Goal: Task Accomplishment & Management: Manage account settings

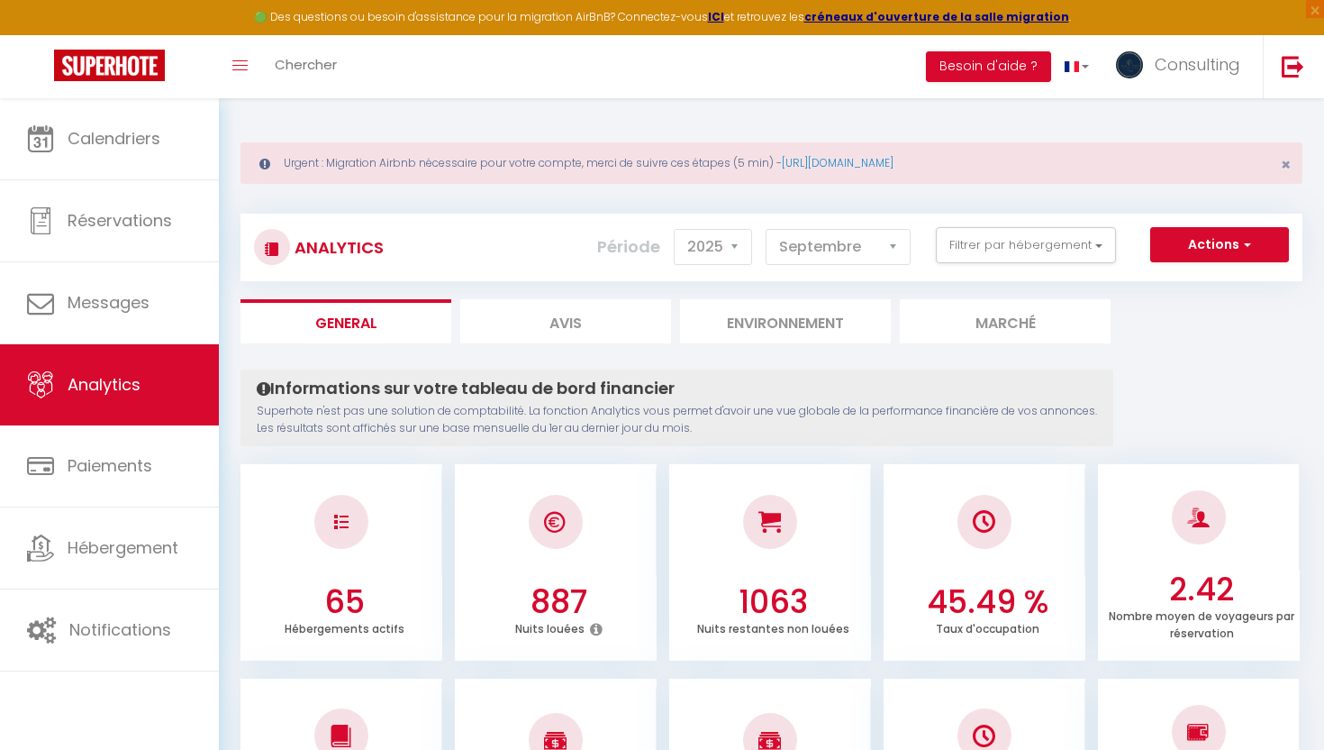
select select "2025"
select select "9"
click at [1192, 77] on link "Consulting" at bounding box center [1183, 66] width 160 height 63
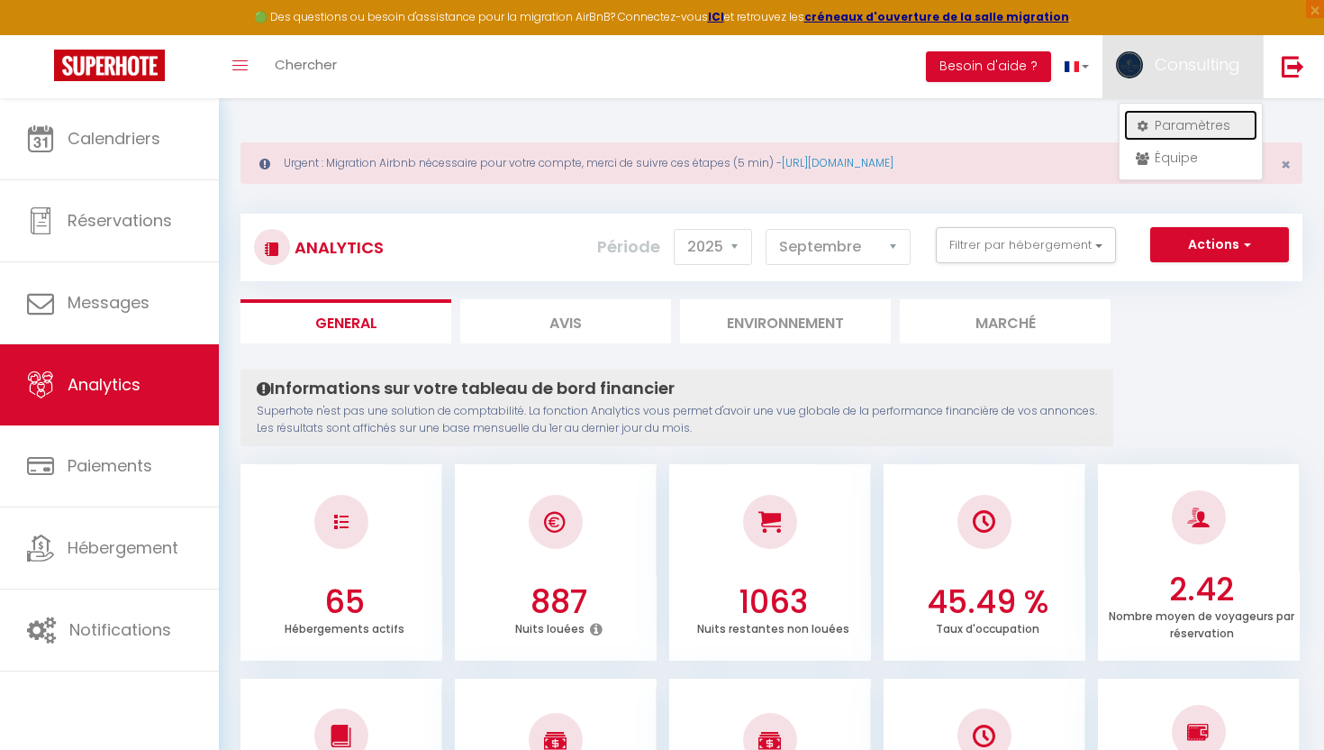
click at [1181, 122] on link "Paramètres" at bounding box center [1190, 125] width 133 height 31
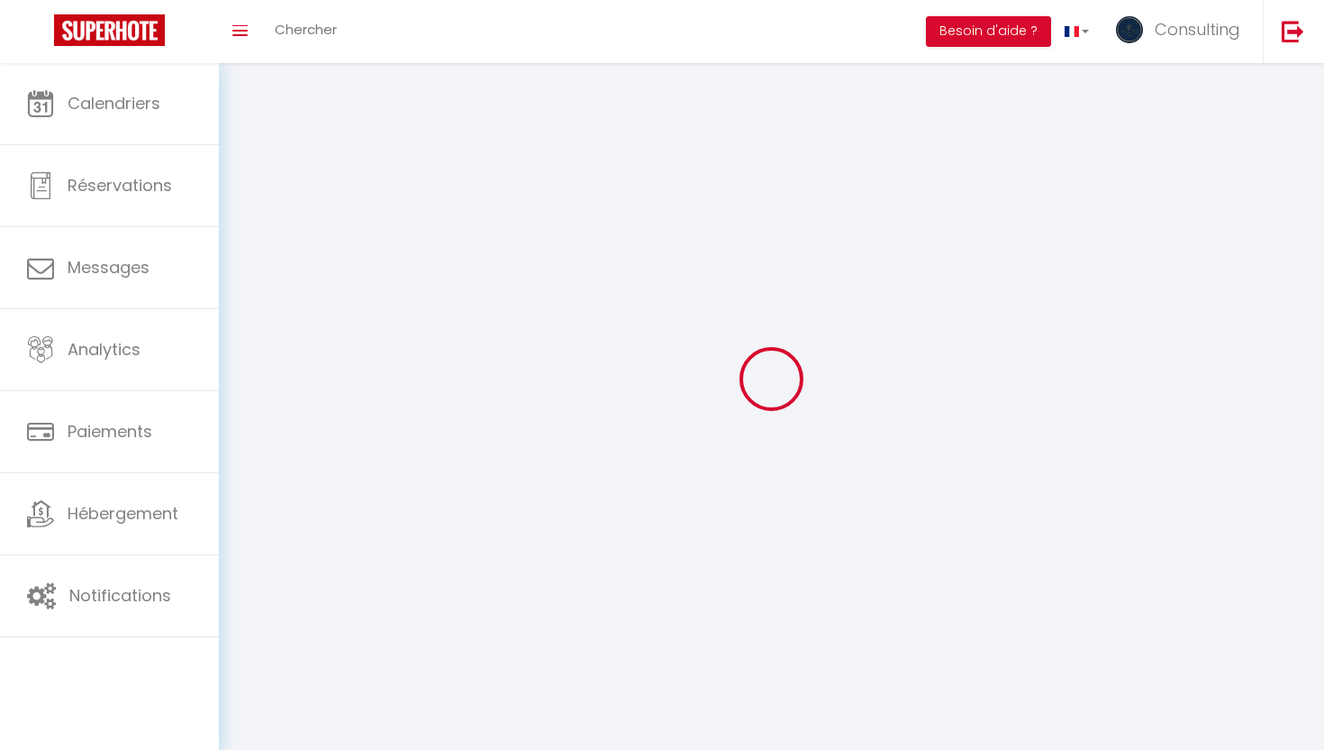
select select
type input "Consulting"
type input "Blue Riviera"
type input "0635417533"
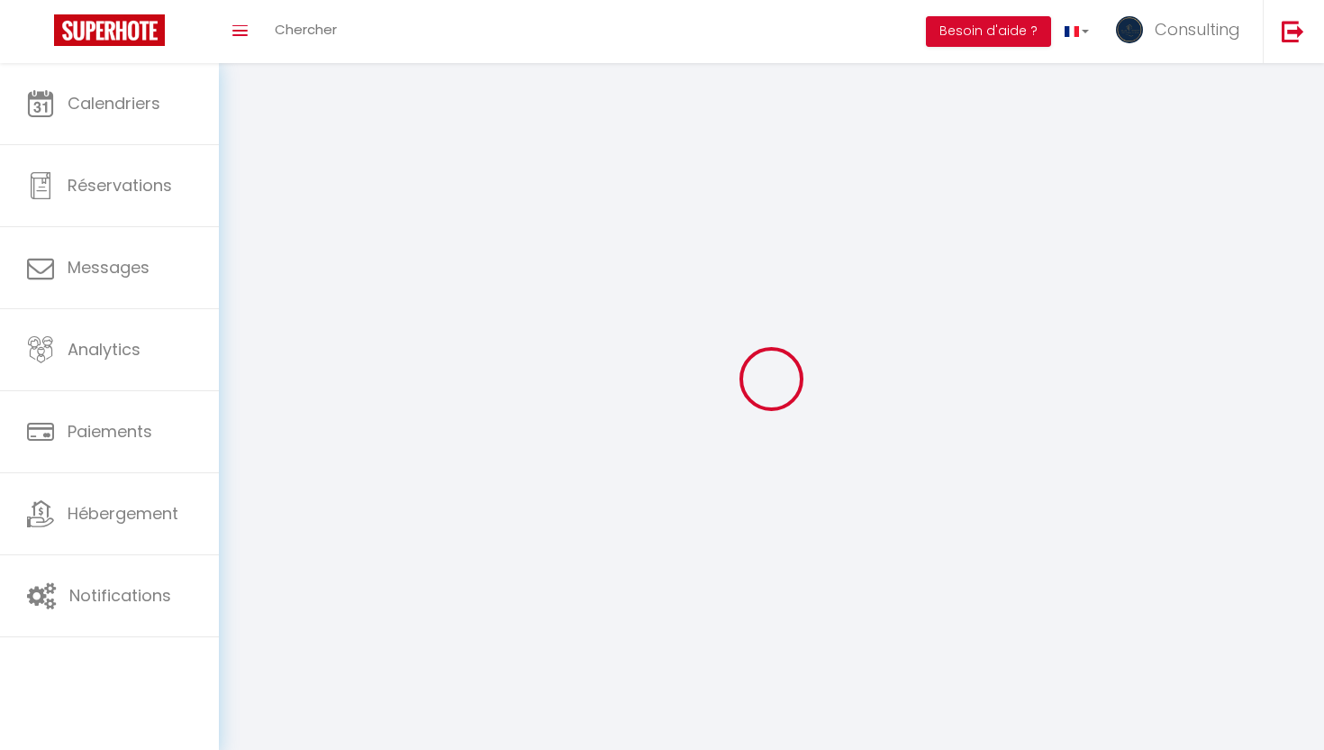
type input "Le domaine des palmiers / [STREET_ADDRESS][PERSON_NAME]"
type input "06150"
type input "Cannes"
type input "9FJN4aTatp3VpUDOtXB3Gq4Qq"
type input "YINHI33ofP615K39CH8zBusSX"
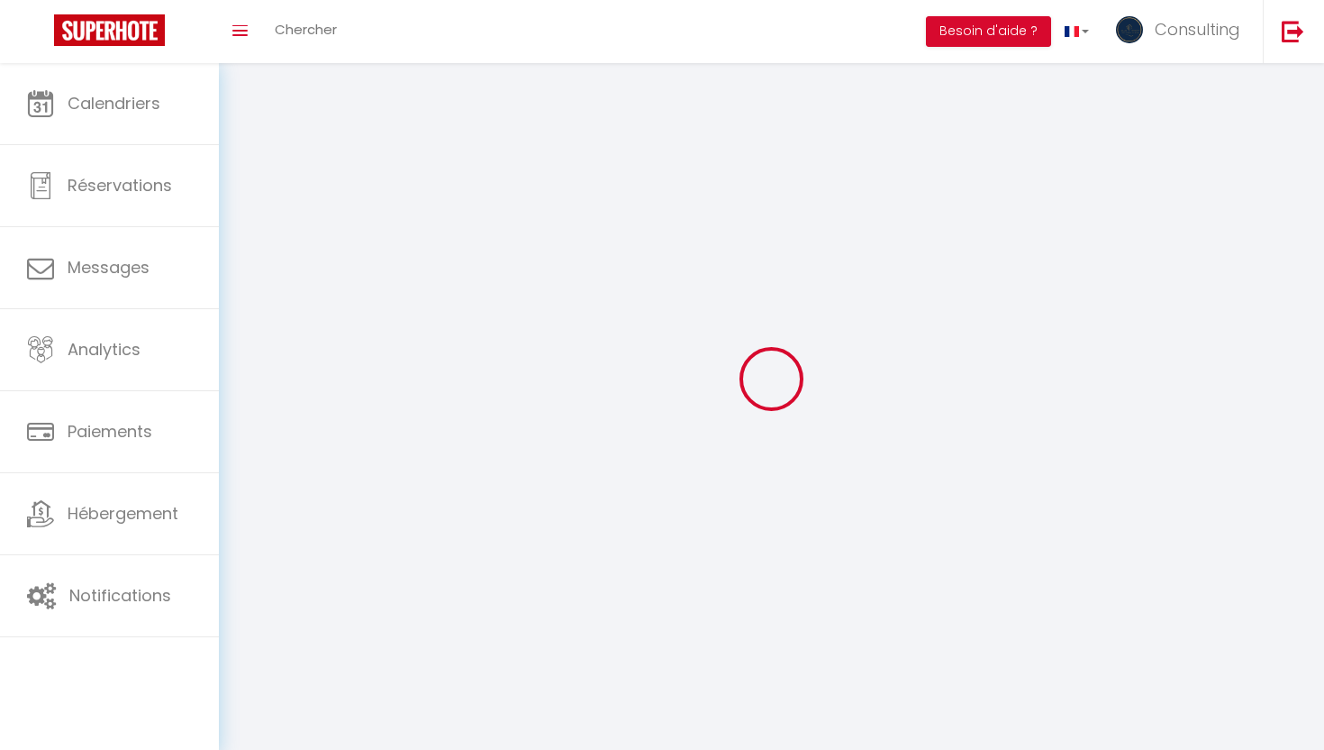
type input "[URL][DOMAIN_NAME]"
select select "28"
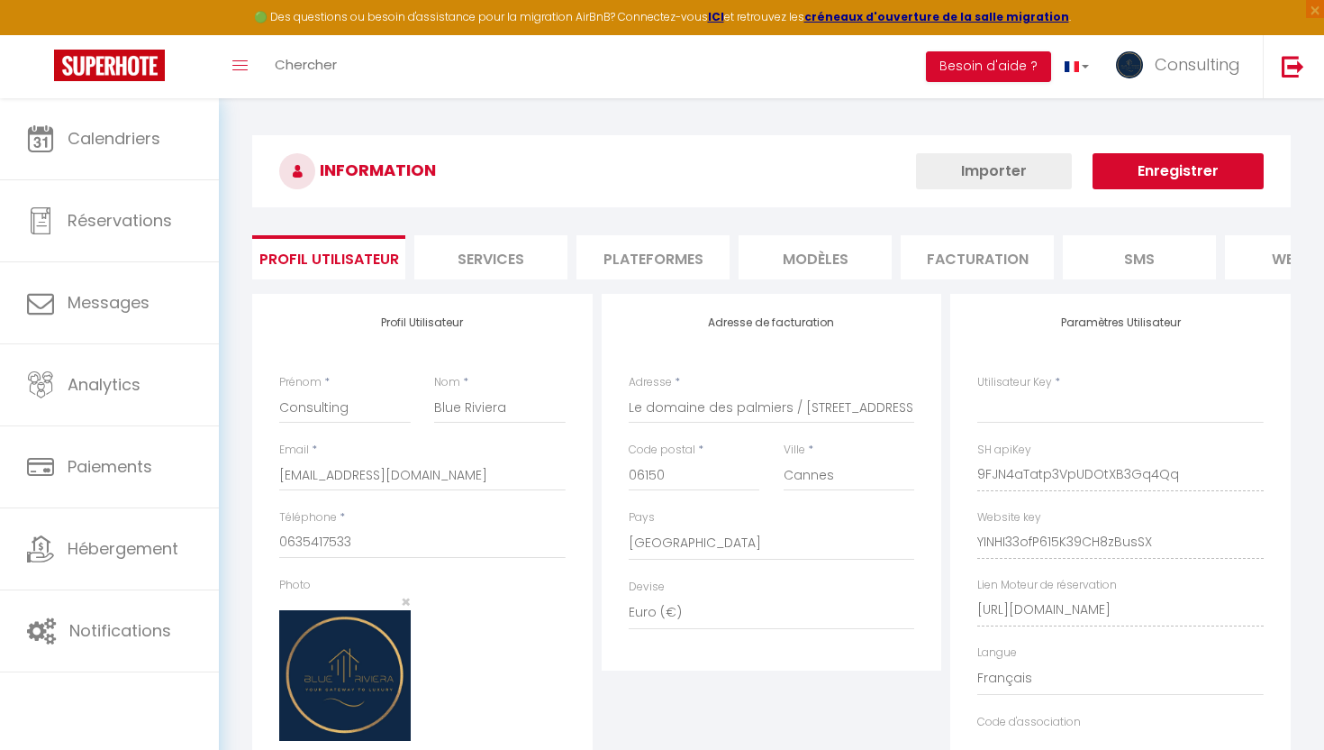
type input "9FJN4aTatp3VpUDOtXB3Gq4Qq"
type input "YINHI33ofP615K39CH8zBusSX"
type input "[URL][DOMAIN_NAME]"
select select "fr"
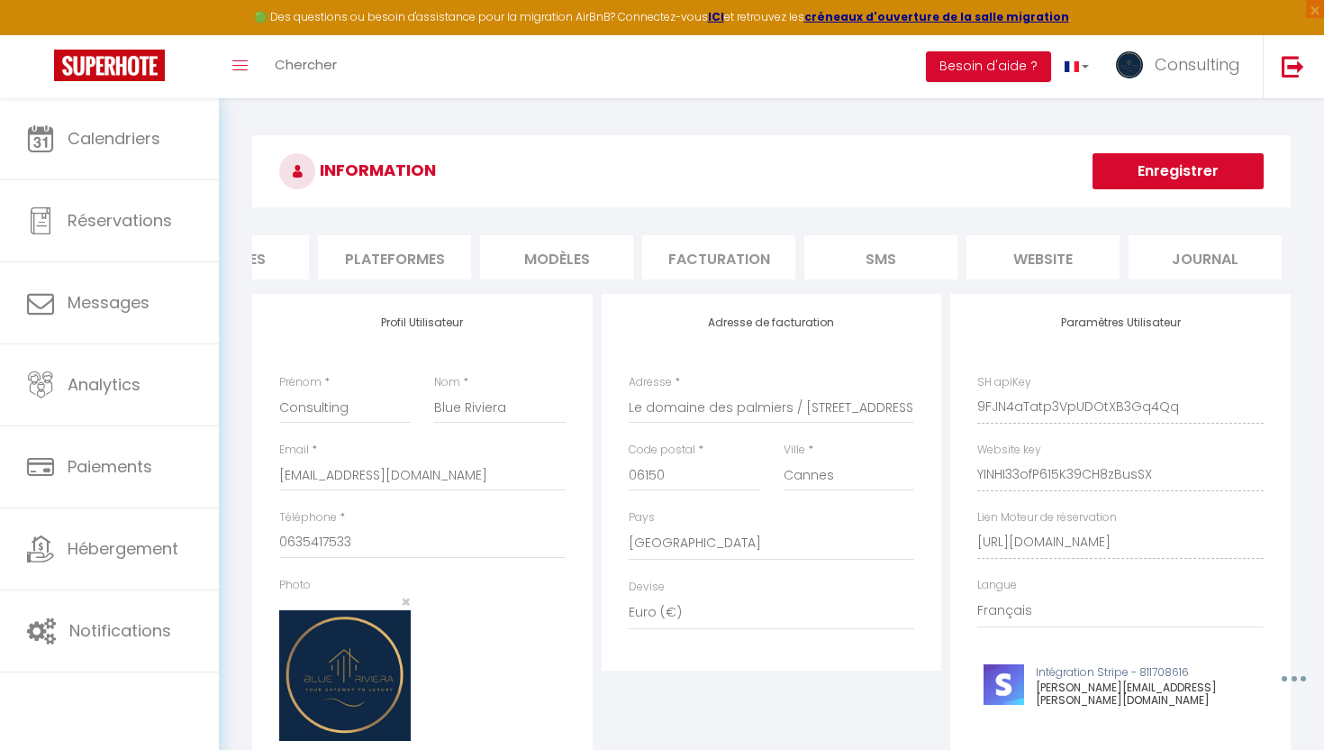
scroll to position [0, 13]
click at [387, 276] on li "Plateformes" at bounding box center [394, 257] width 153 height 44
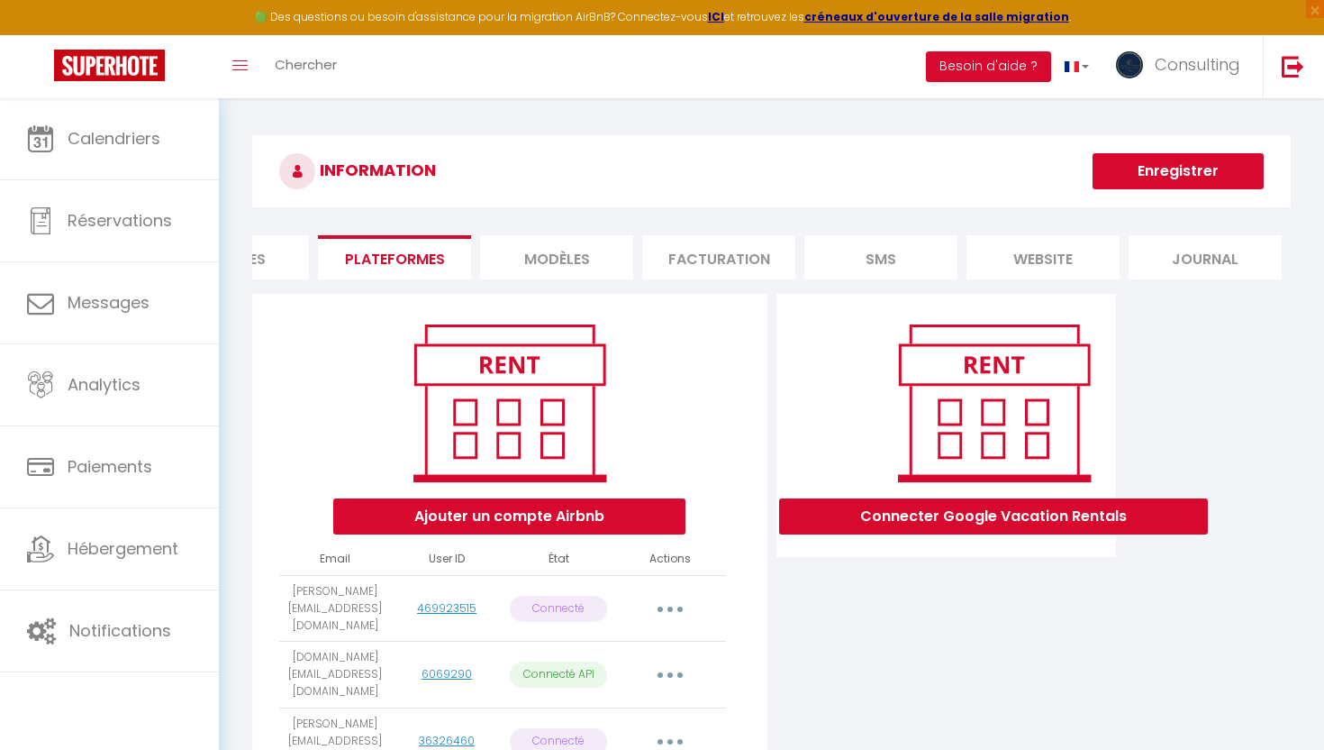
scroll to position [23, 0]
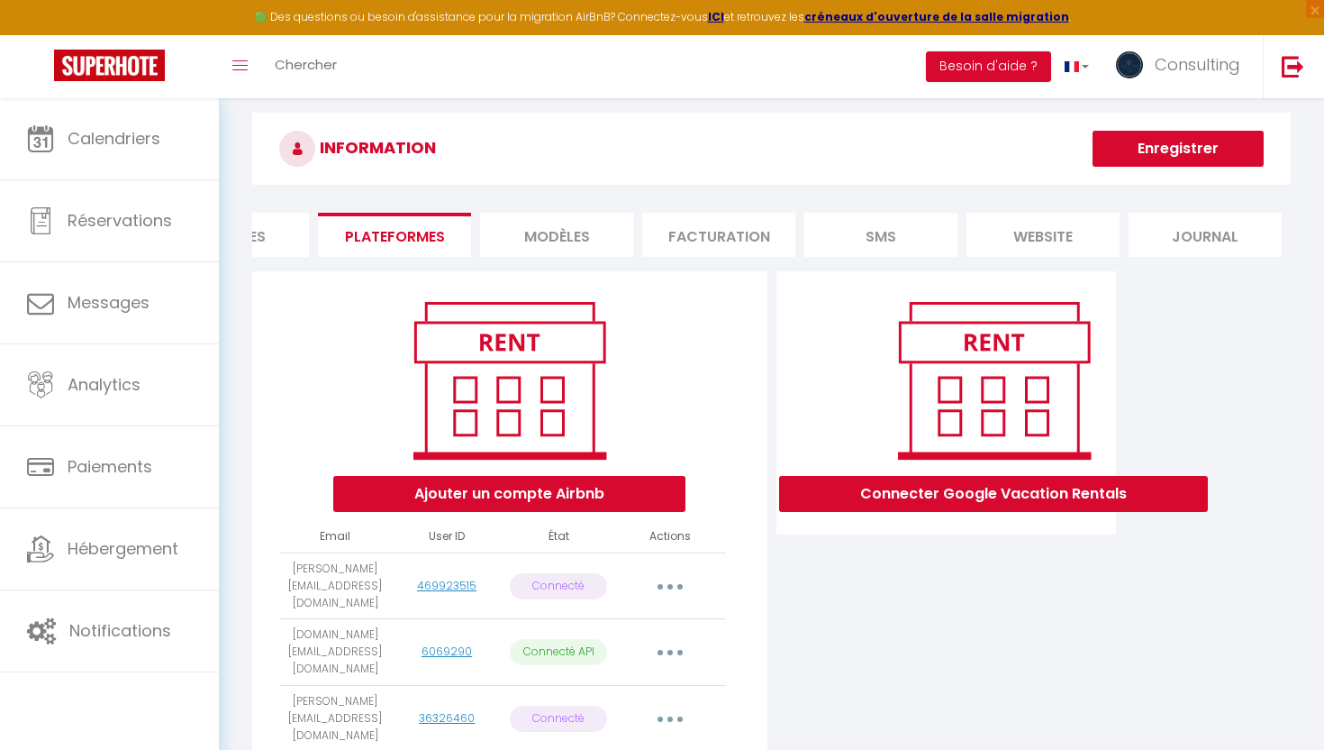
click at [683, 575] on button "button" at bounding box center [670, 585] width 50 height 29
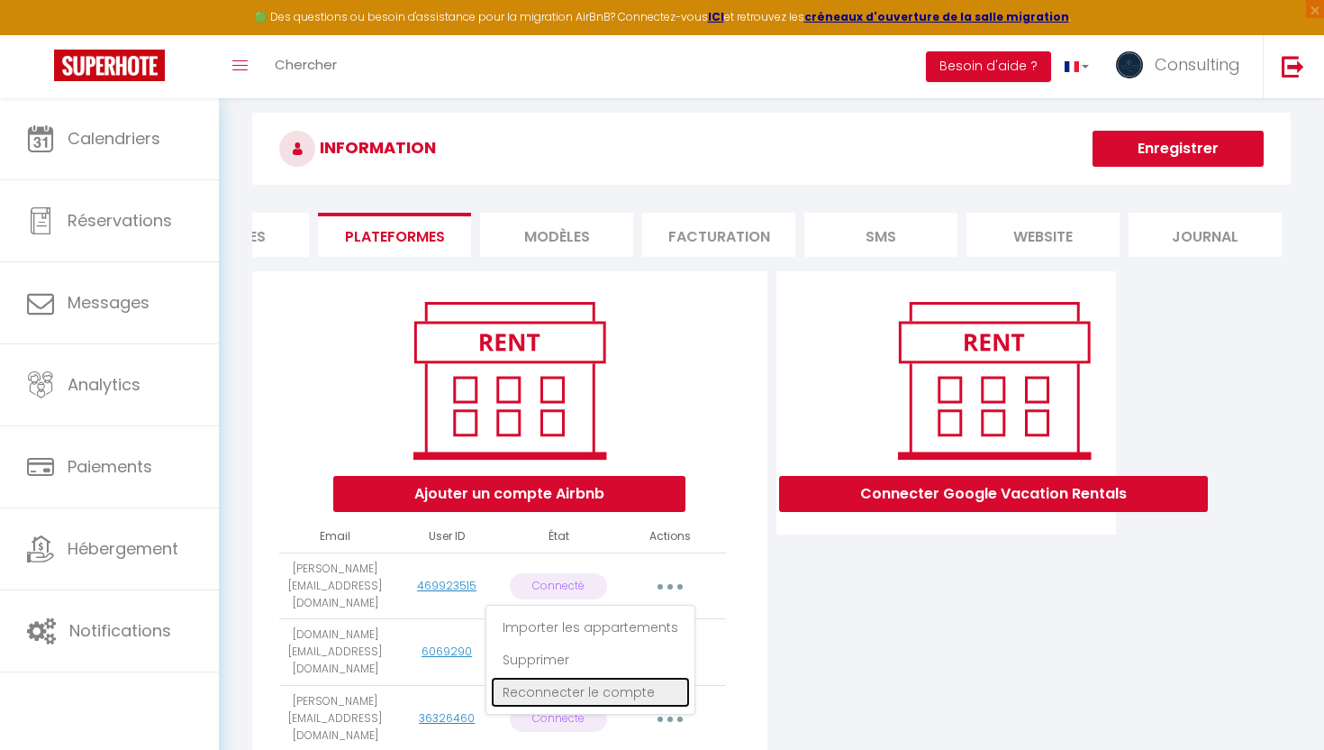
click at [617, 687] on link "Reconnecter le compte" at bounding box center [590, 692] width 199 height 31
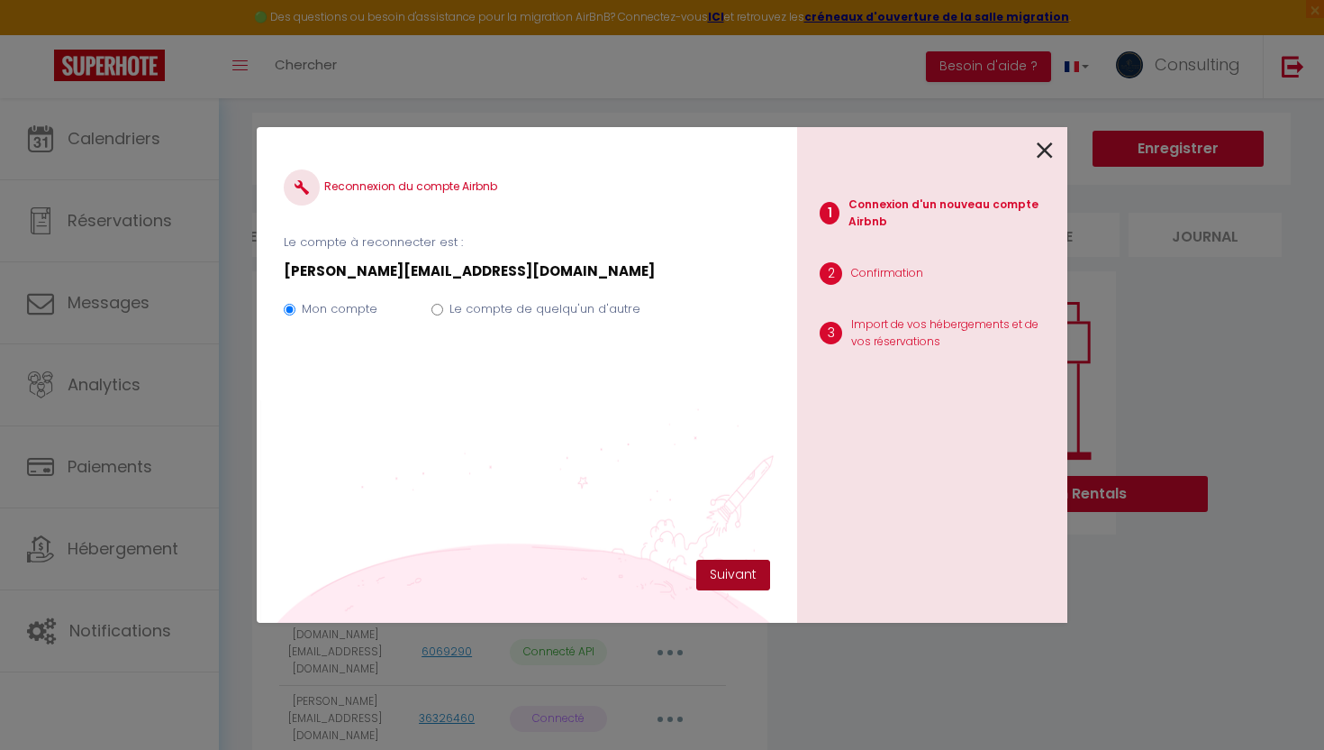
click at [736, 568] on button "Suivant" at bounding box center [733, 575] width 74 height 31
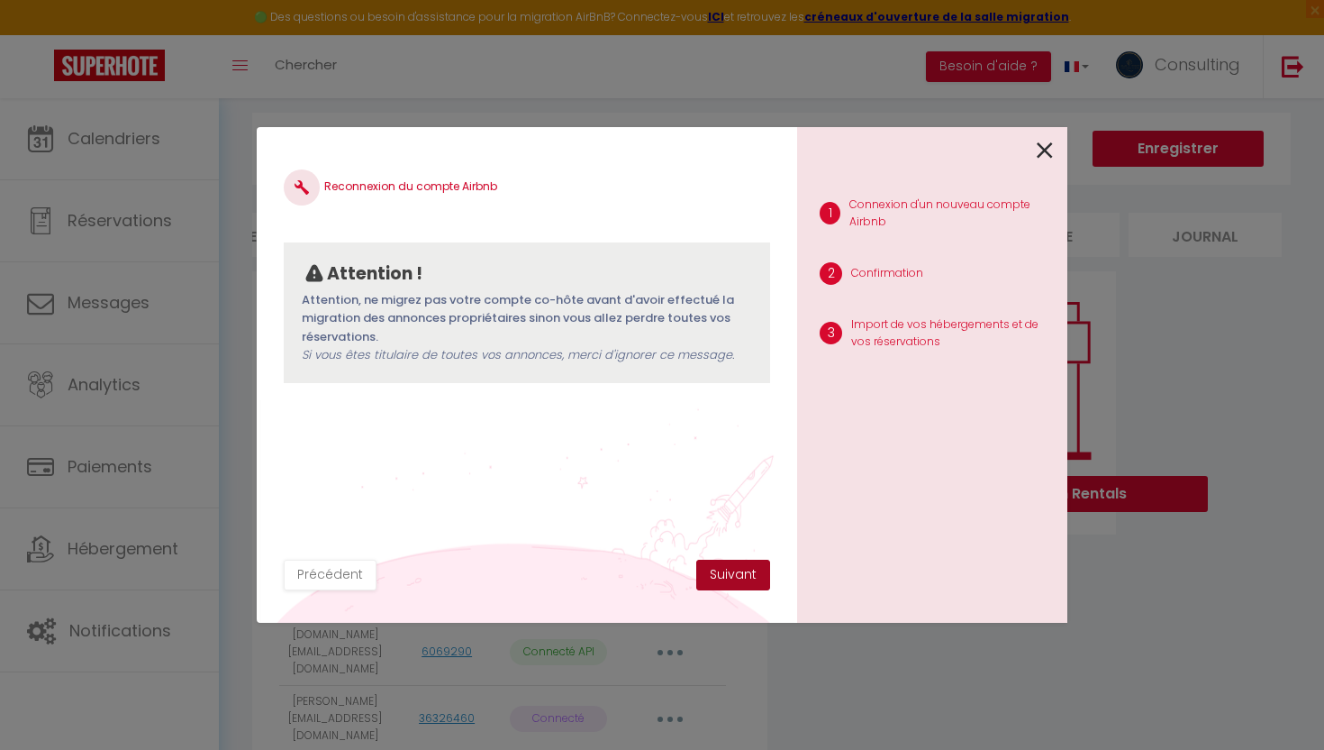
click at [736, 568] on button "Suivant" at bounding box center [733, 575] width 74 height 31
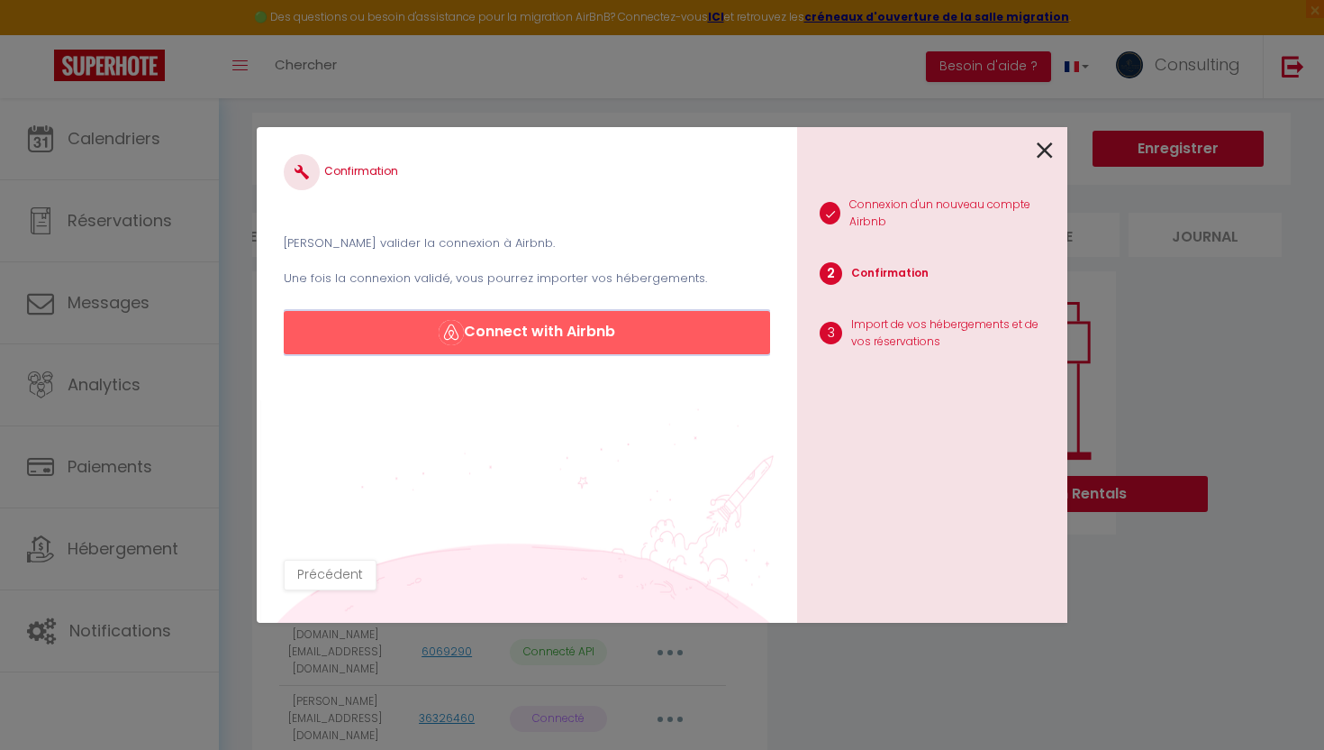
click at [625, 340] on button "Connect with Airbnb" at bounding box center [527, 332] width 487 height 43
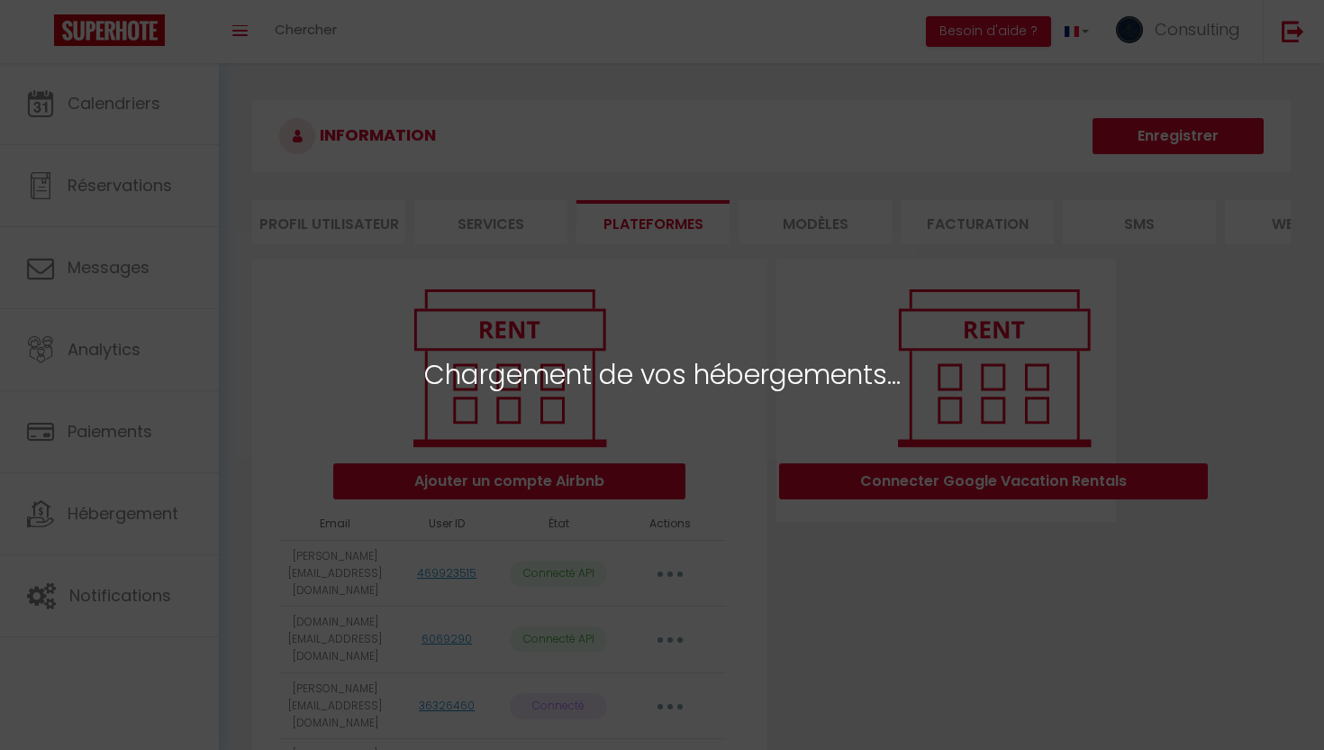
select select "12567"
select select "12568"
select select "12569"
select select "12570"
select select "13291"
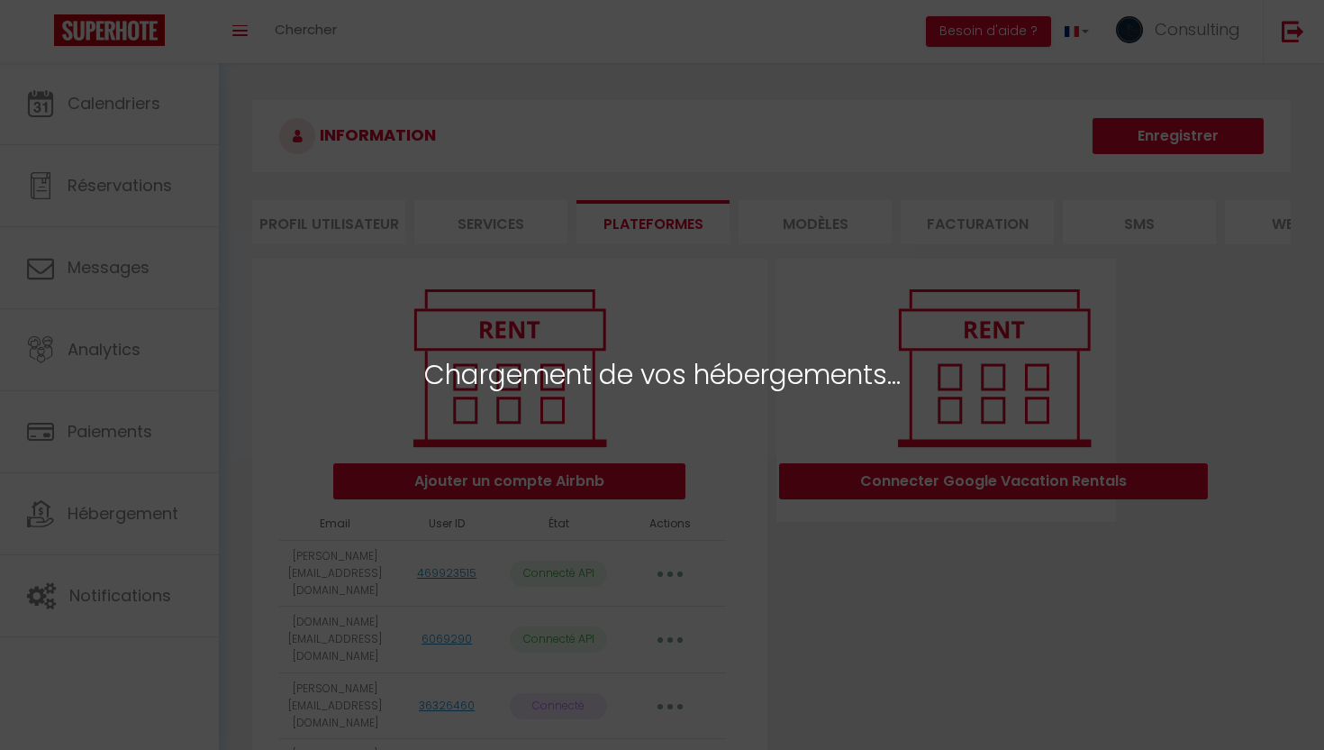
select select "32757"
select select "33680"
select select "52850"
select select "62371"
select select "64480"
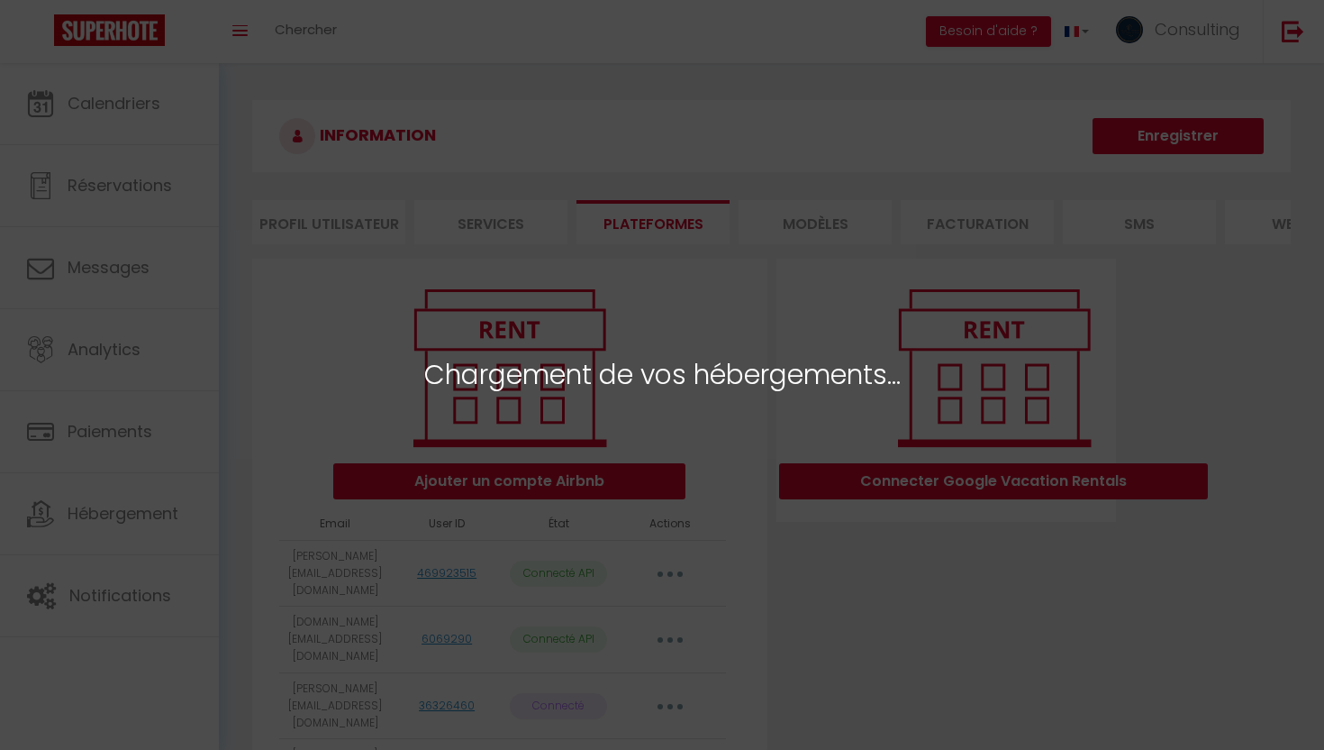
select select "69393"
select select "13263"
select select "13264"
select select "13265"
select select "51599"
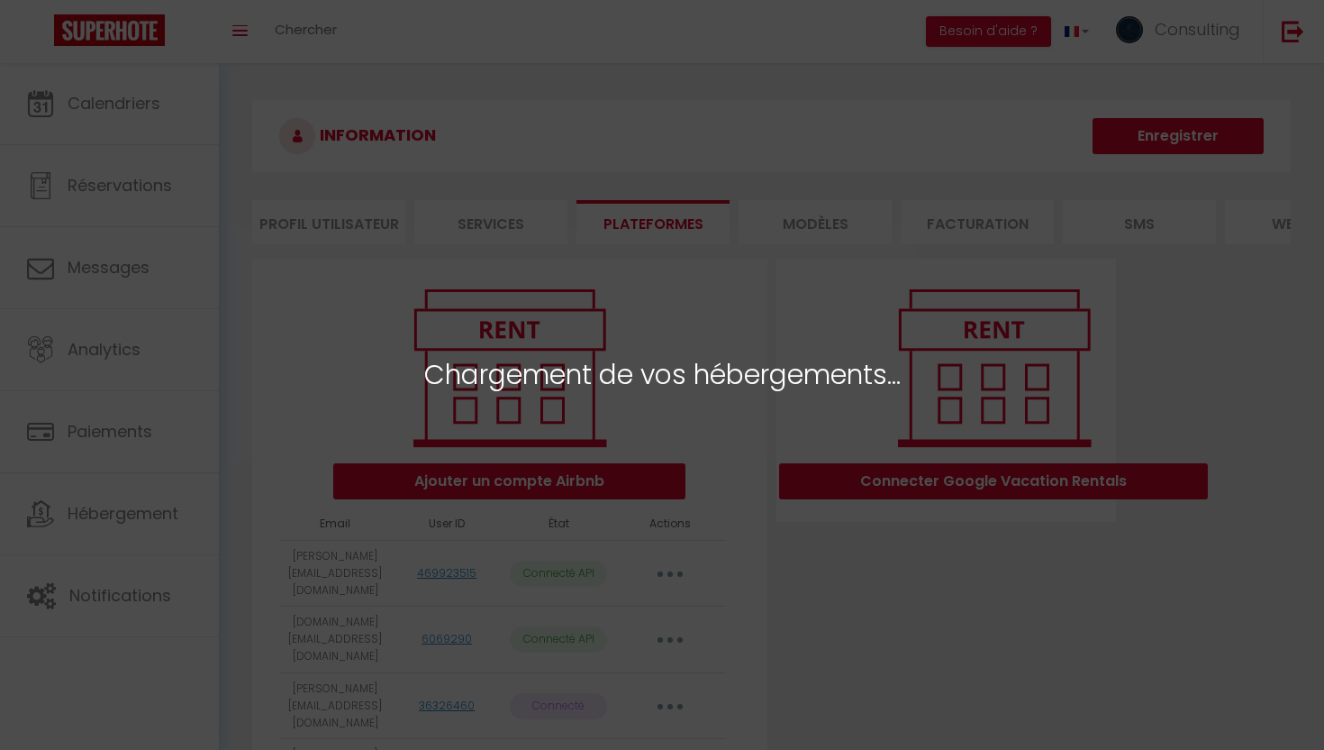
select select
select select "13266"
select select "13267"
select select "15710"
select select "22890"
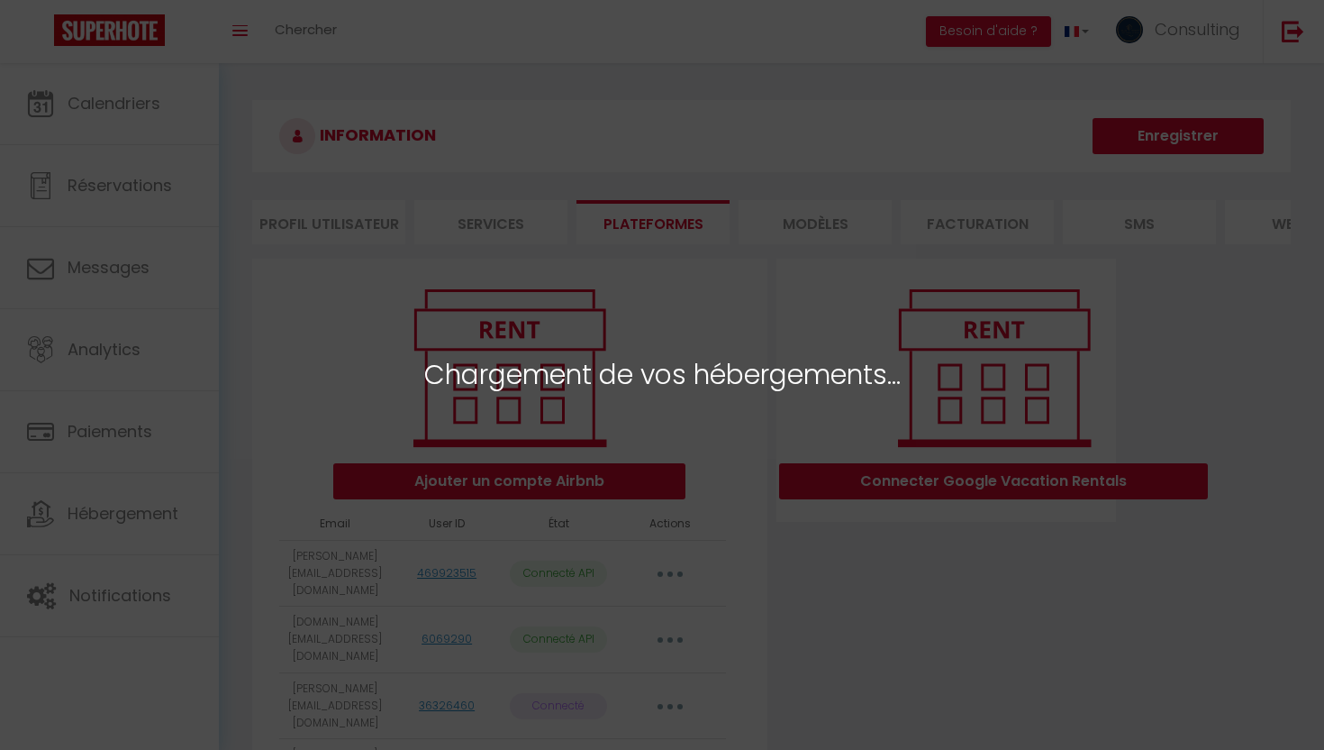
select select "24848"
select select "26646"
select select "28250"
select select "36997"
select select
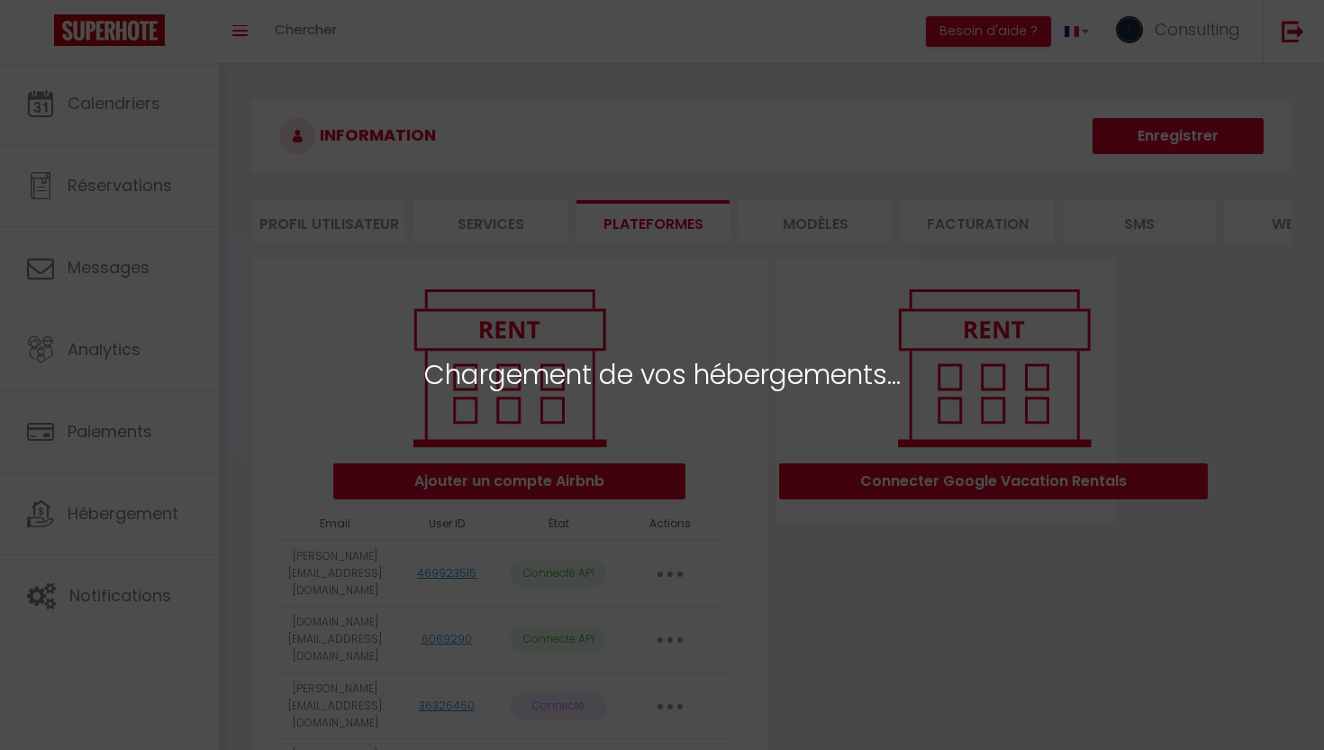
select select "39023"
select select "43547"
select select "47581"
select select "58962"
select select "49453"
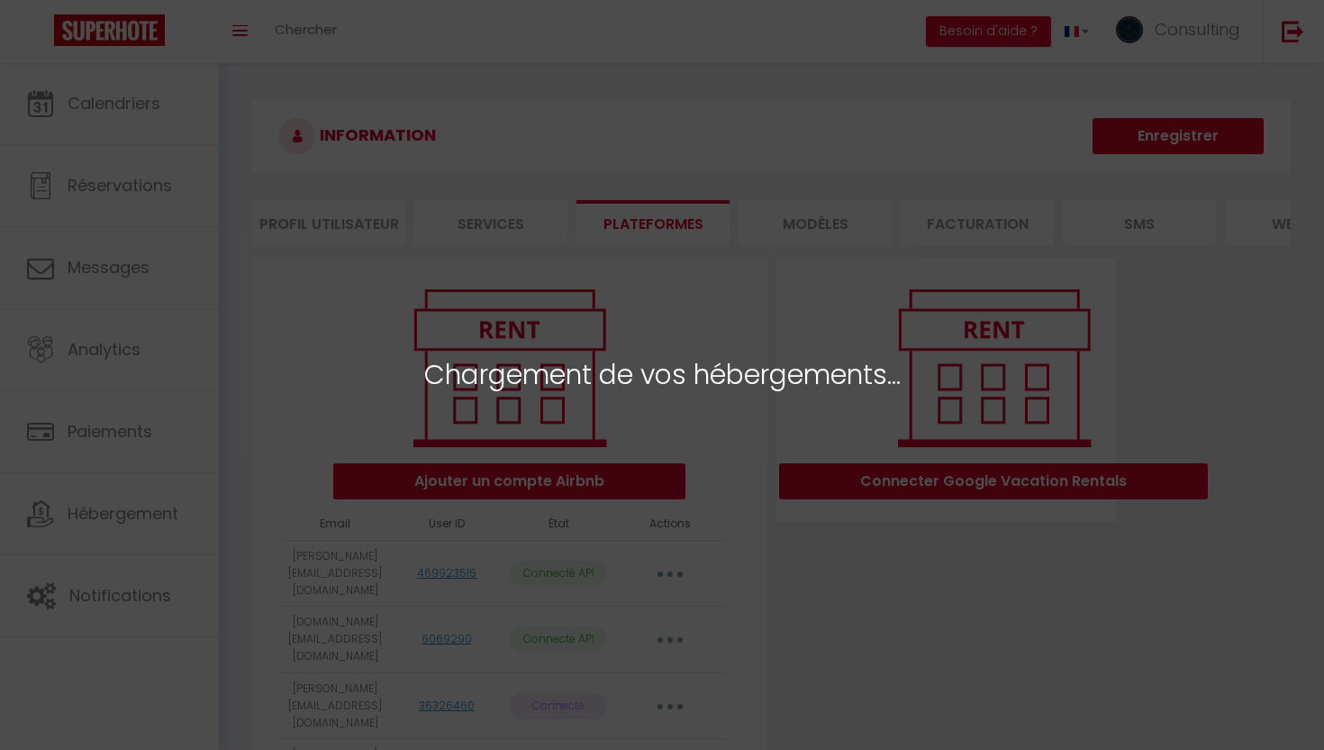
select select "60131"
select select
select select "63348"
select select "63624"
select select "67012"
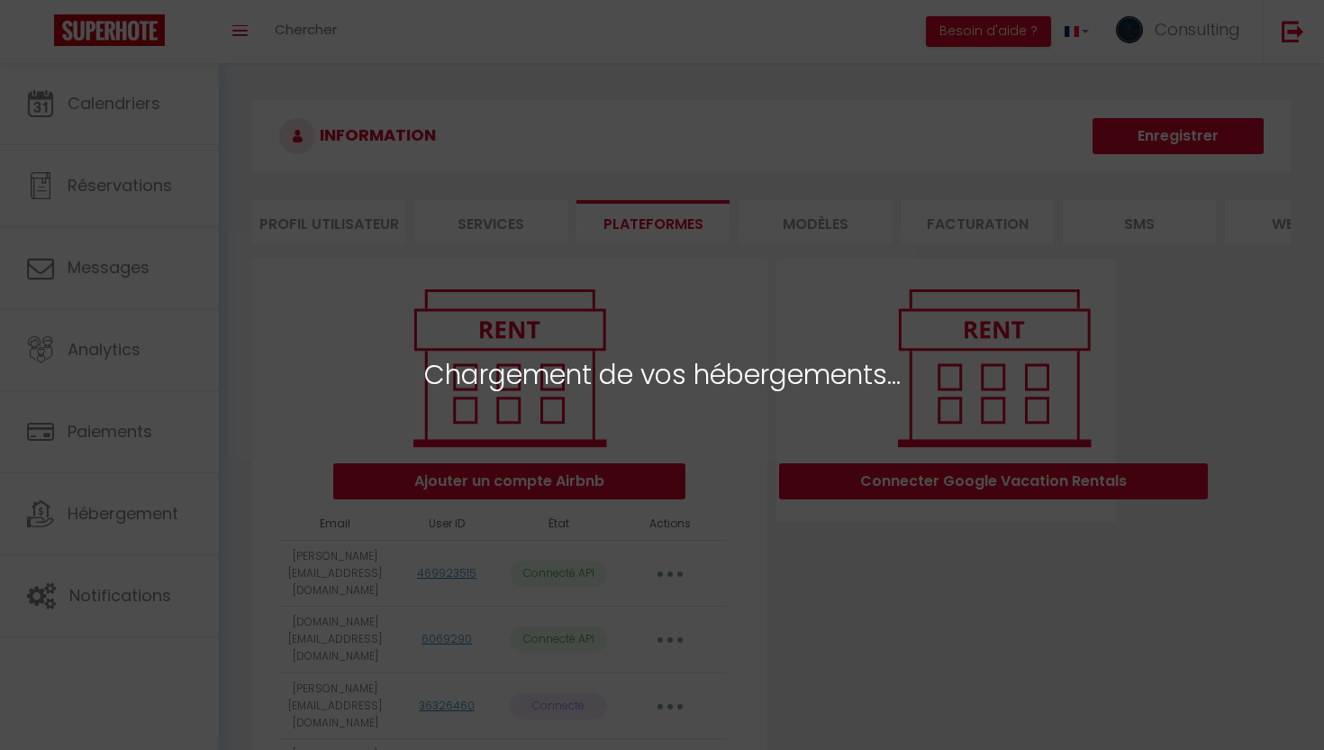
select select "67847"
select select
select select "72233"
select select "49803"
select select
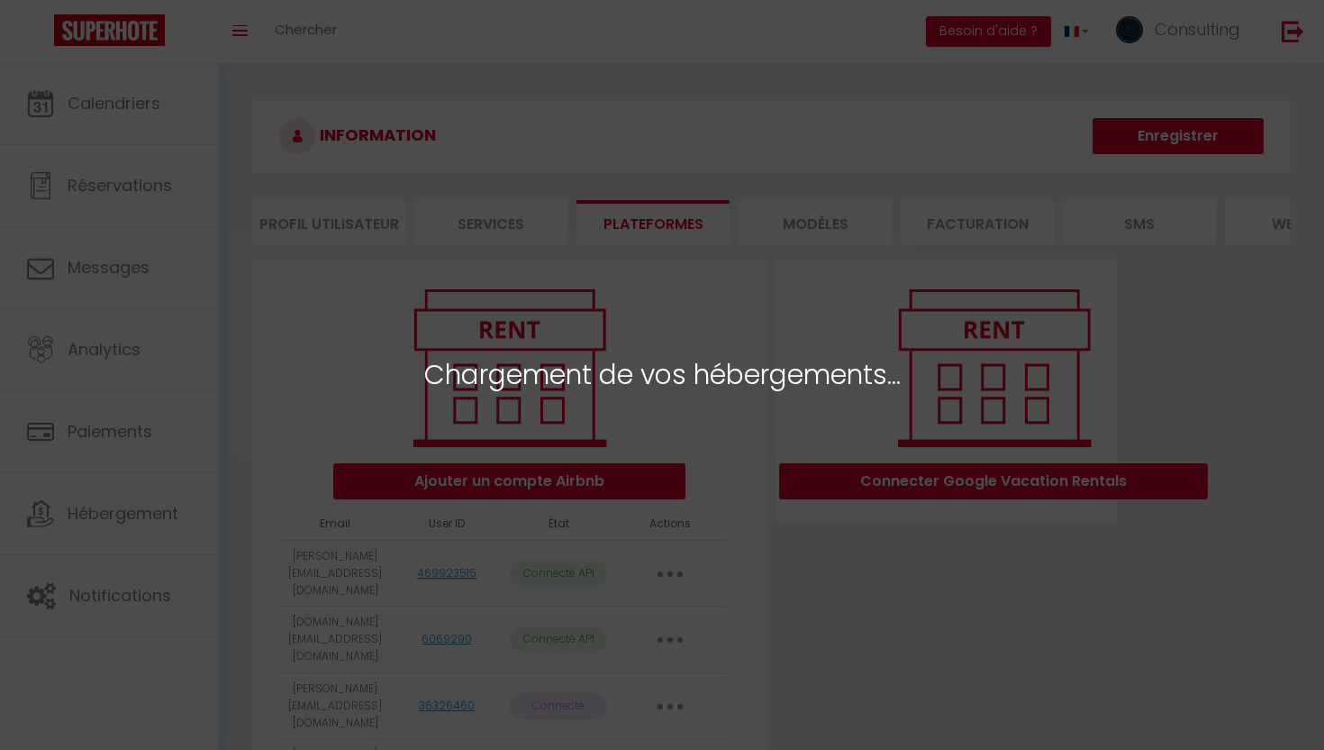
select select "37232"
select select
select select "34219"
select select "75840"
select select "56359"
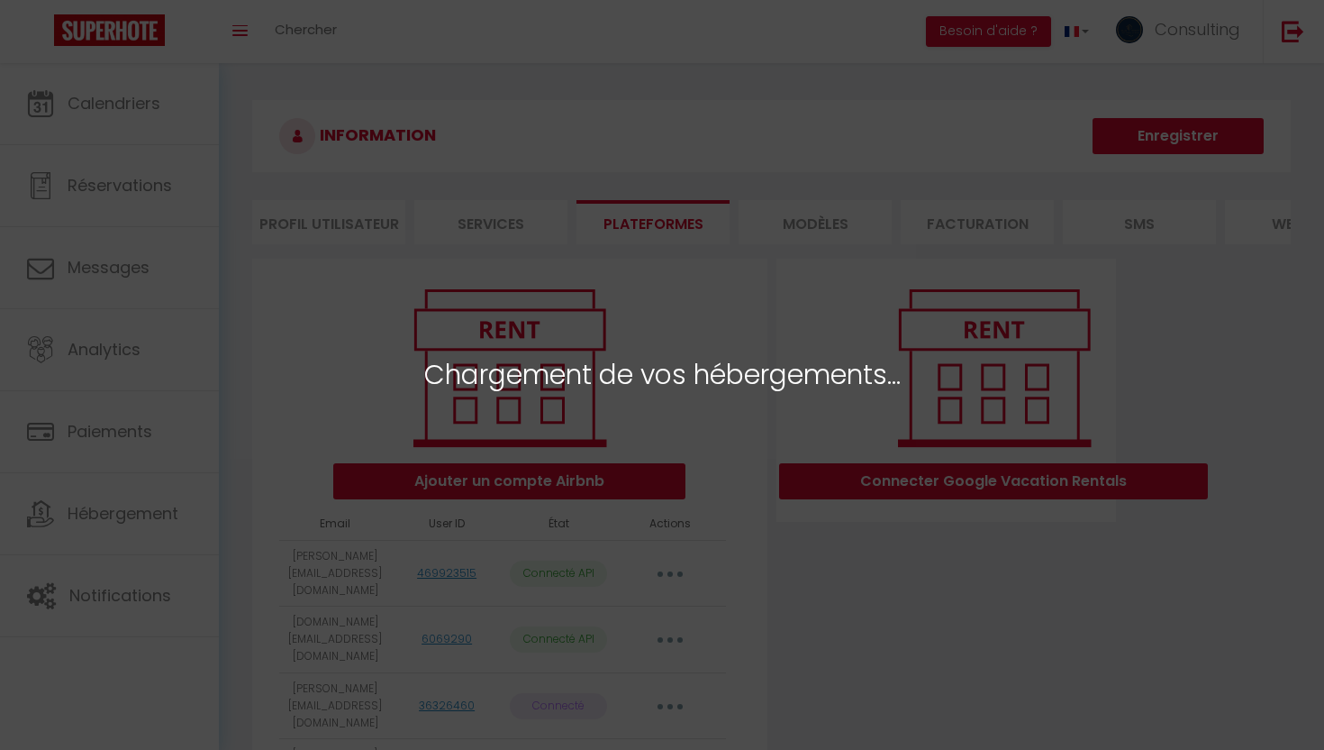
select select "57705"
select select "62031"
select select "62040"
select select "63614"
select select "69398"
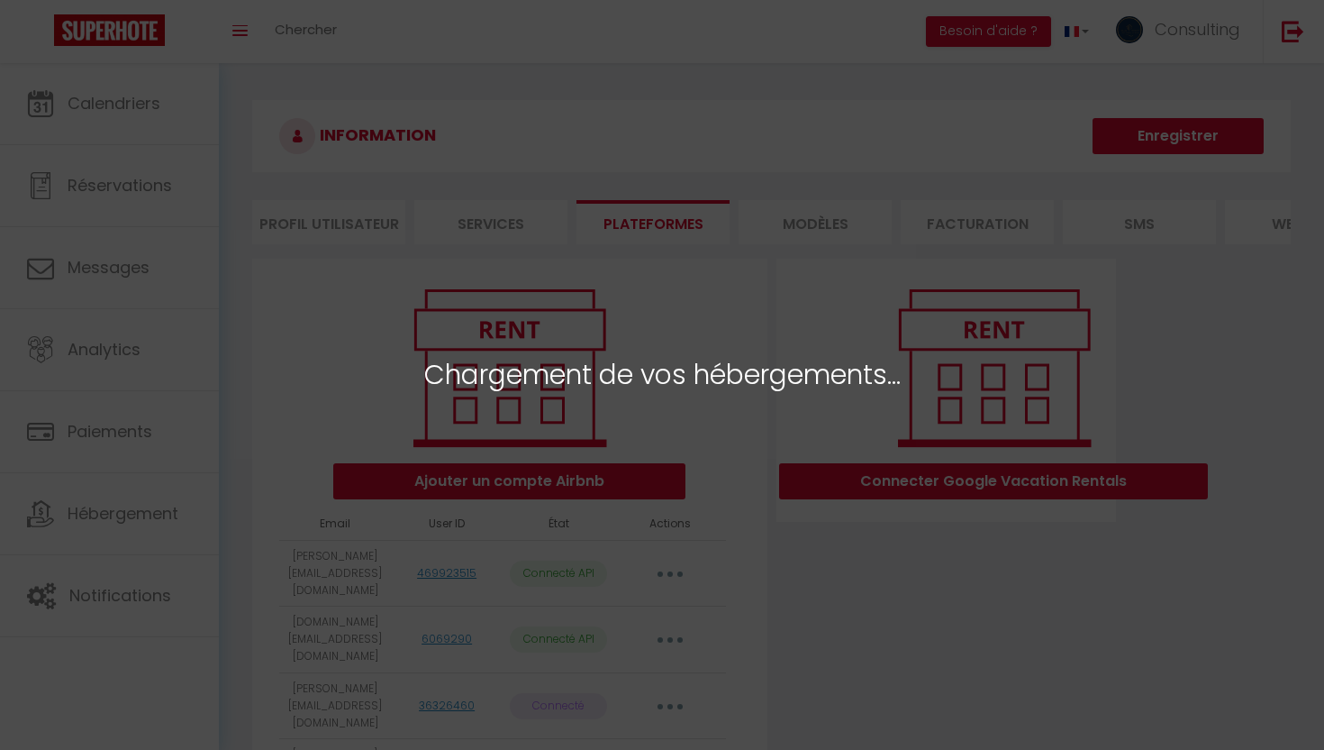
select select "75813"
select select "61960"
select select "30856"
select select "73610"
select select "64190"
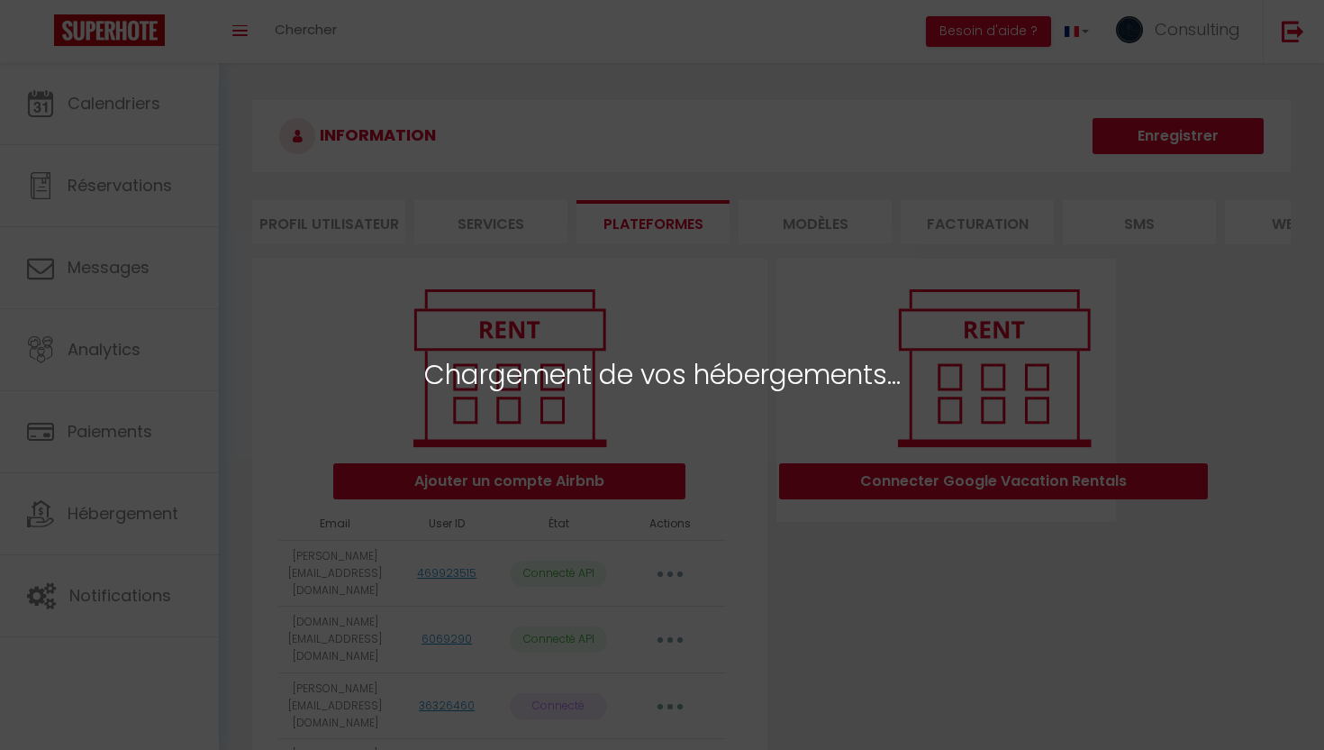
select select "73611"
select select "73602"
select select "74073"
select select "74074"
select select "24925"
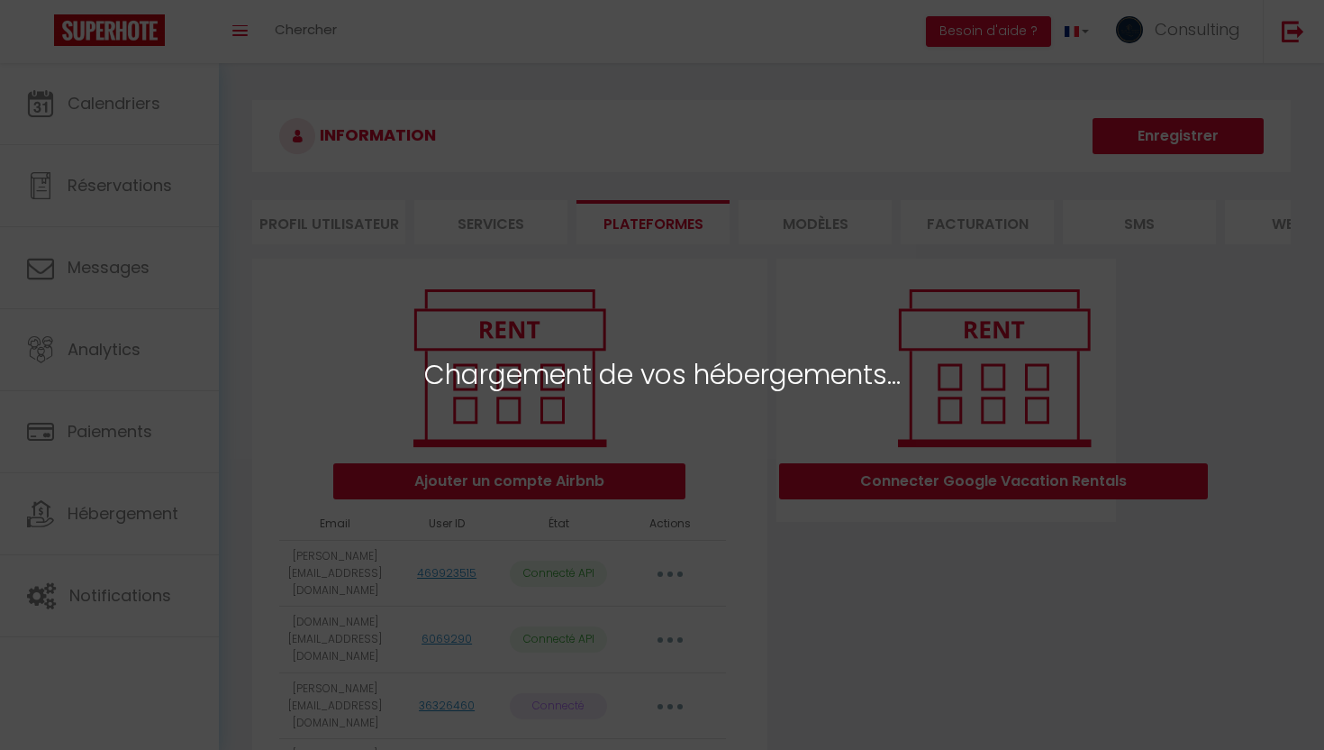
select select "27264"
select select "22821"
select select "57617"
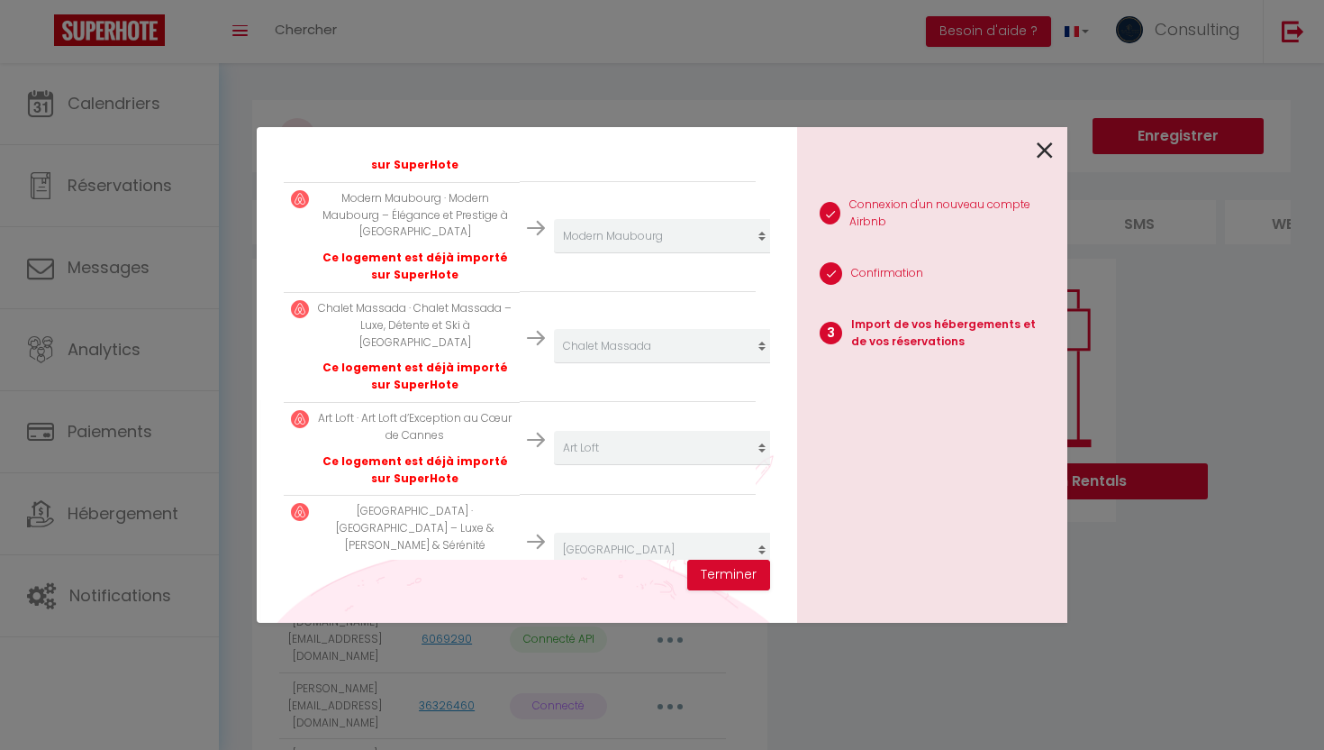
scroll to position [547, 0]
click at [744, 573] on button "Terminer" at bounding box center [728, 575] width 83 height 31
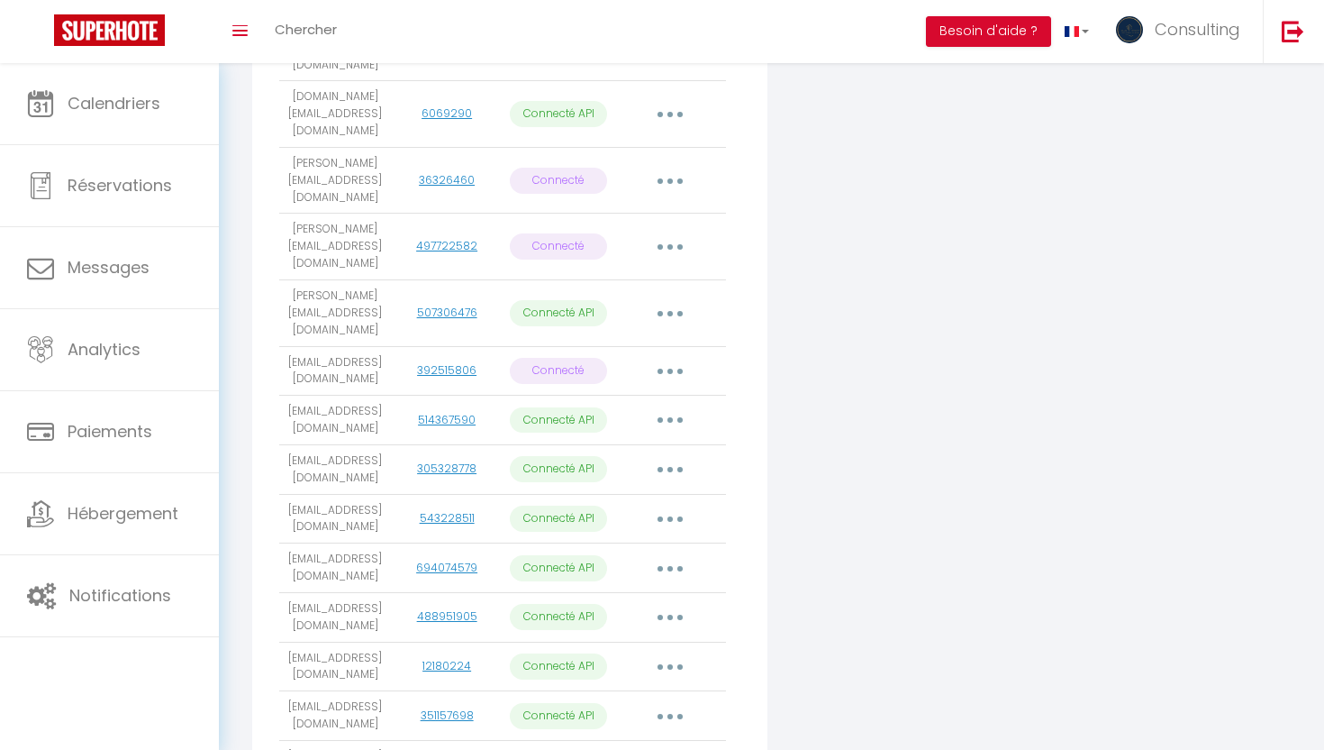
scroll to position [581, 0]
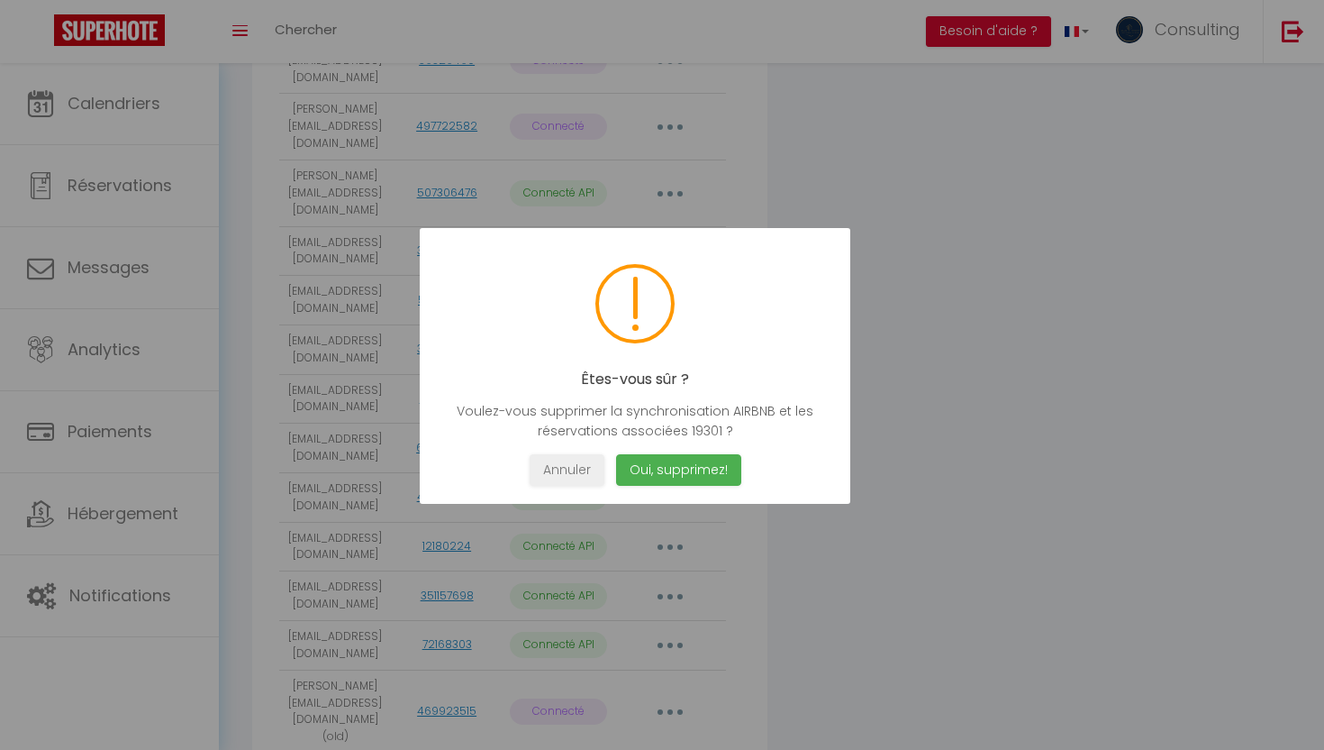
scroll to position [638, 0]
click at [580, 468] on button "Annuler" at bounding box center [567, 470] width 75 height 32
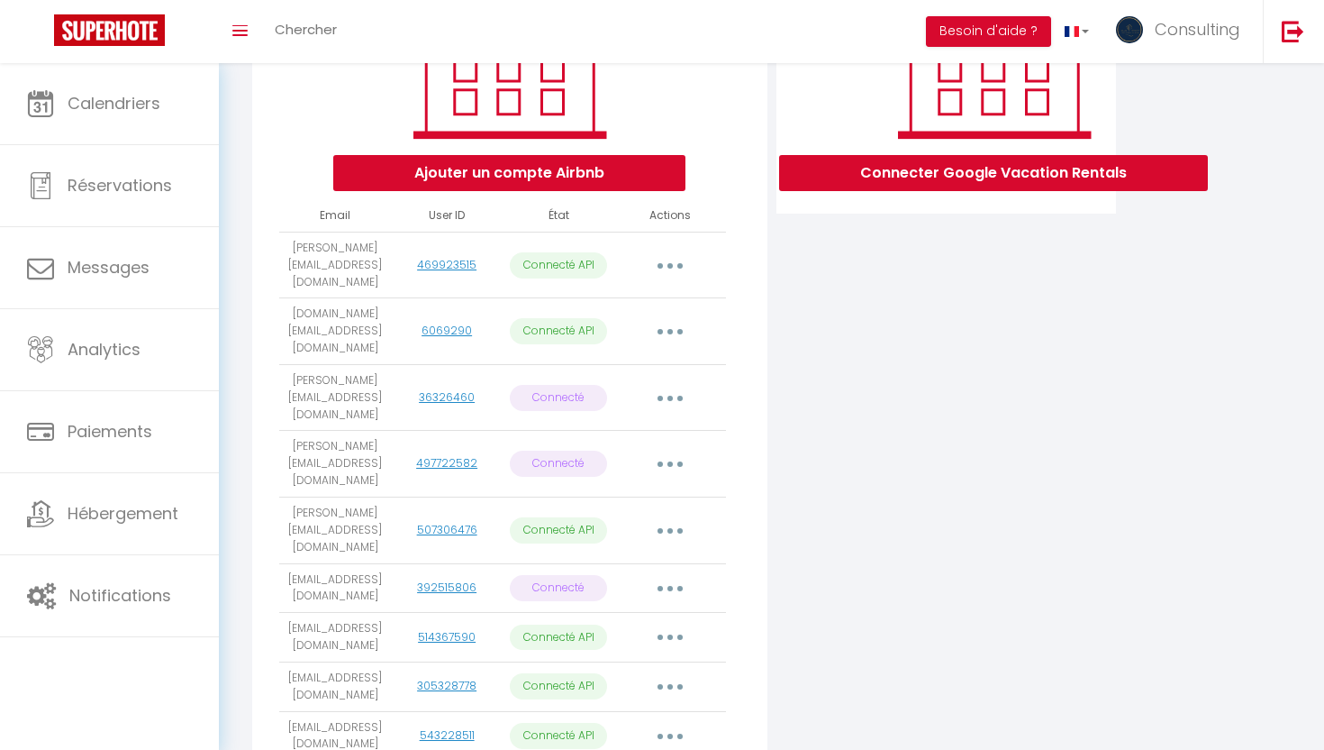
scroll to position [292, 0]
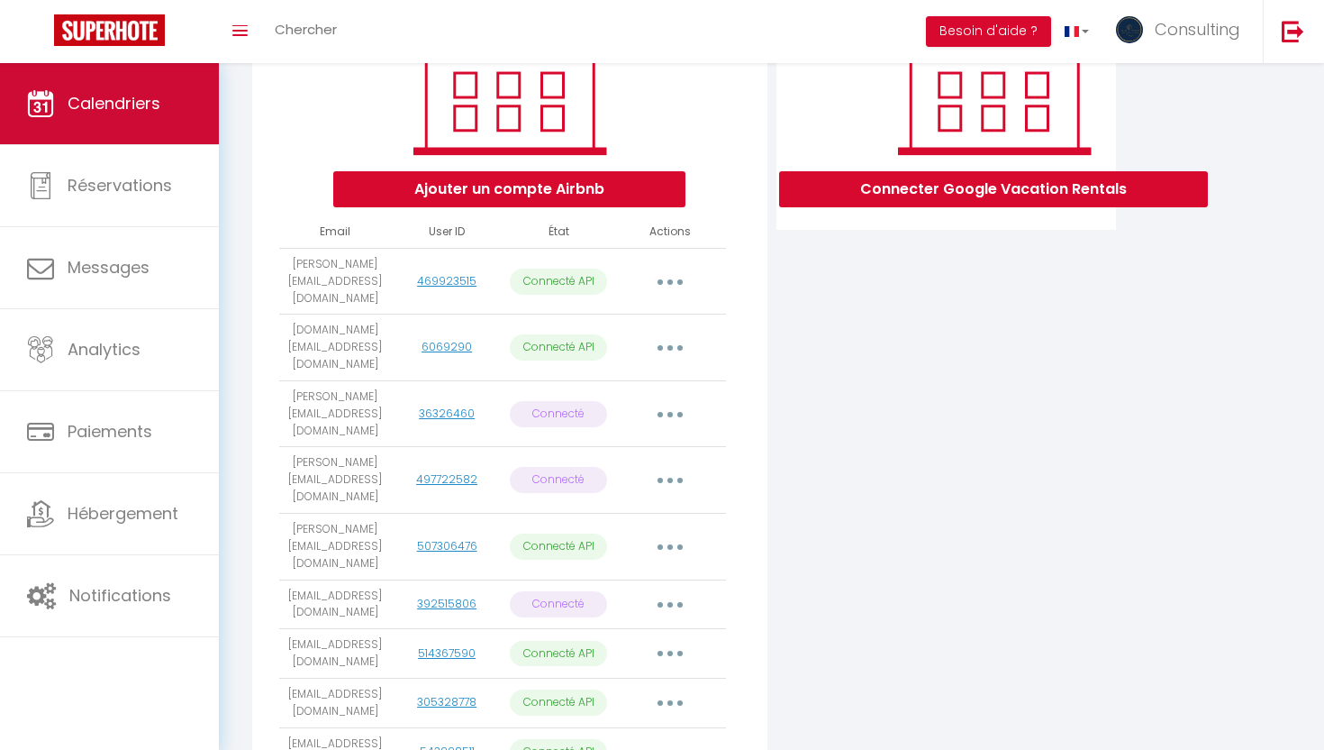
click at [29, 92] on icon at bounding box center [40, 103] width 27 height 27
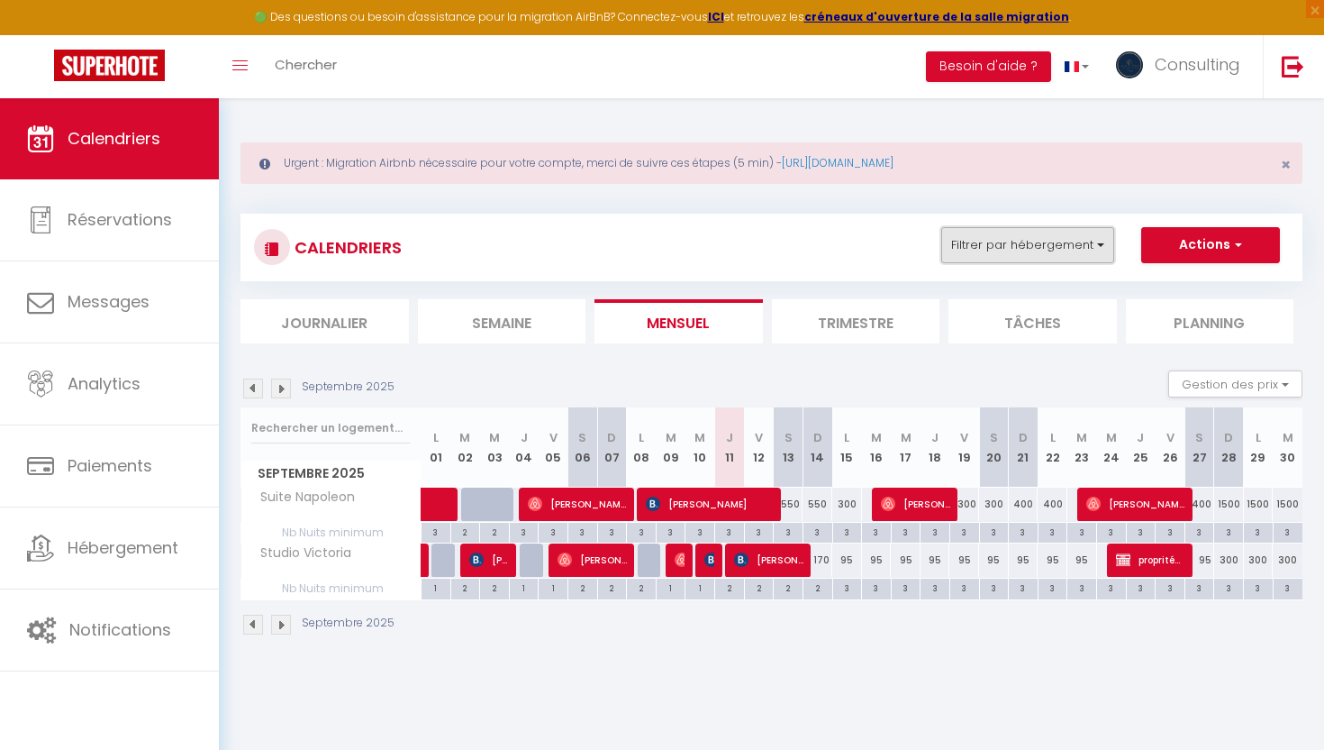
click at [1001, 249] on button "Filtrer par hébergement" at bounding box center [1028, 245] width 173 height 36
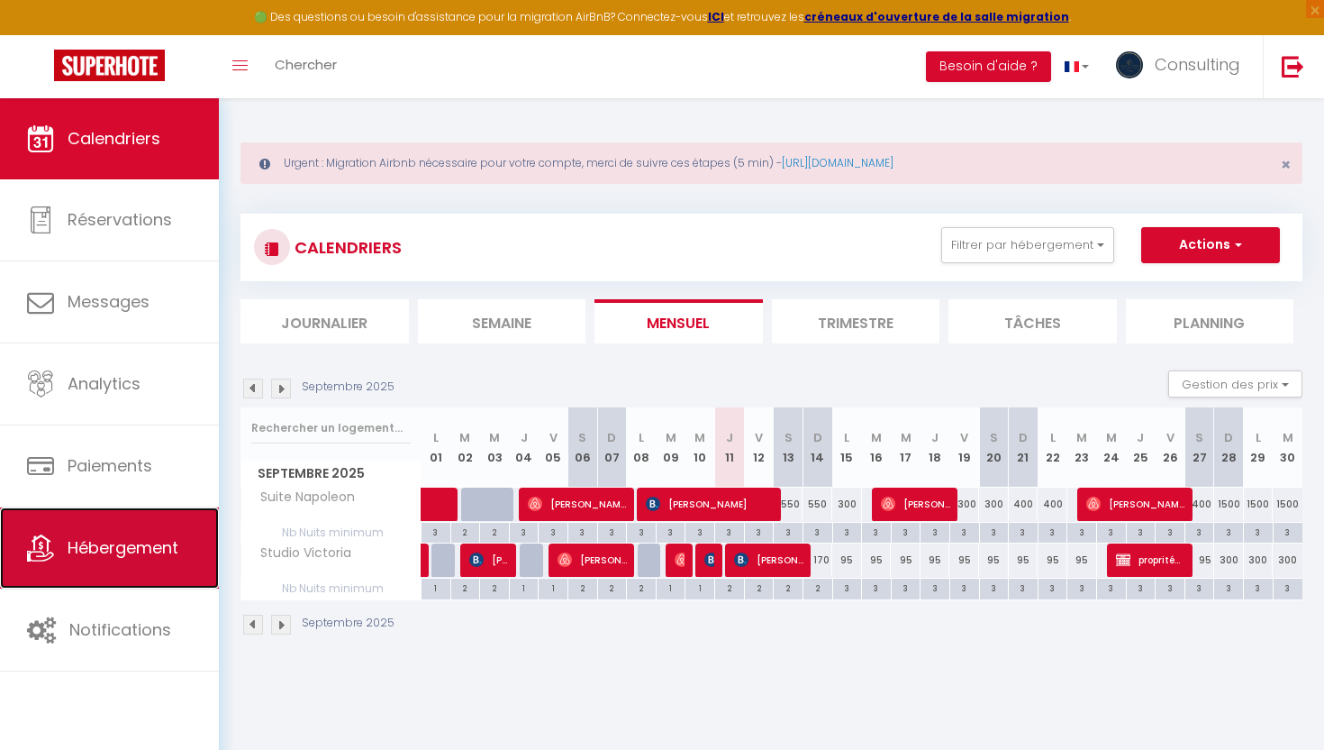
click at [132, 553] on span "Hébergement" at bounding box center [123, 547] width 111 height 23
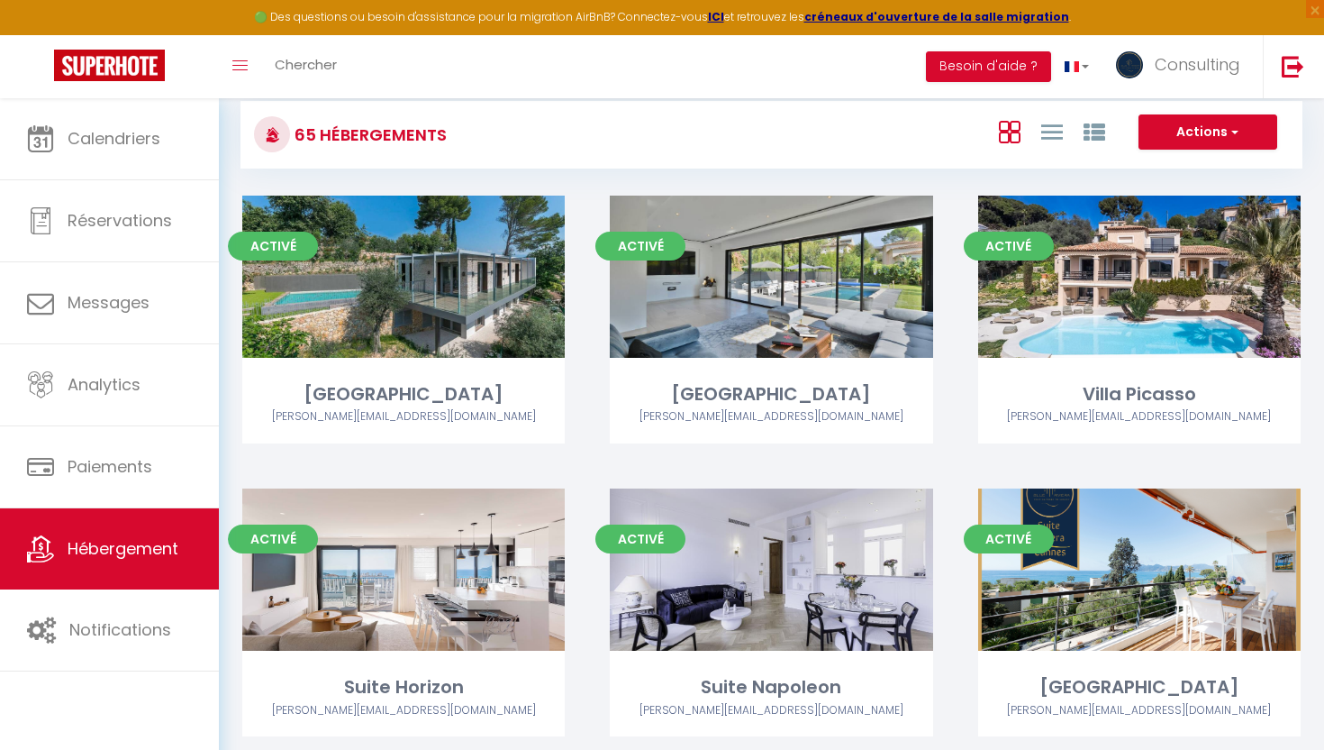
scroll to position [59, 0]
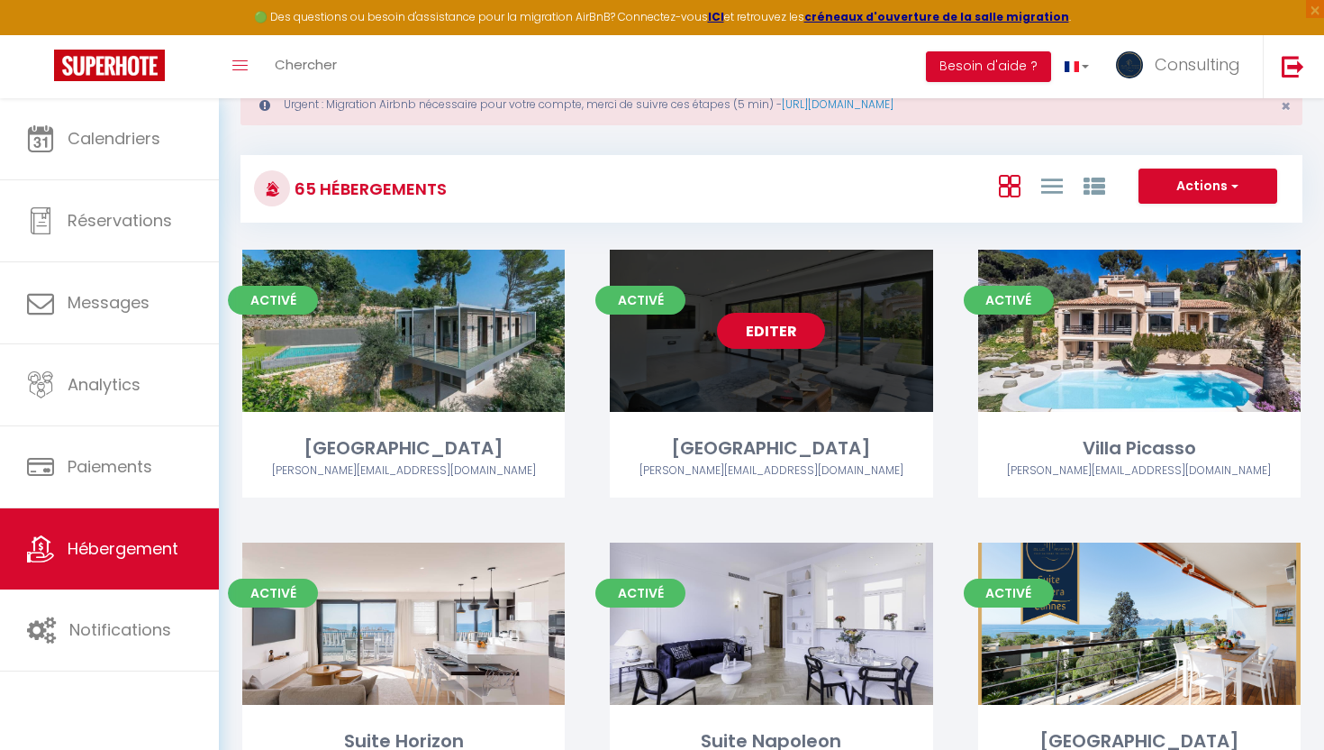
click at [771, 337] on link "Editer" at bounding box center [771, 331] width 108 height 36
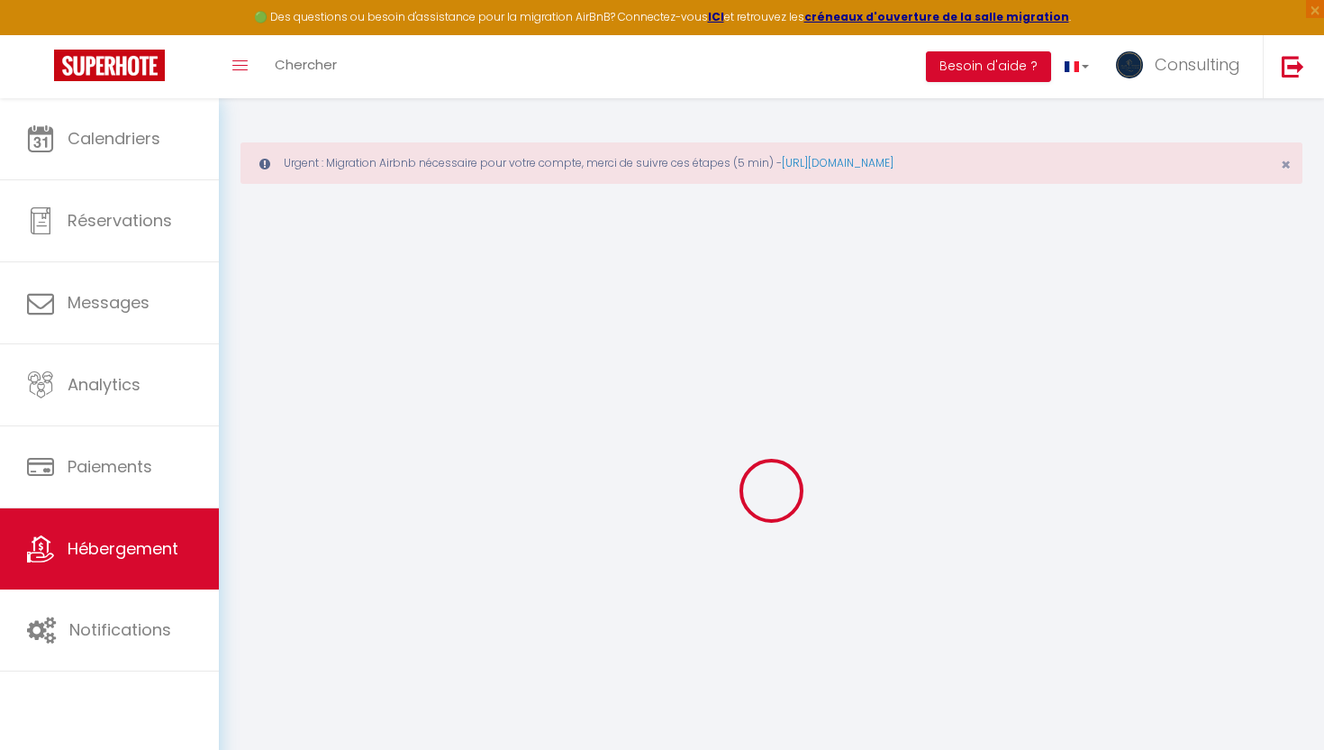
select select "+ 30 %"
select select "+ 40 %"
select select
checkbox input "false"
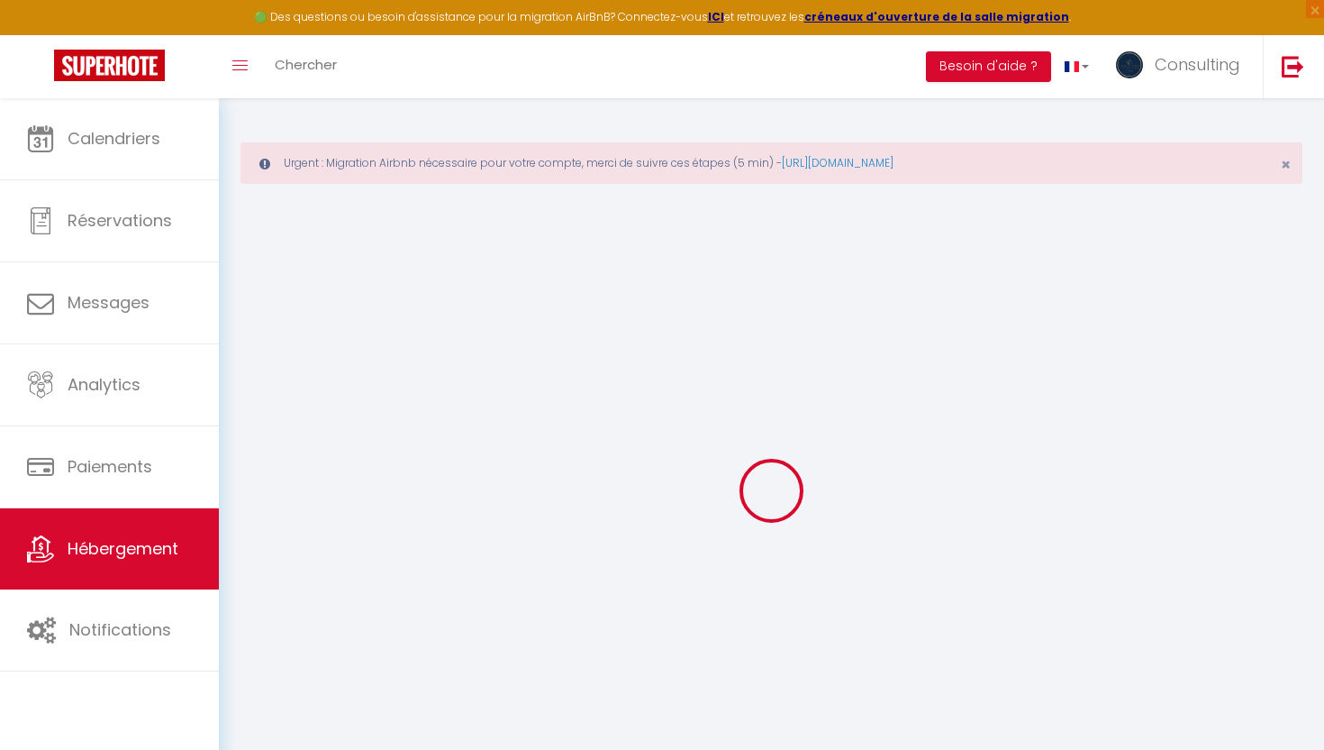
checkbox input "false"
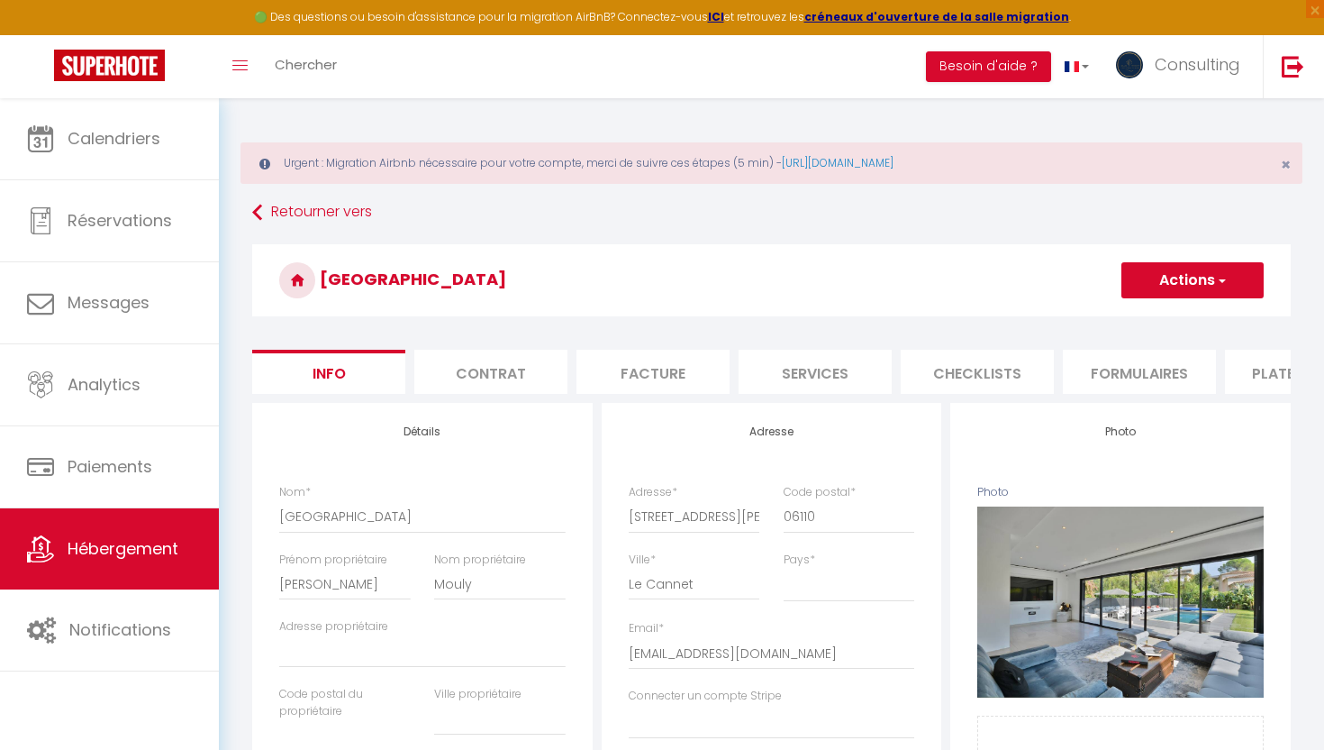
select select
checkbox input "false"
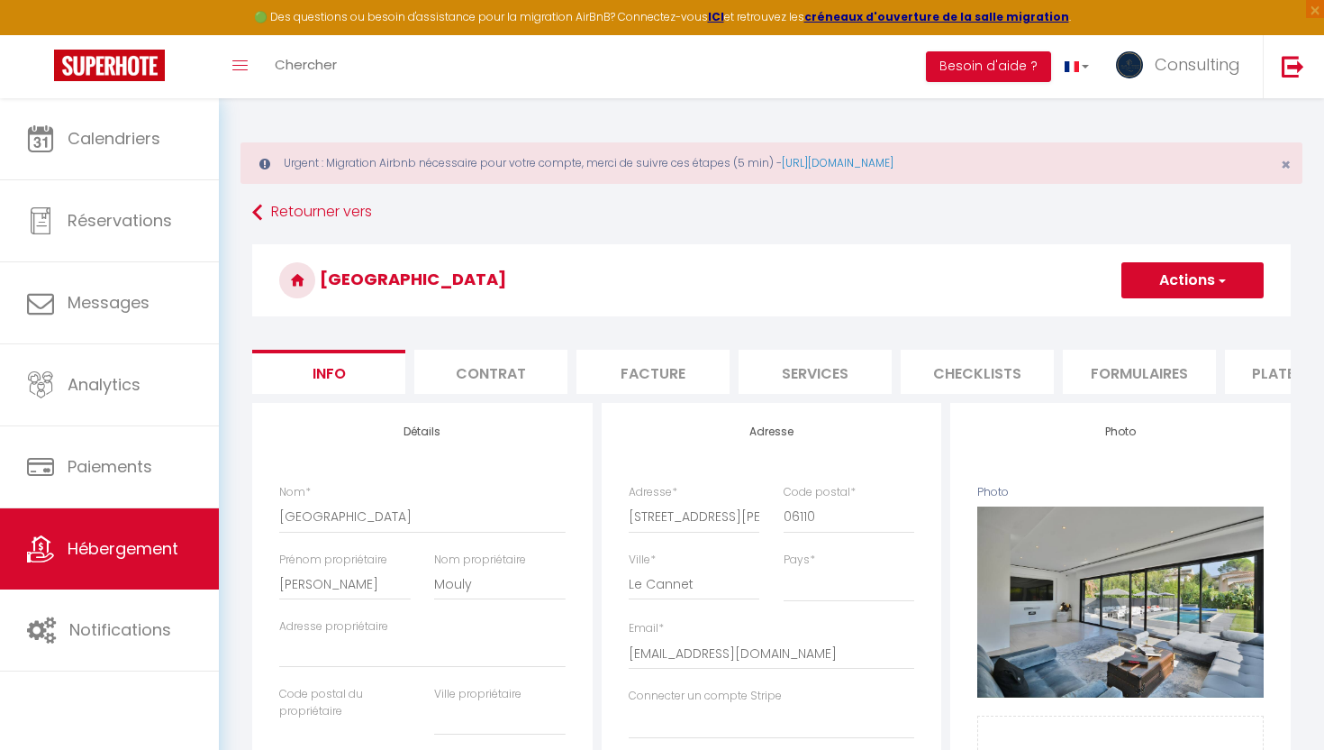
checkbox input "false"
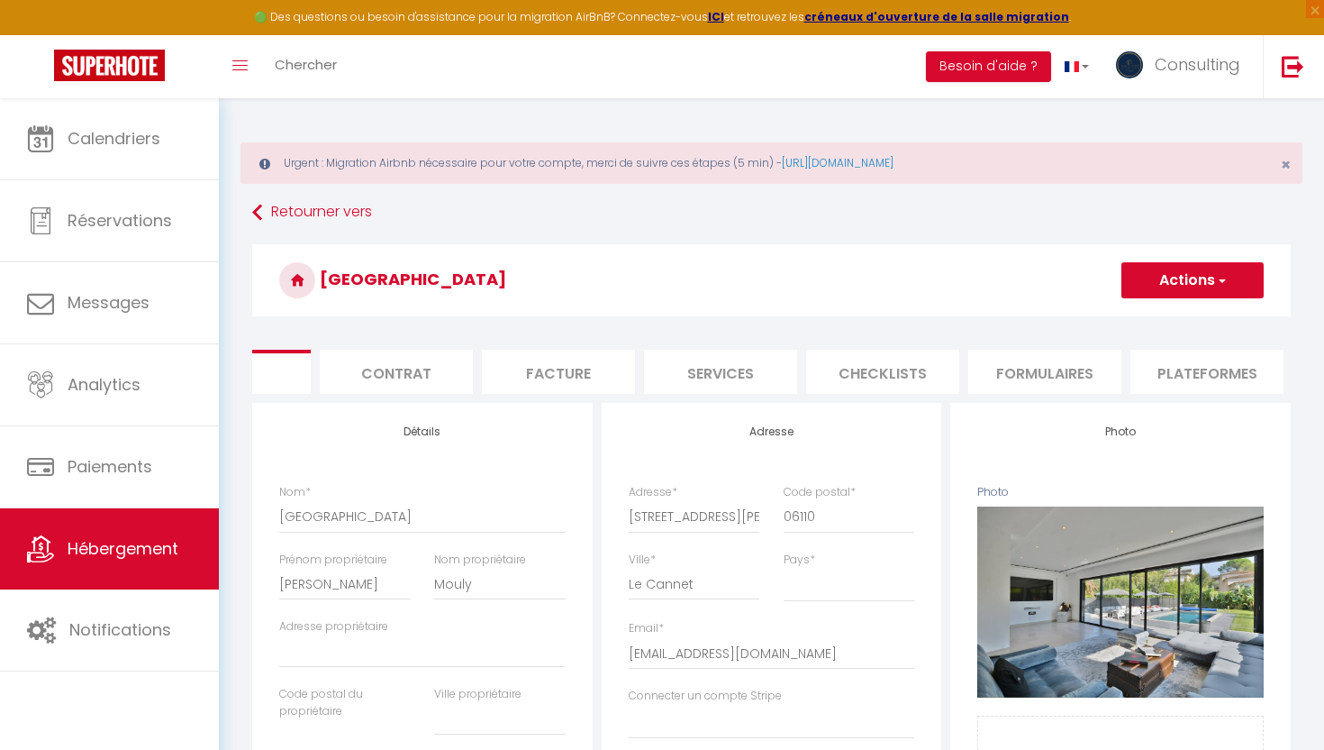
scroll to position [0, 114]
click at [1141, 373] on li "Plateformes" at bounding box center [1187, 372] width 153 height 44
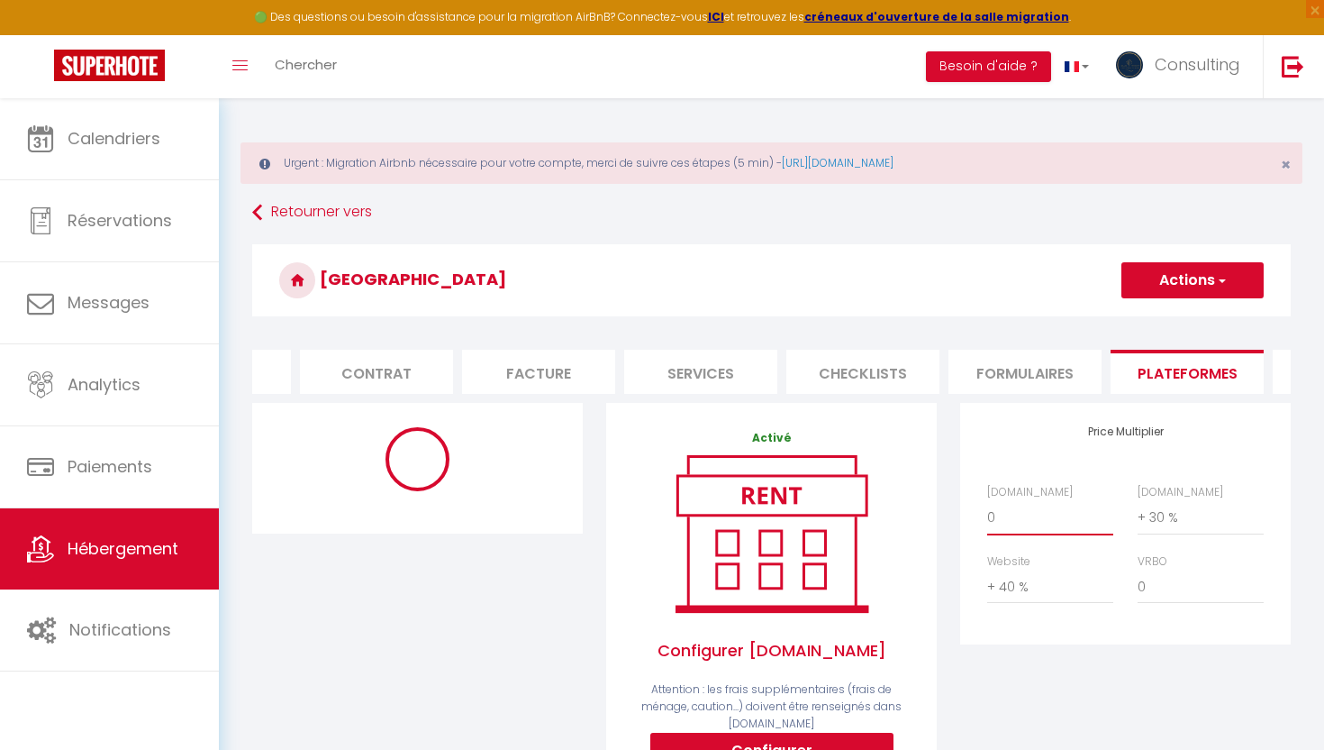
click at [1013, 524] on select "0 + 1 % + 2 % + 3 % + 4 % + 5 % + 6 % + 7 % + 8 % + 9 %" at bounding box center [1050, 517] width 126 height 34
select select "365"
select select "EUR"
select select
select select "2018-919584982000615127"
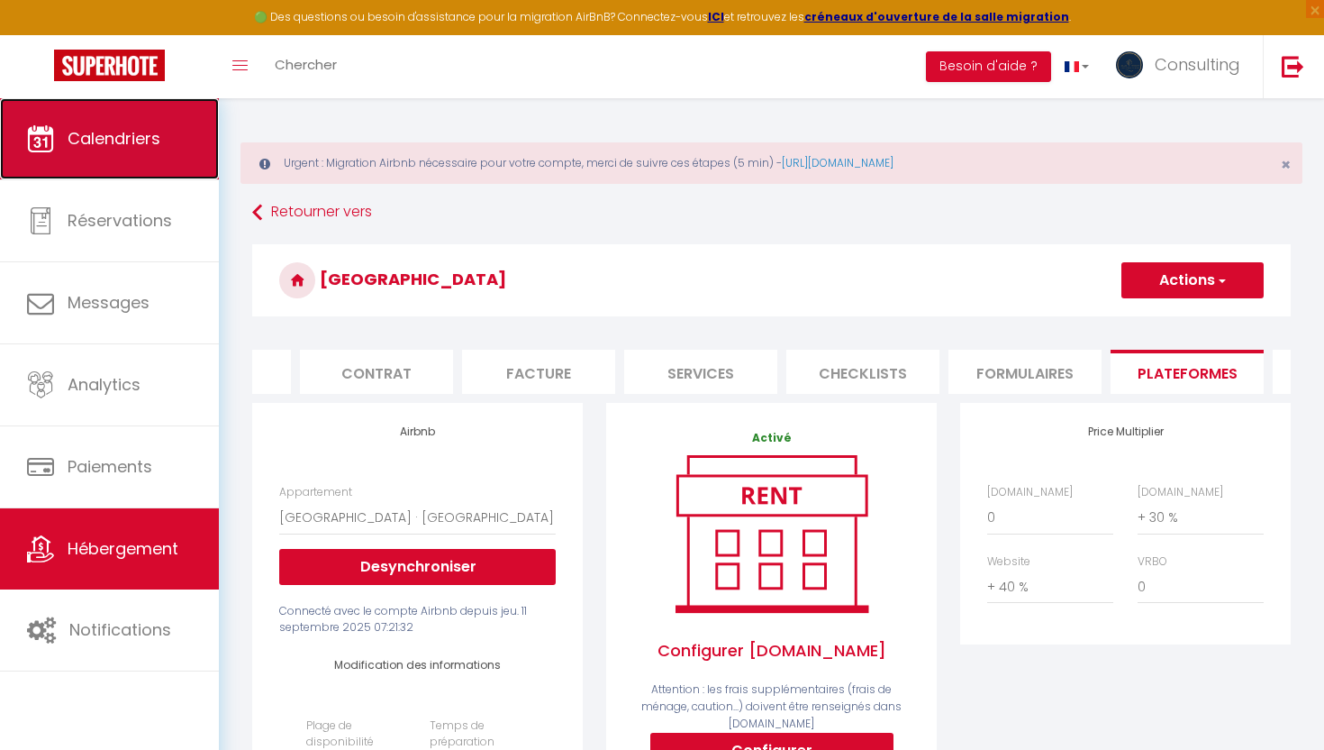
click at [141, 162] on link "Calendriers" at bounding box center [109, 138] width 219 height 81
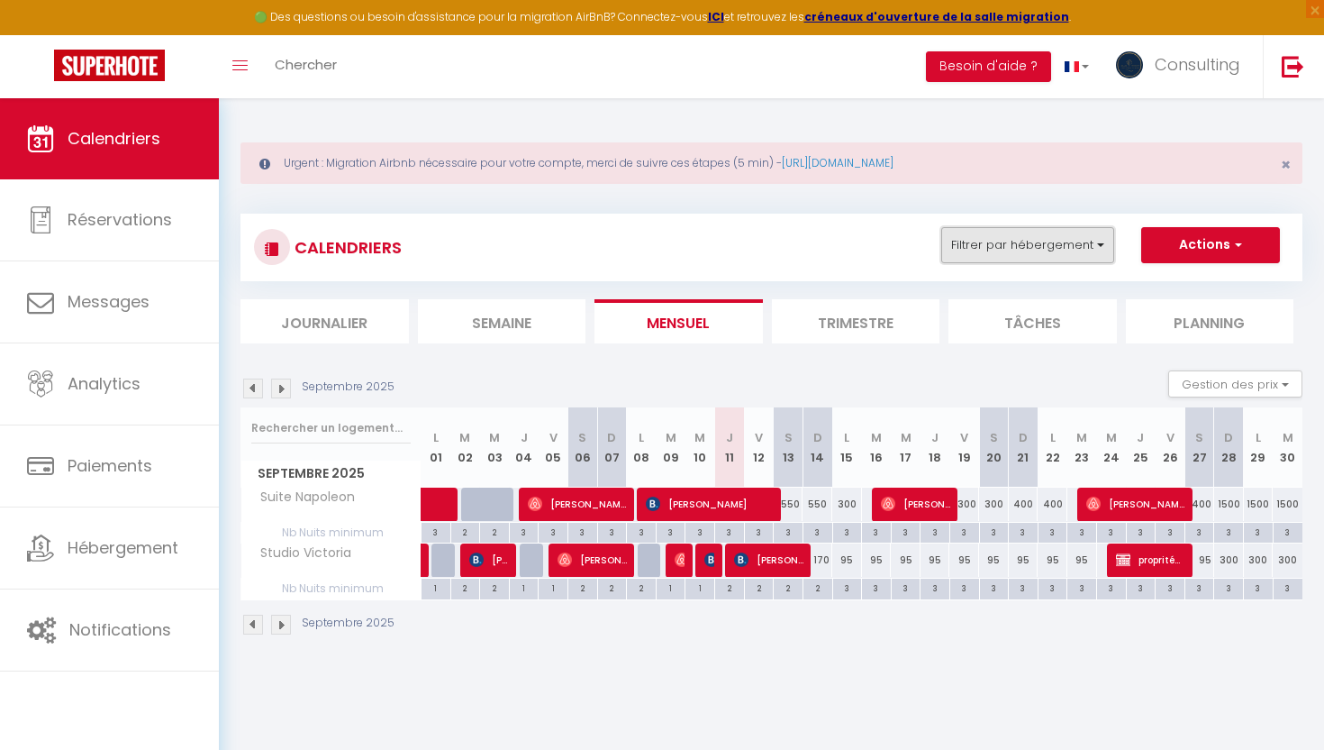
click at [1022, 262] on button "Filtrer par hébergement" at bounding box center [1028, 245] width 173 height 36
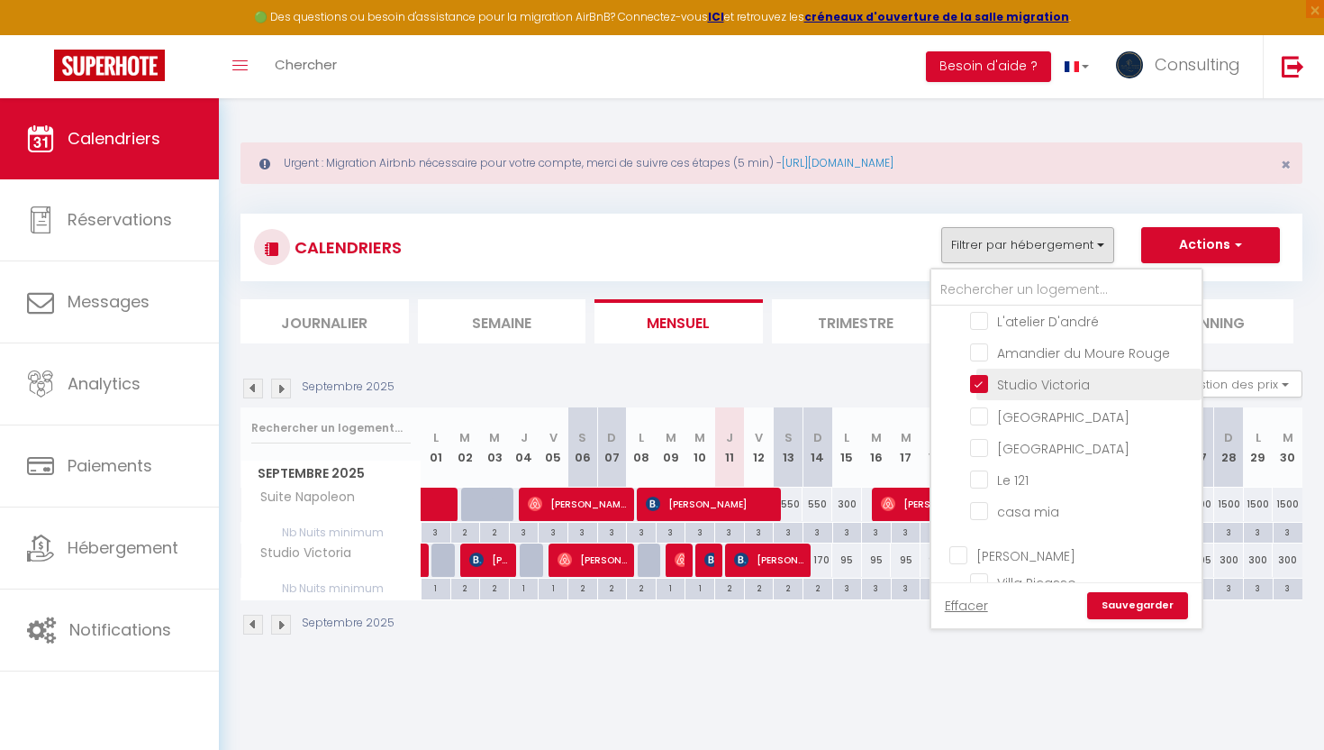
click at [994, 392] on input "Studio Victoria" at bounding box center [1082, 383] width 225 height 18
checkbox input "false"
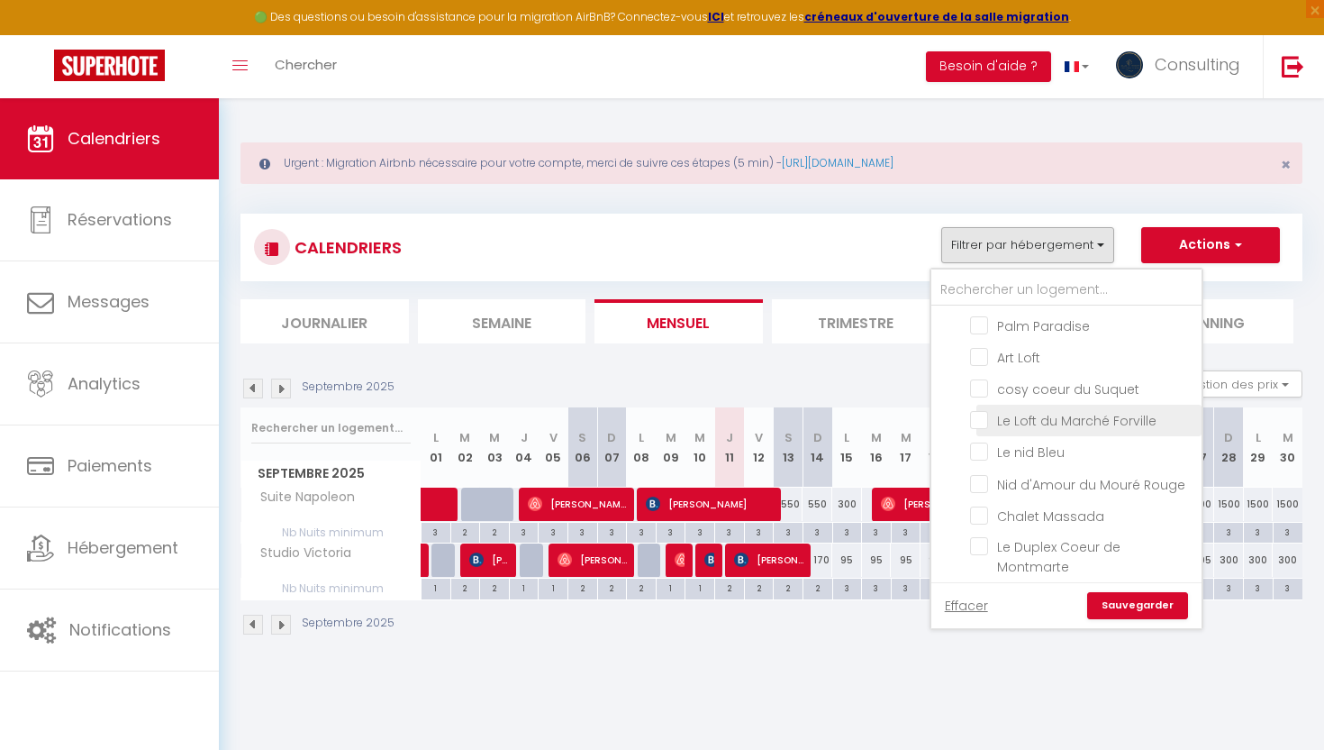
scroll to position [870, 0]
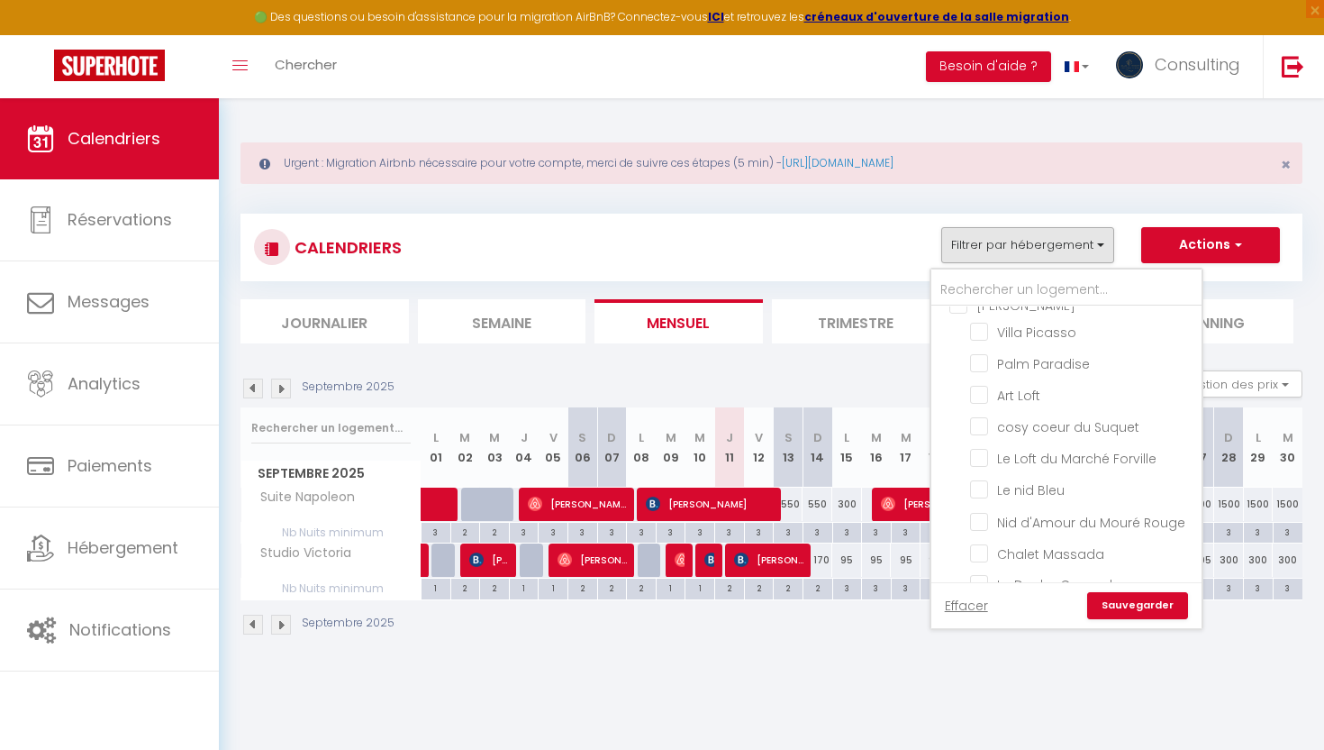
click at [962, 313] on input "[PERSON_NAME]" at bounding box center [1085, 304] width 270 height 18
checkbox input "true"
checkbox input "false"
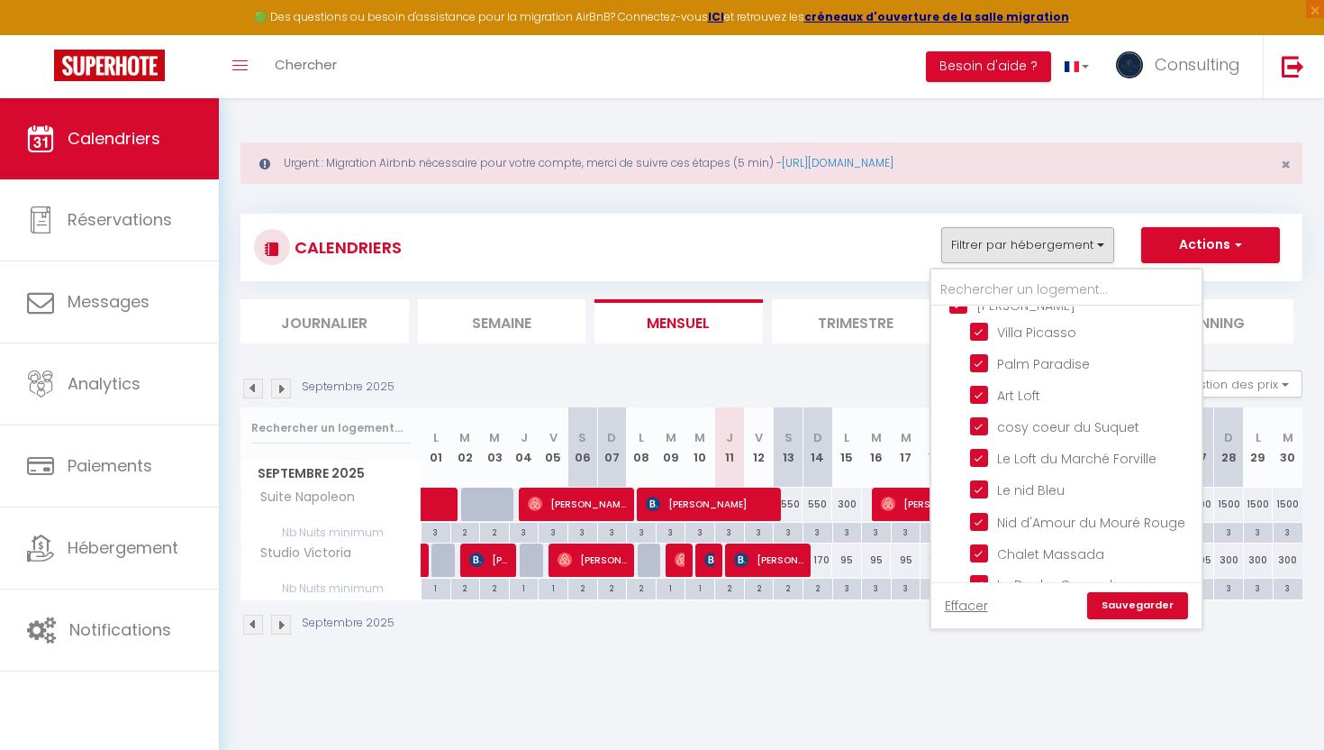
checkbox input "false"
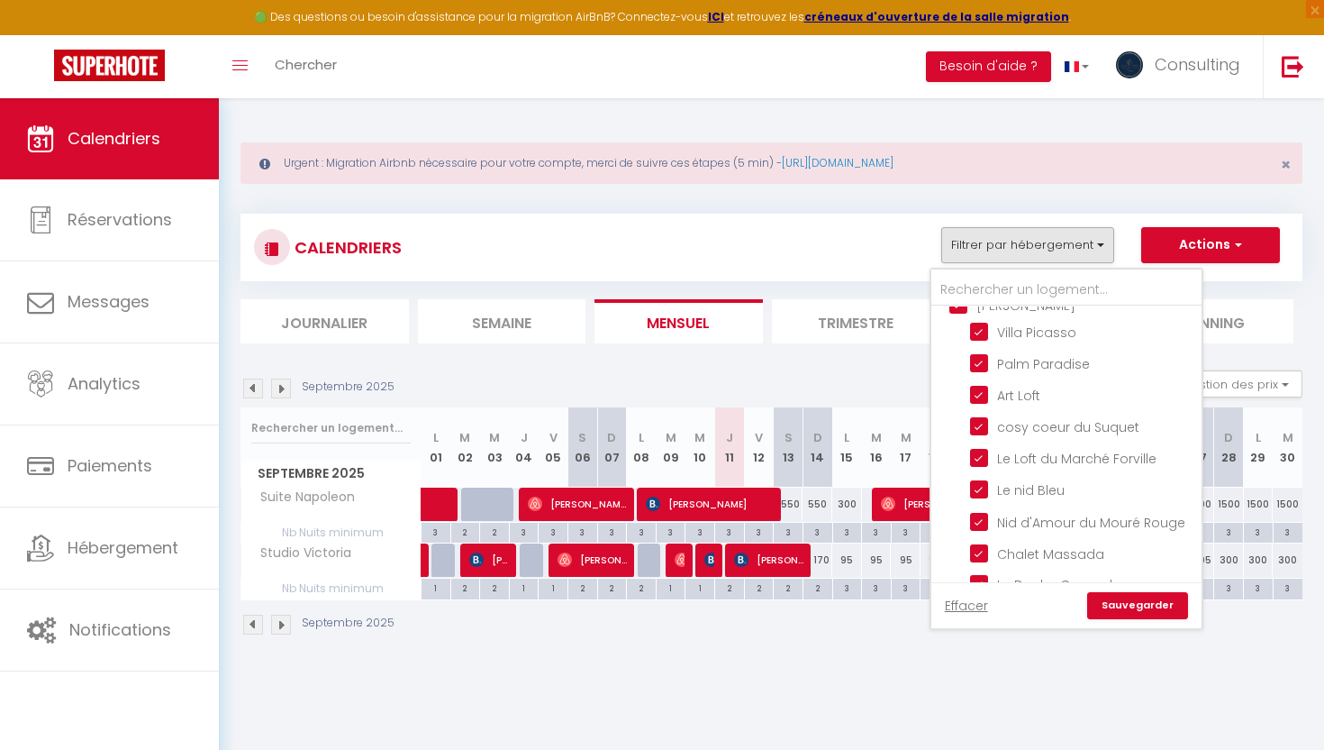
checkbox input "false"
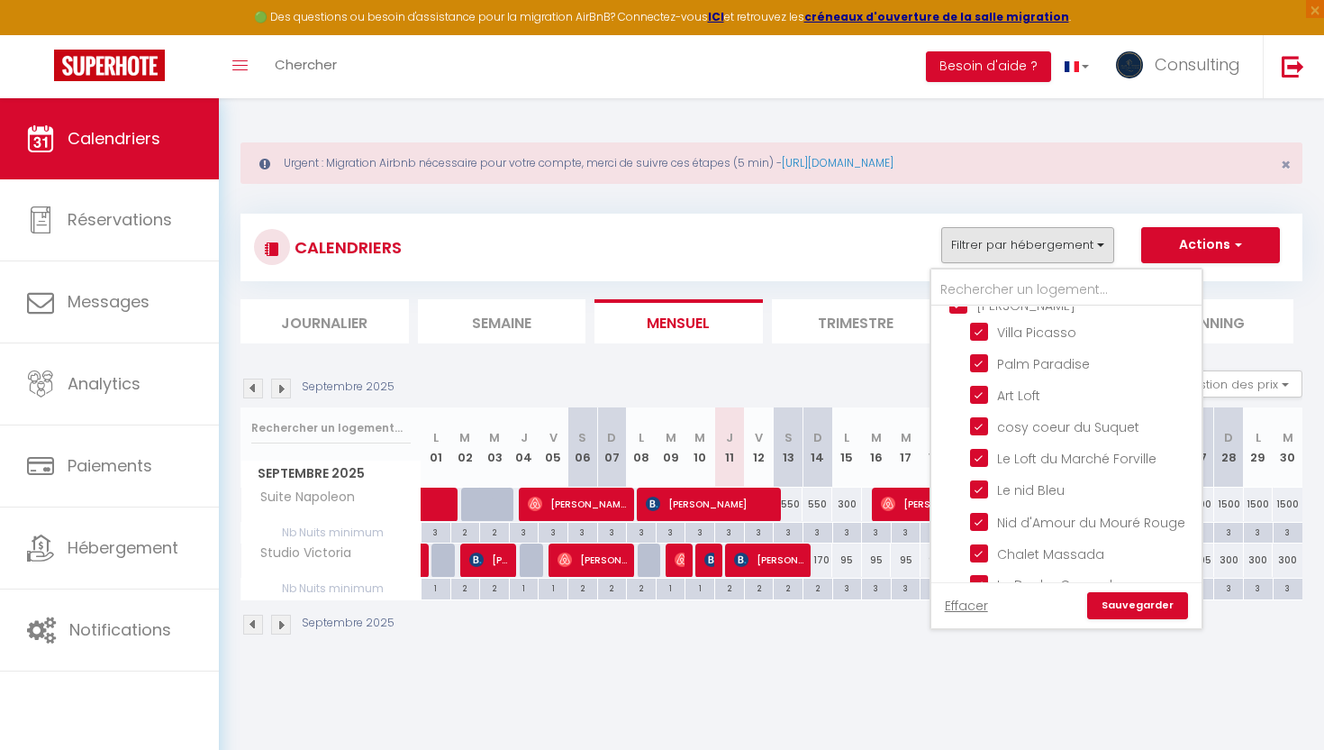
checkbox input "false"
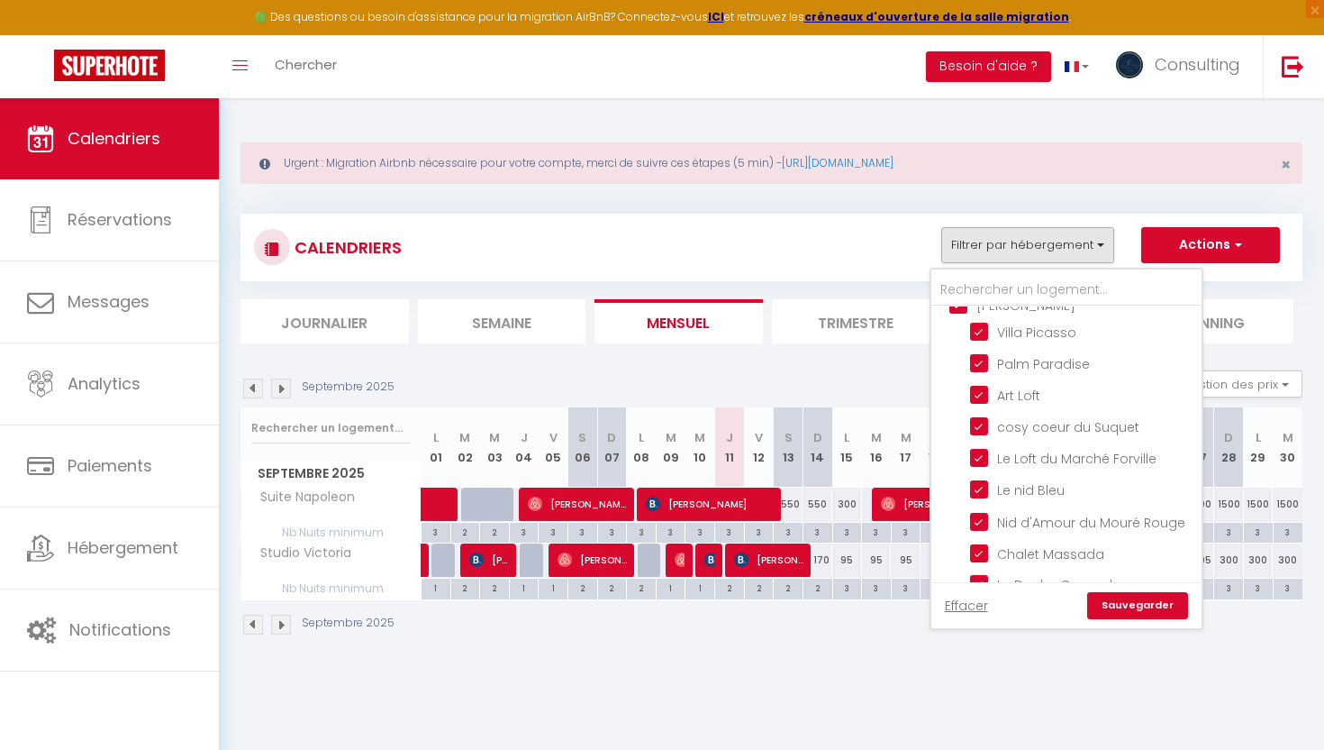
checkbox input "false"
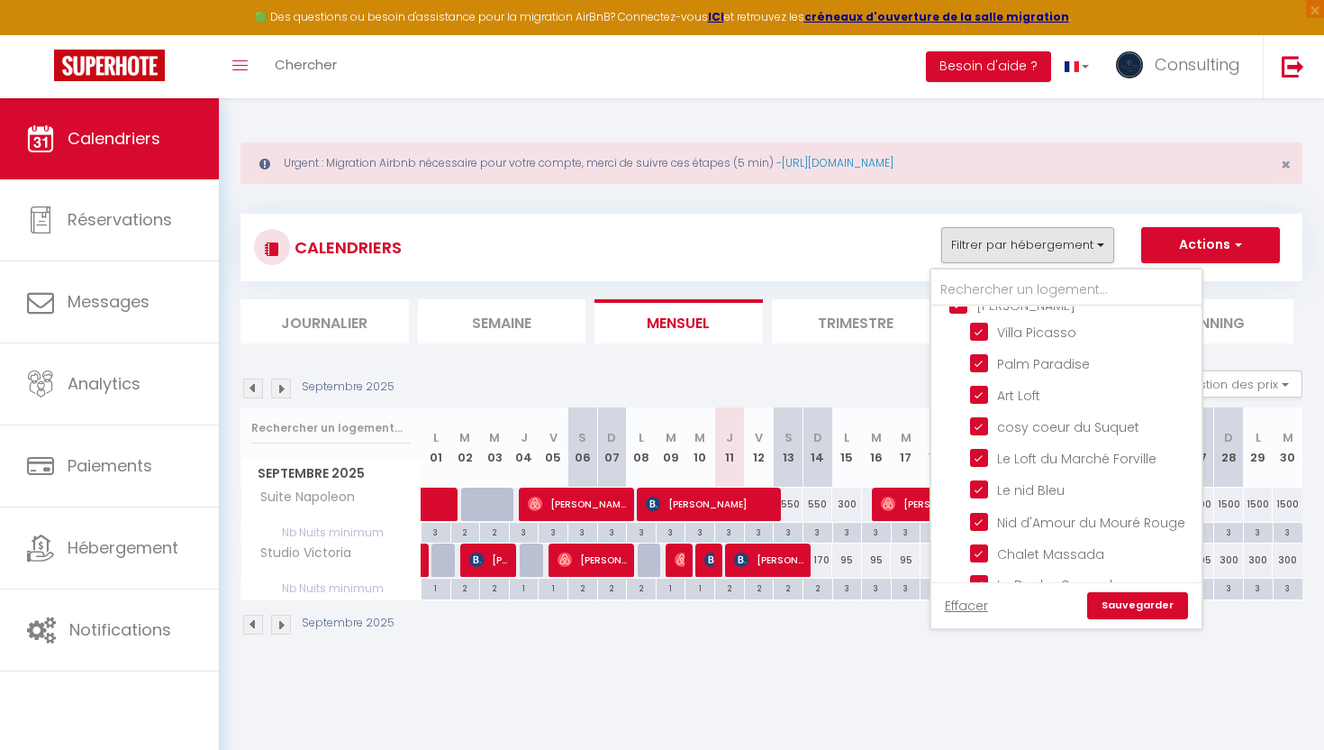
checkbox input "false"
checkbox input "true"
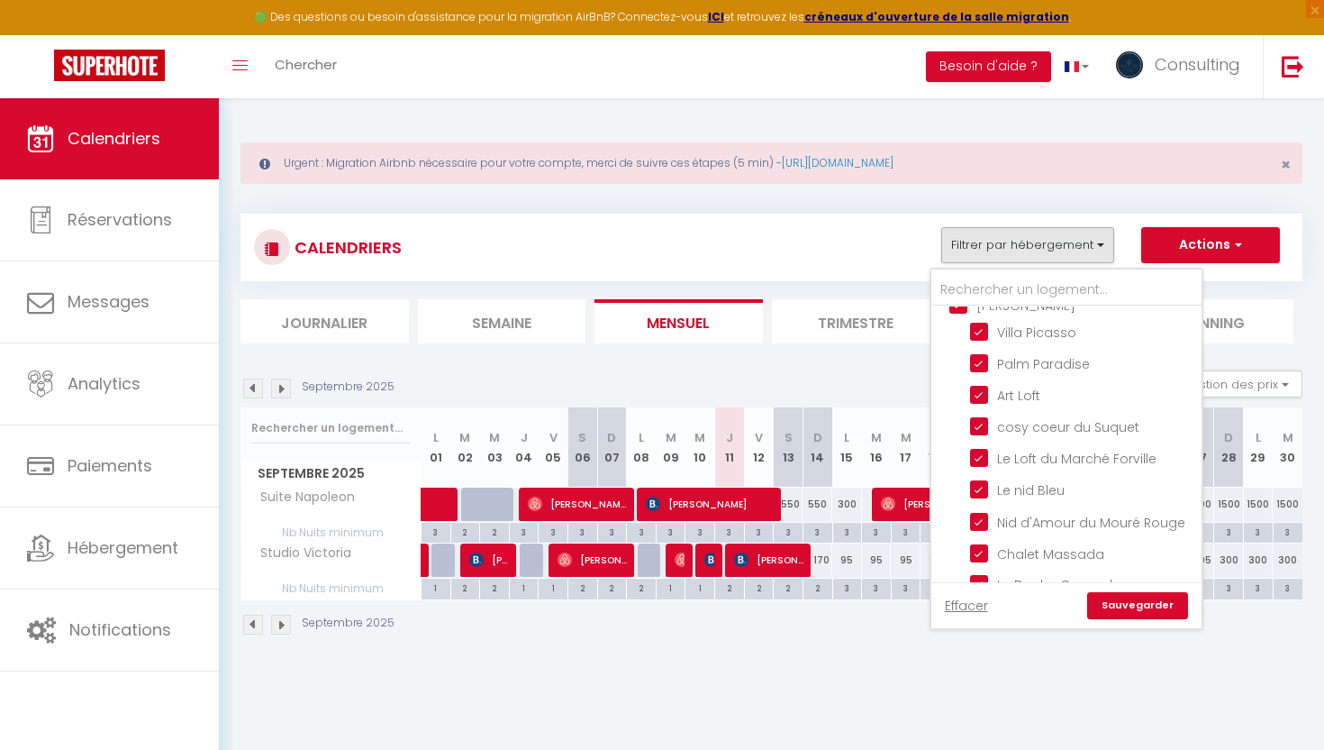
checkbox input "true"
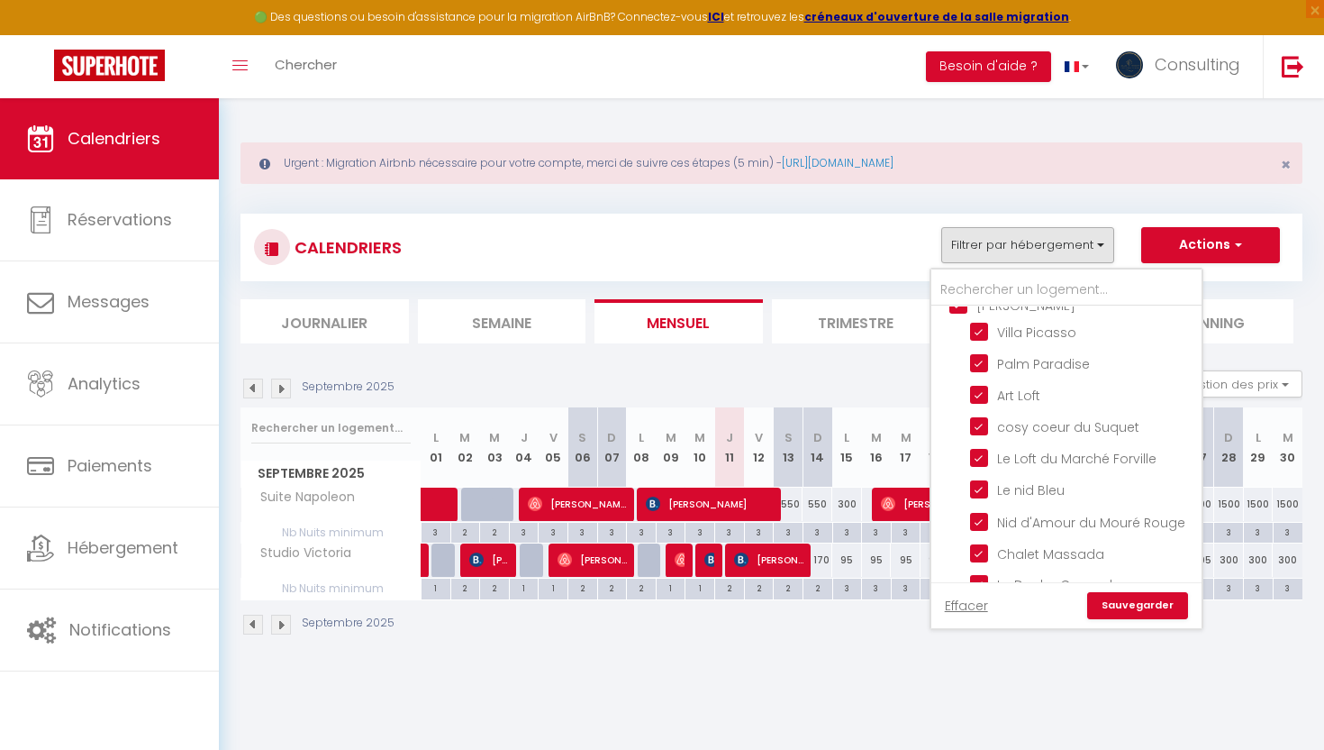
checkbox input "true"
checkbox input "false"
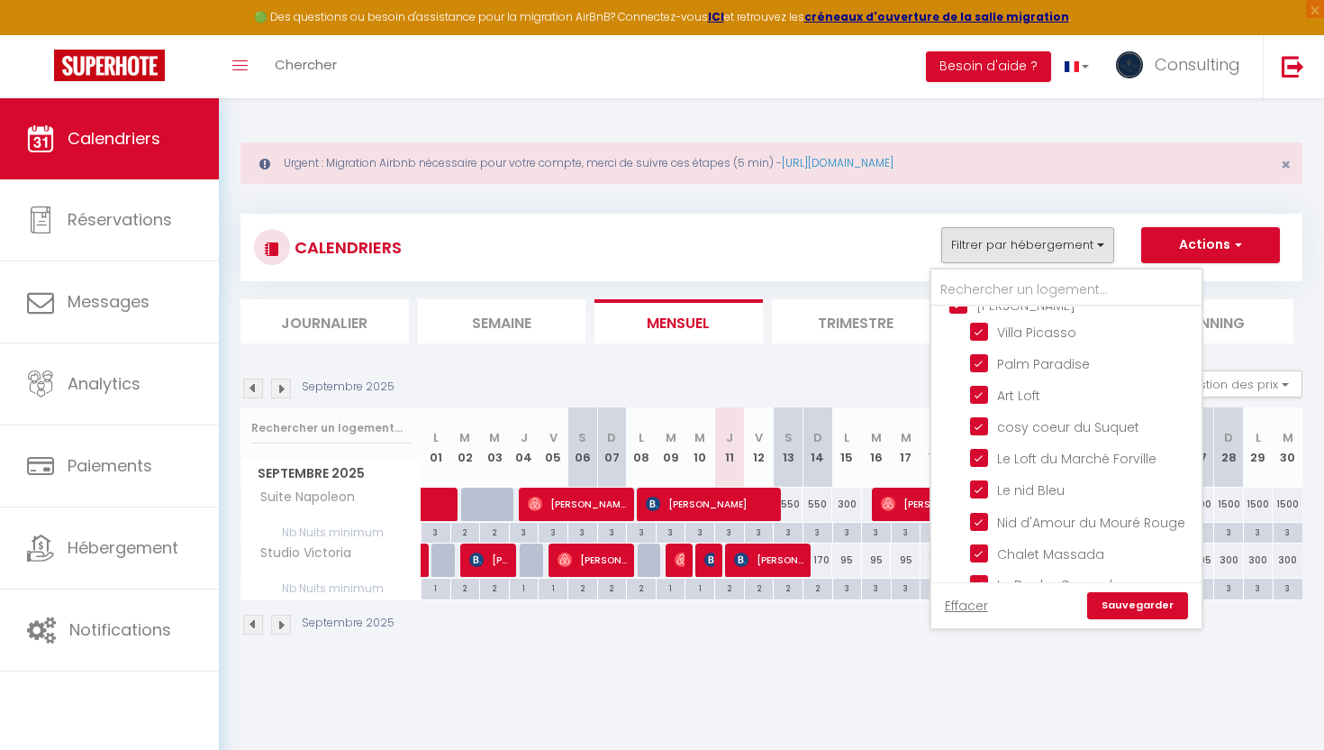
checkbox input "false"
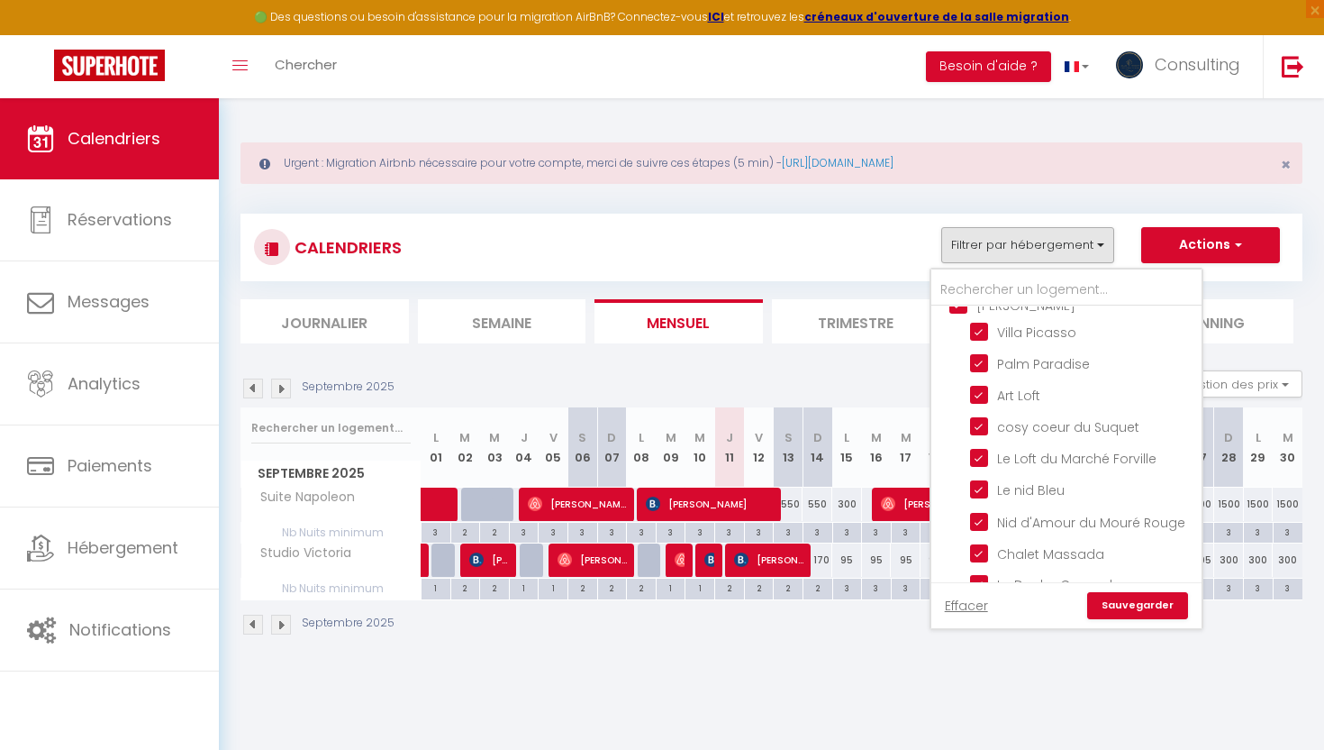
checkbox input "false"
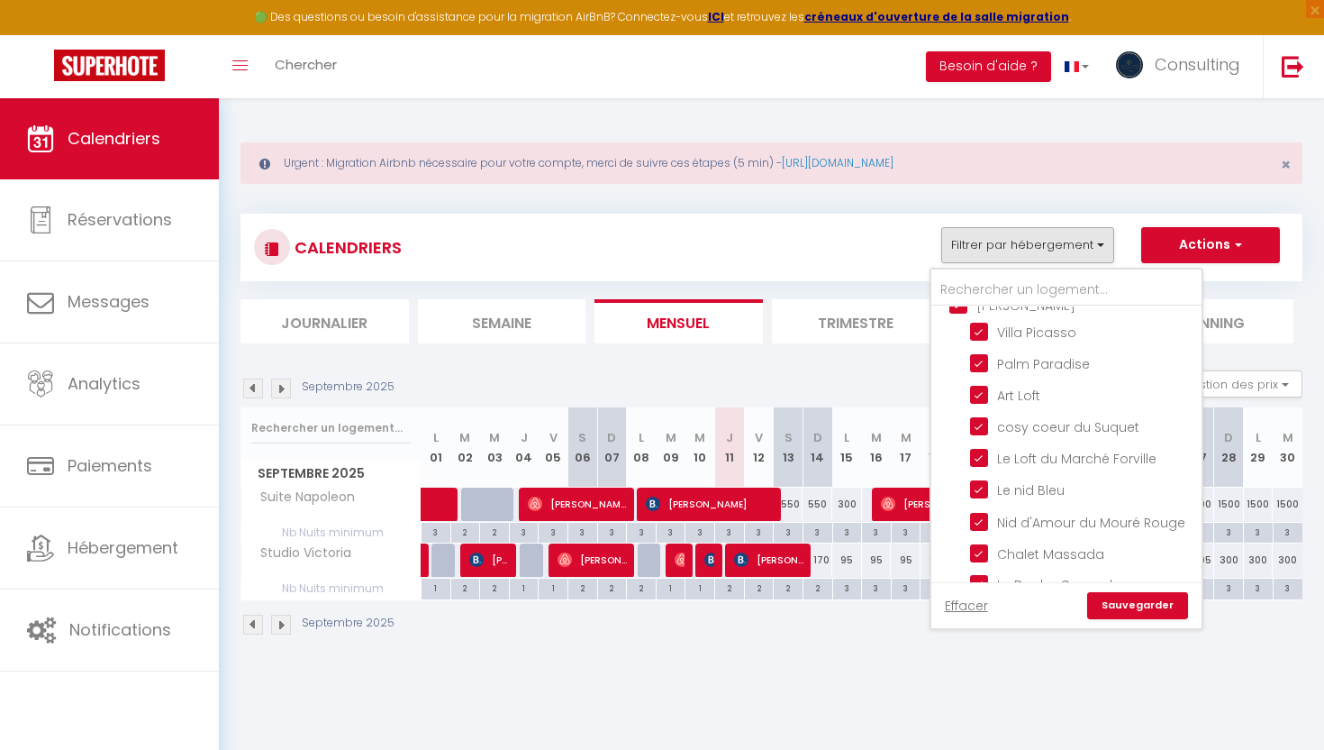
checkbox input "false"
checkbox input "true"
checkbox input "false"
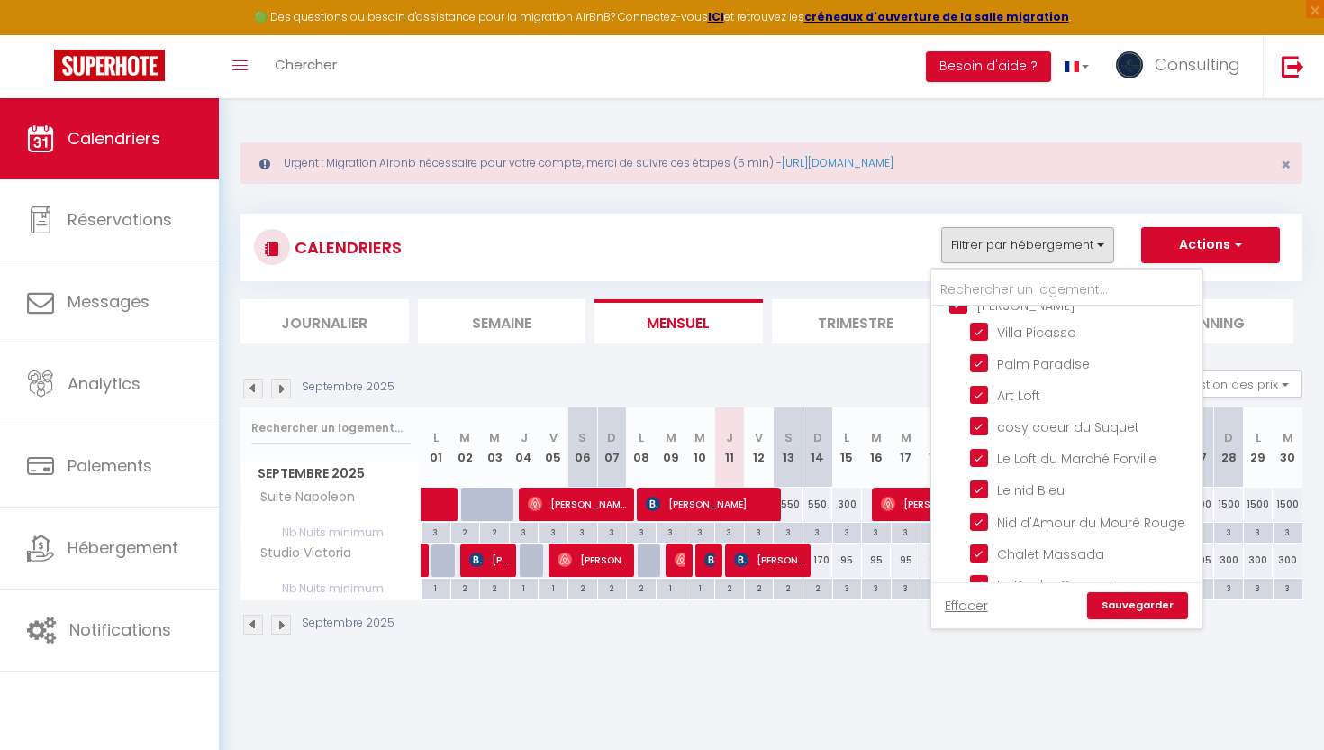
checkbox input "false"
checkbox input "true"
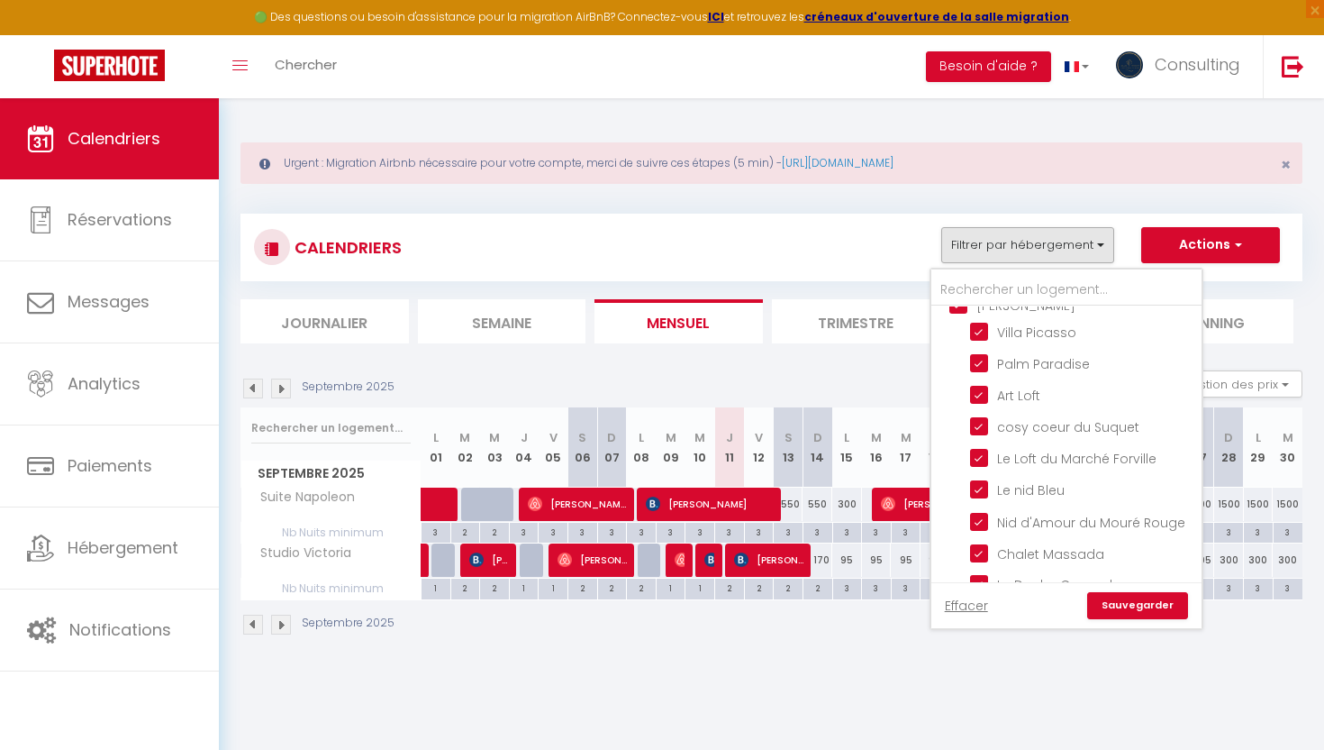
checkbox input "false"
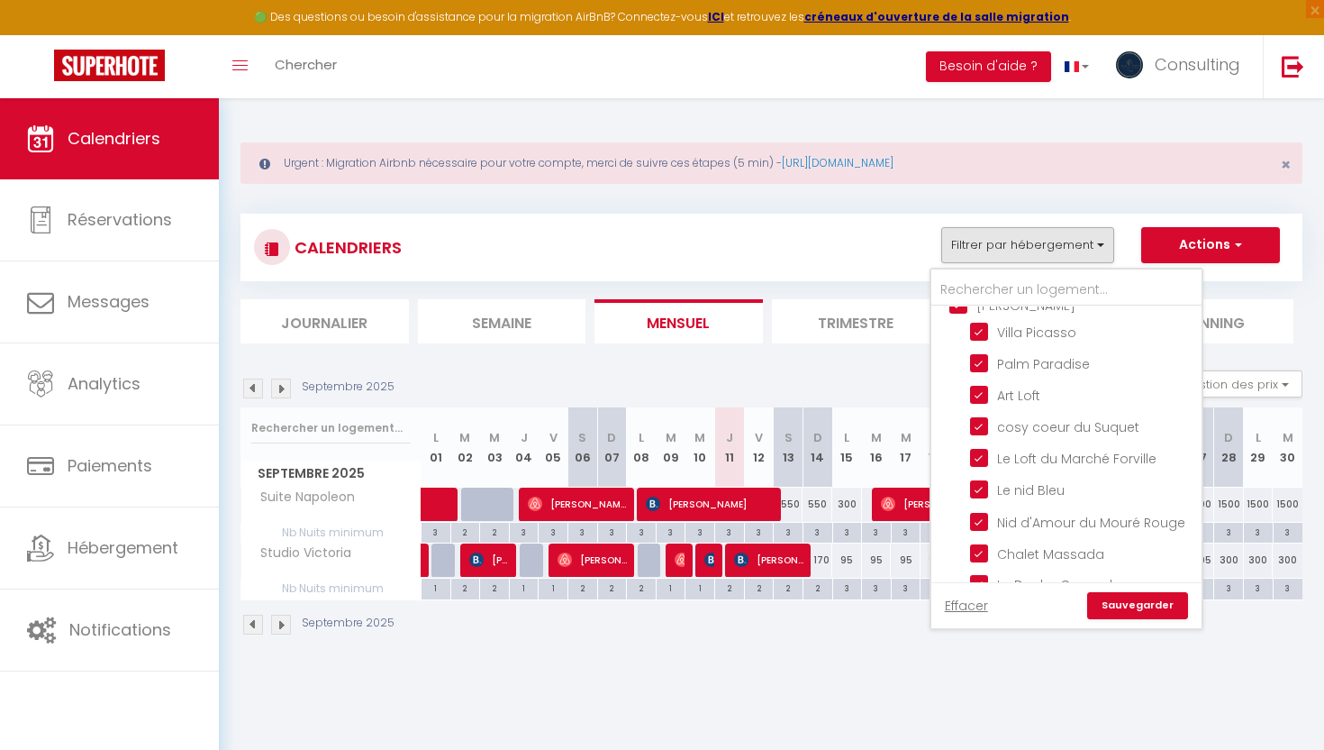
checkbox input "true"
checkbox input "false"
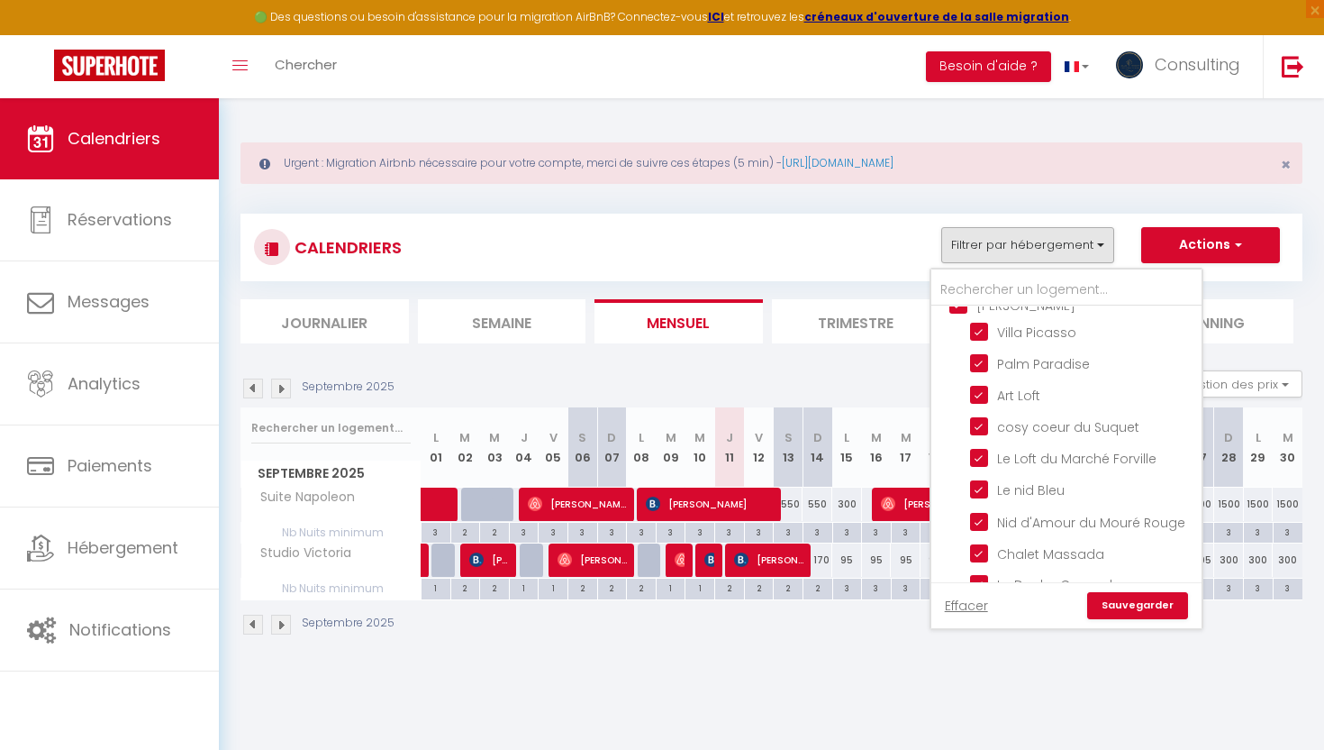
checkbox input "false"
checkbox input "true"
checkbox input "false"
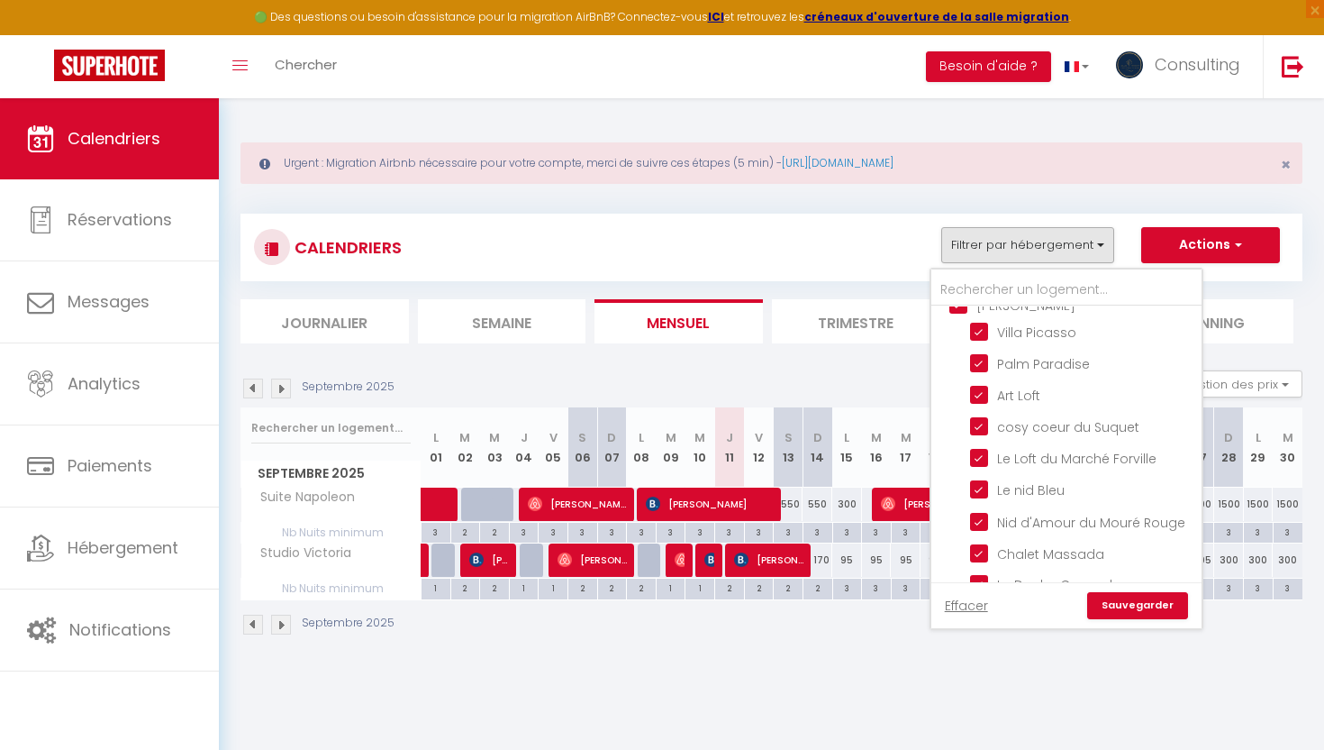
checkbox input "false"
checkbox input "true"
checkbox input "false"
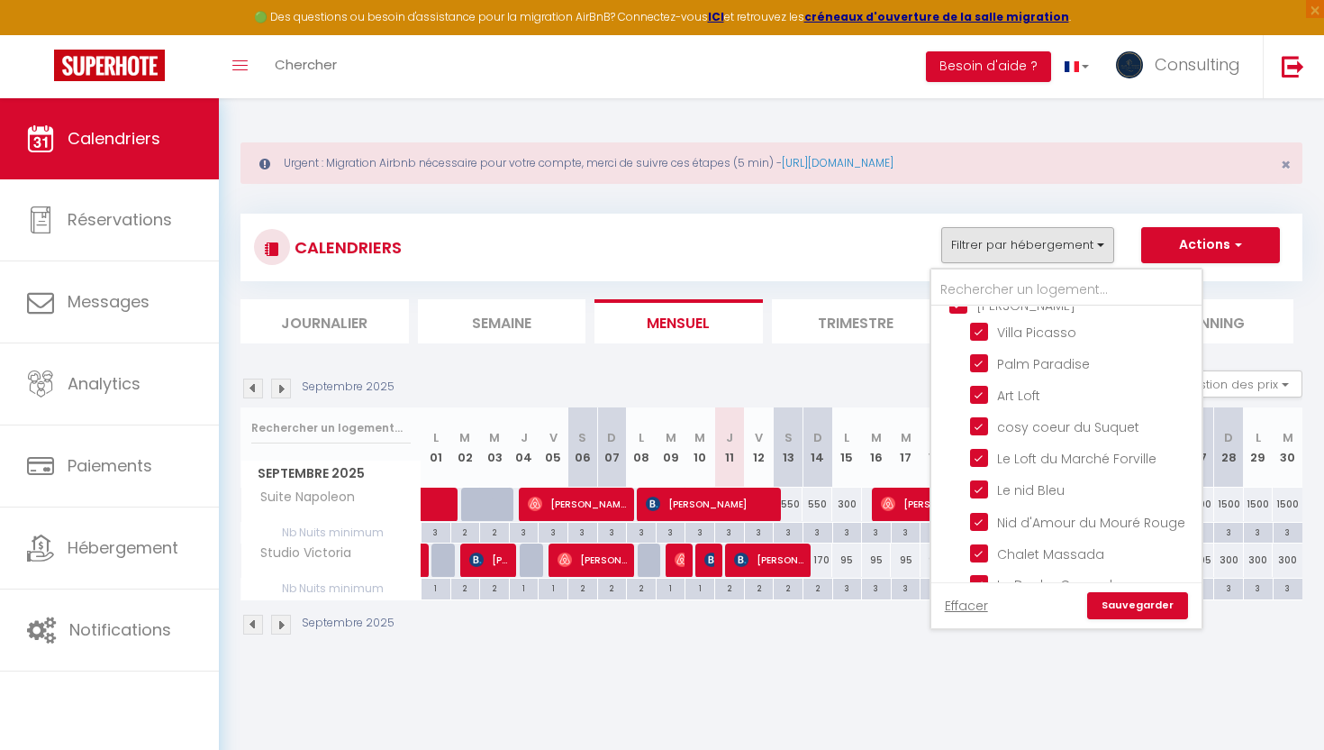
checkbox input "false"
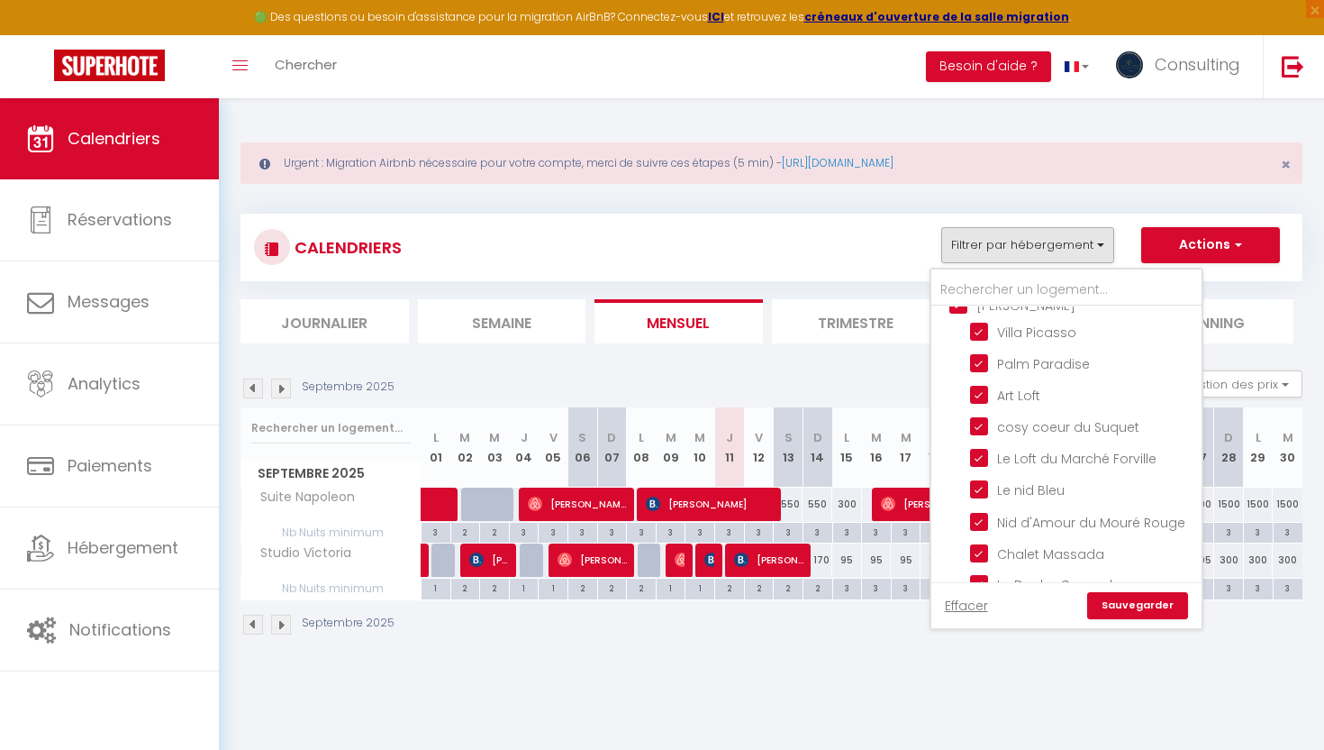
checkbox input "false"
checkbox input "true"
checkbox input "false"
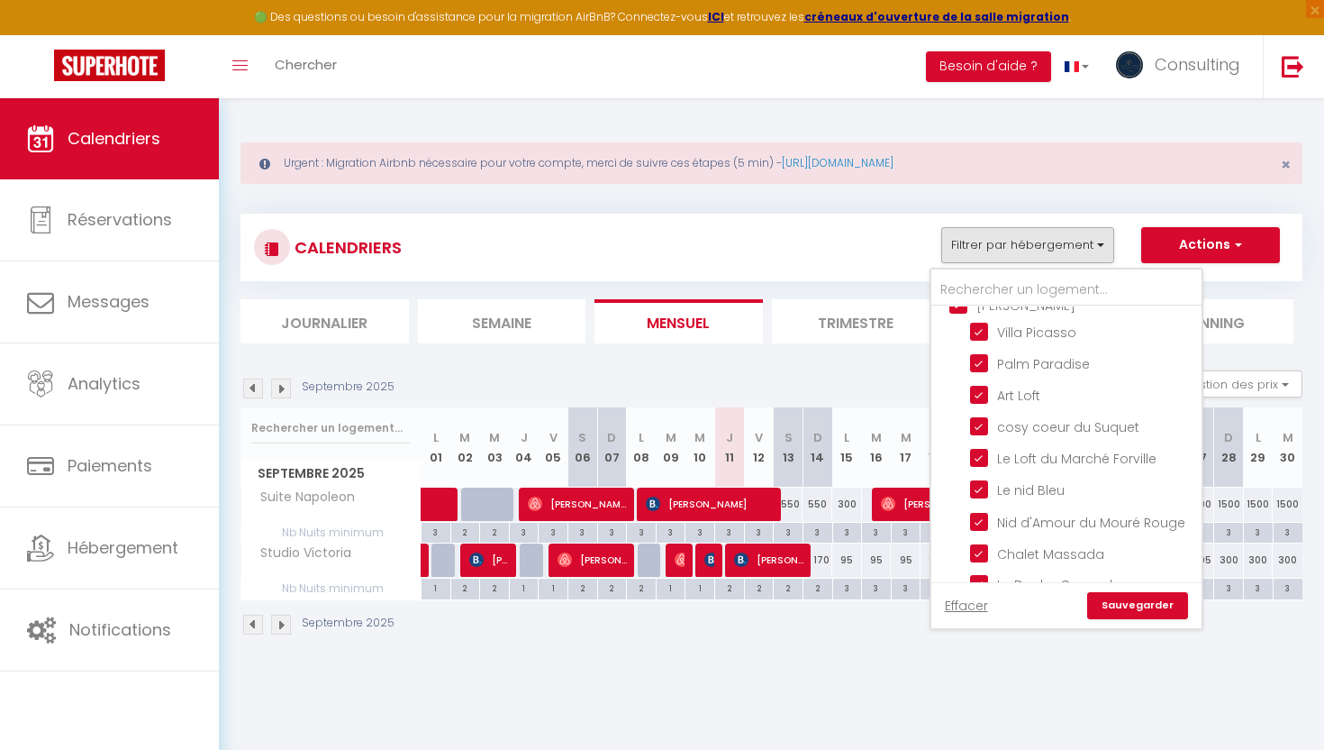
checkbox input "false"
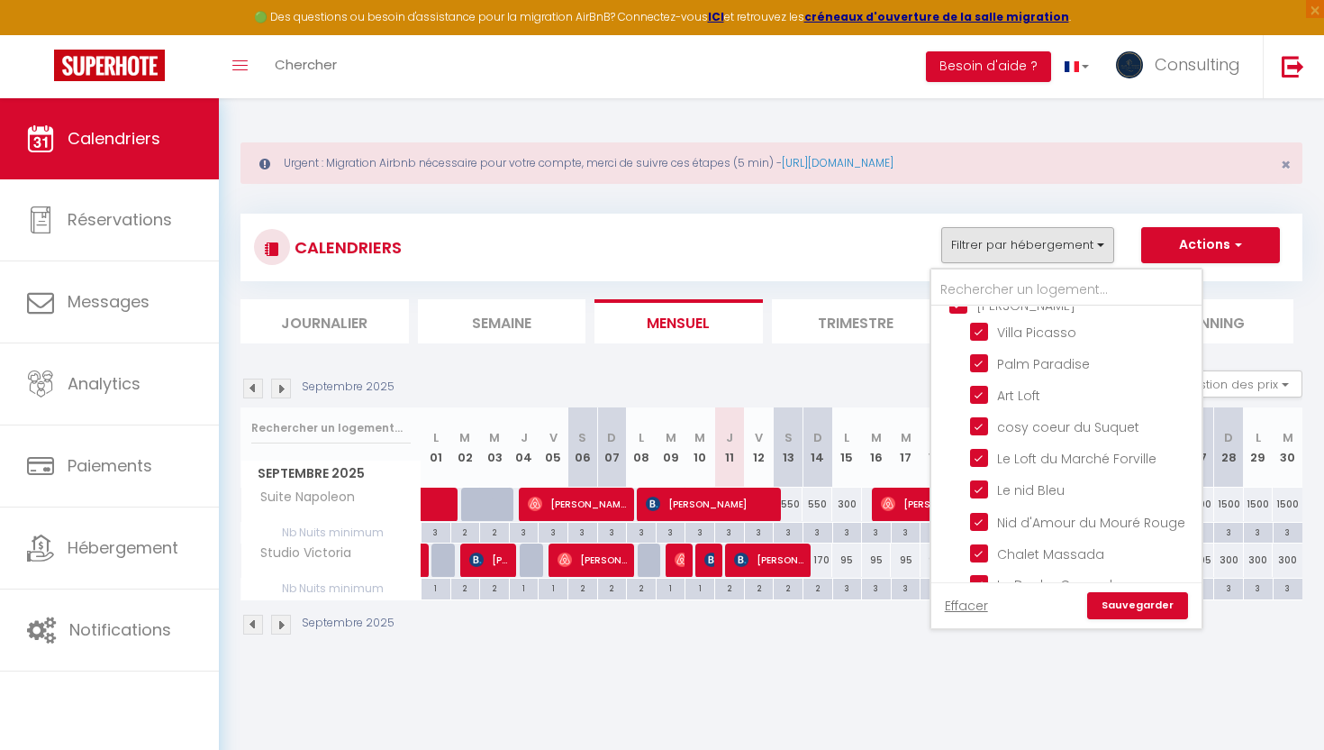
checkbox input "false"
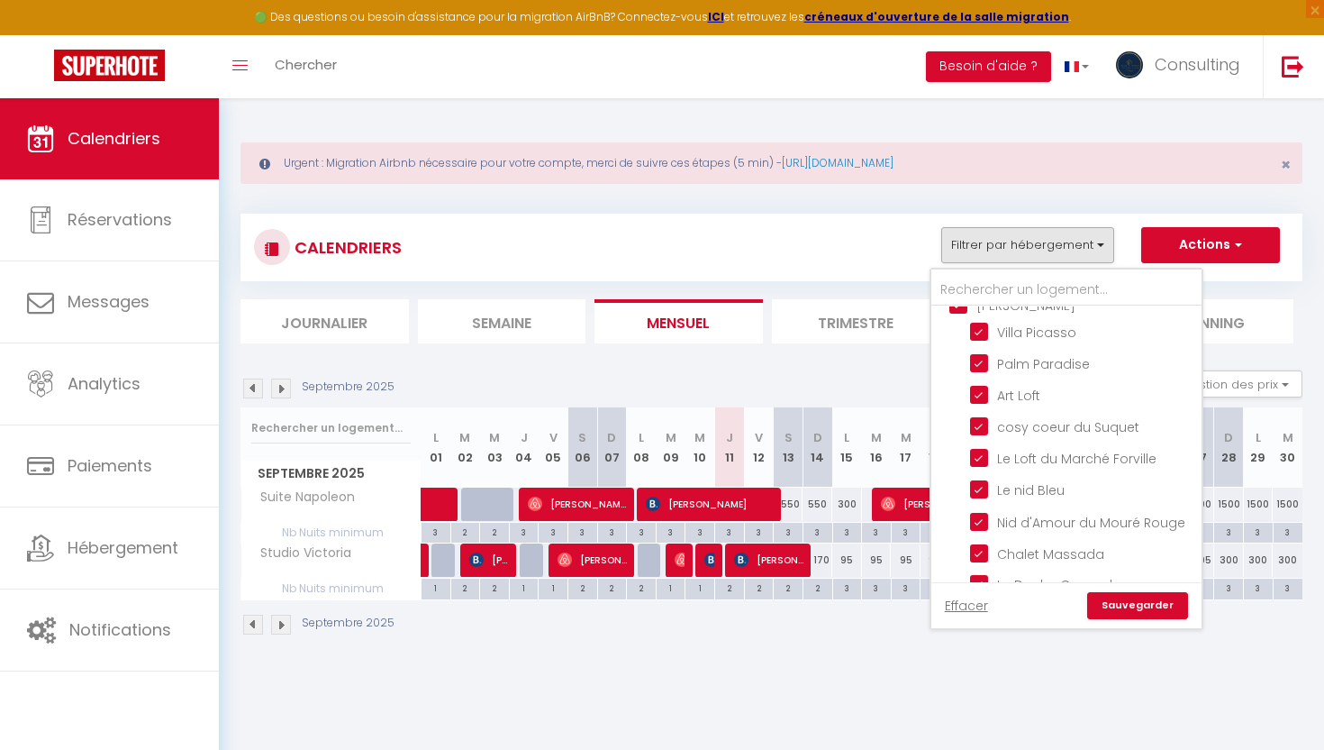
checkbox input "false"
checkbox input "true"
checkbox input "false"
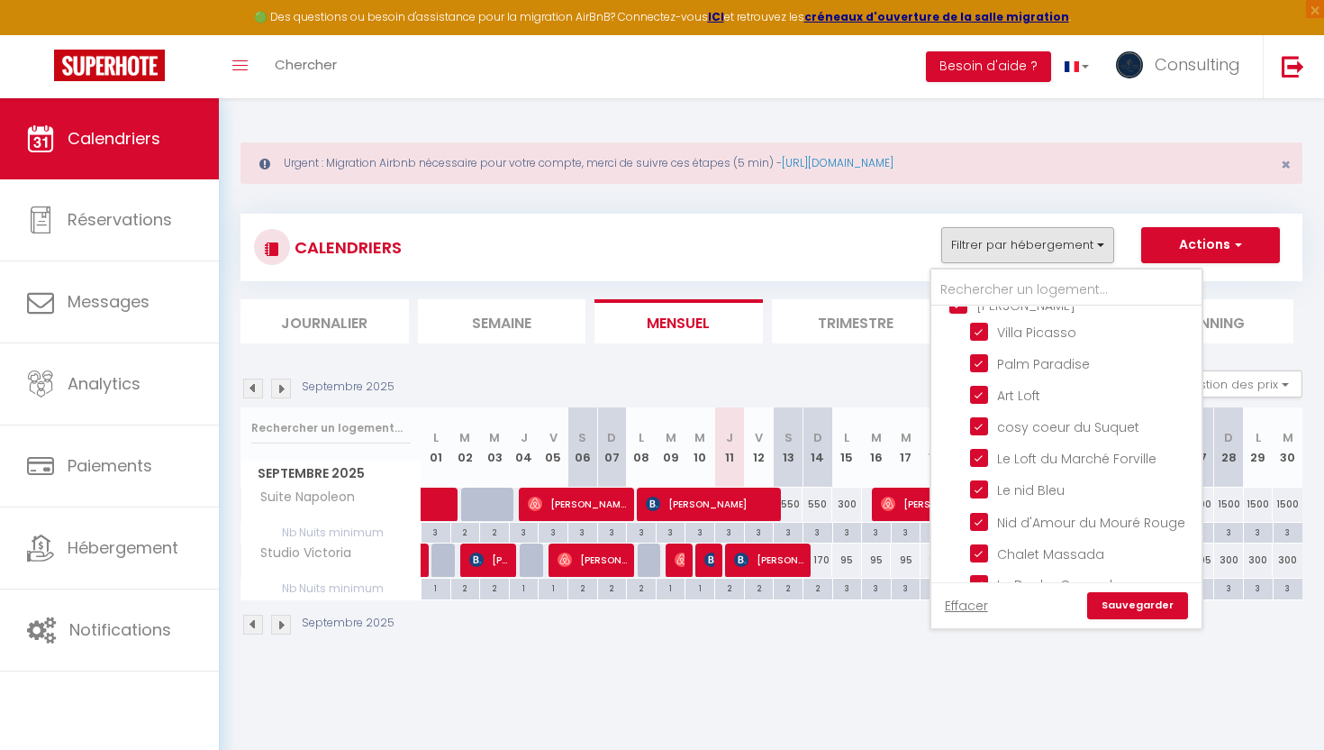
checkbox input "false"
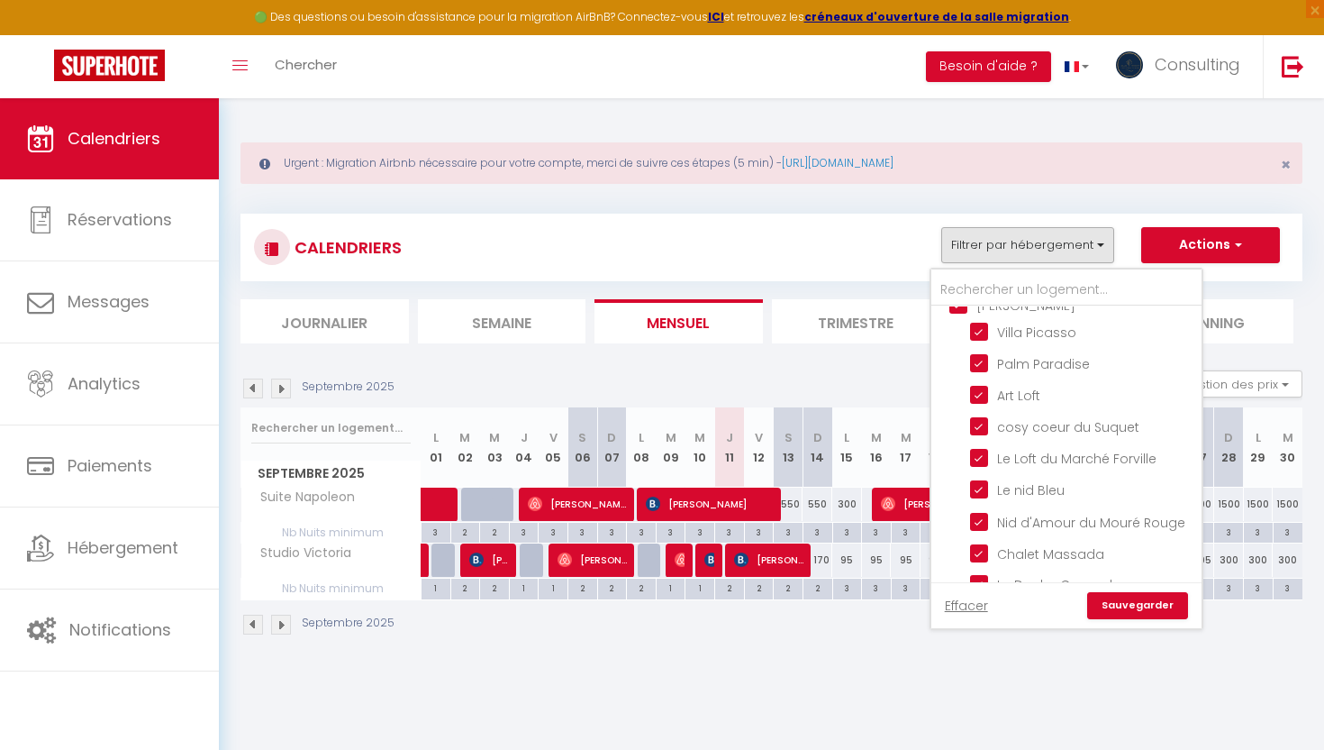
checkbox input "false"
click at [1137, 604] on link "Sauvegarder" at bounding box center [1137, 605] width 101 height 27
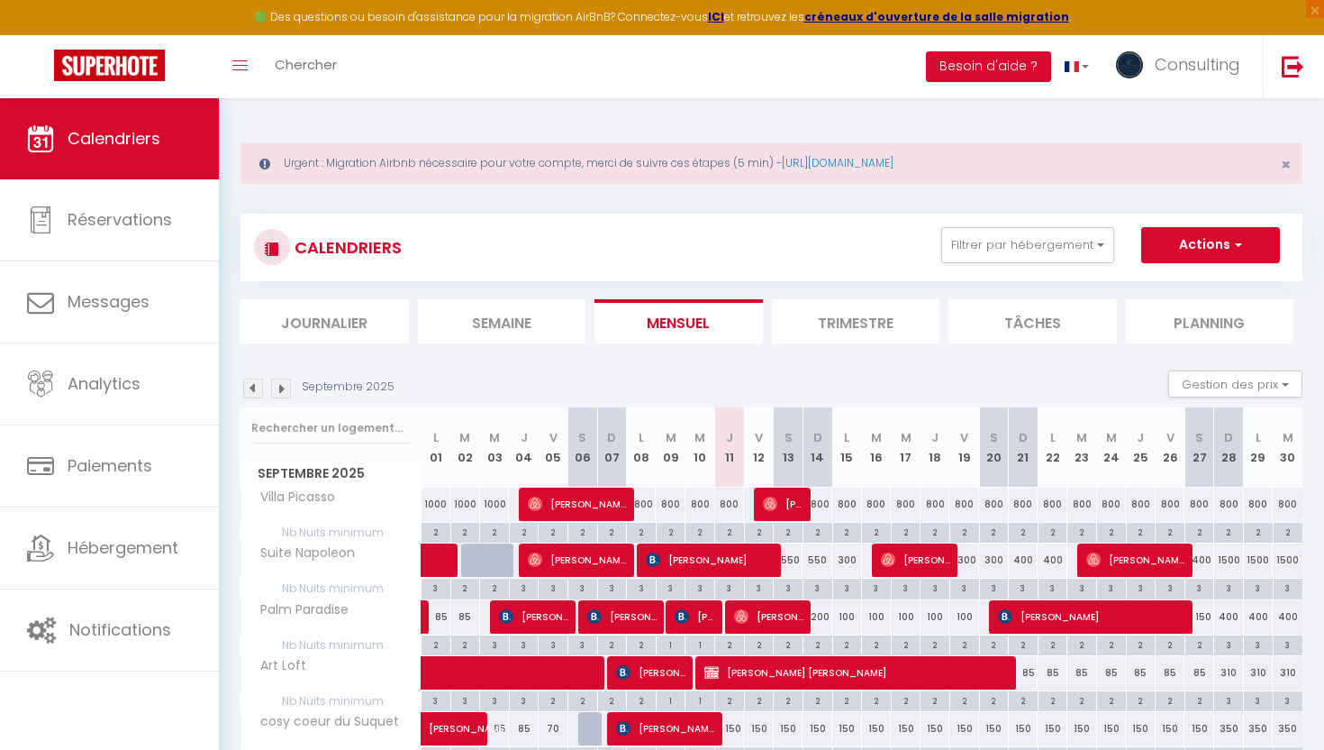
click at [258, 390] on img at bounding box center [253, 388] width 20 height 20
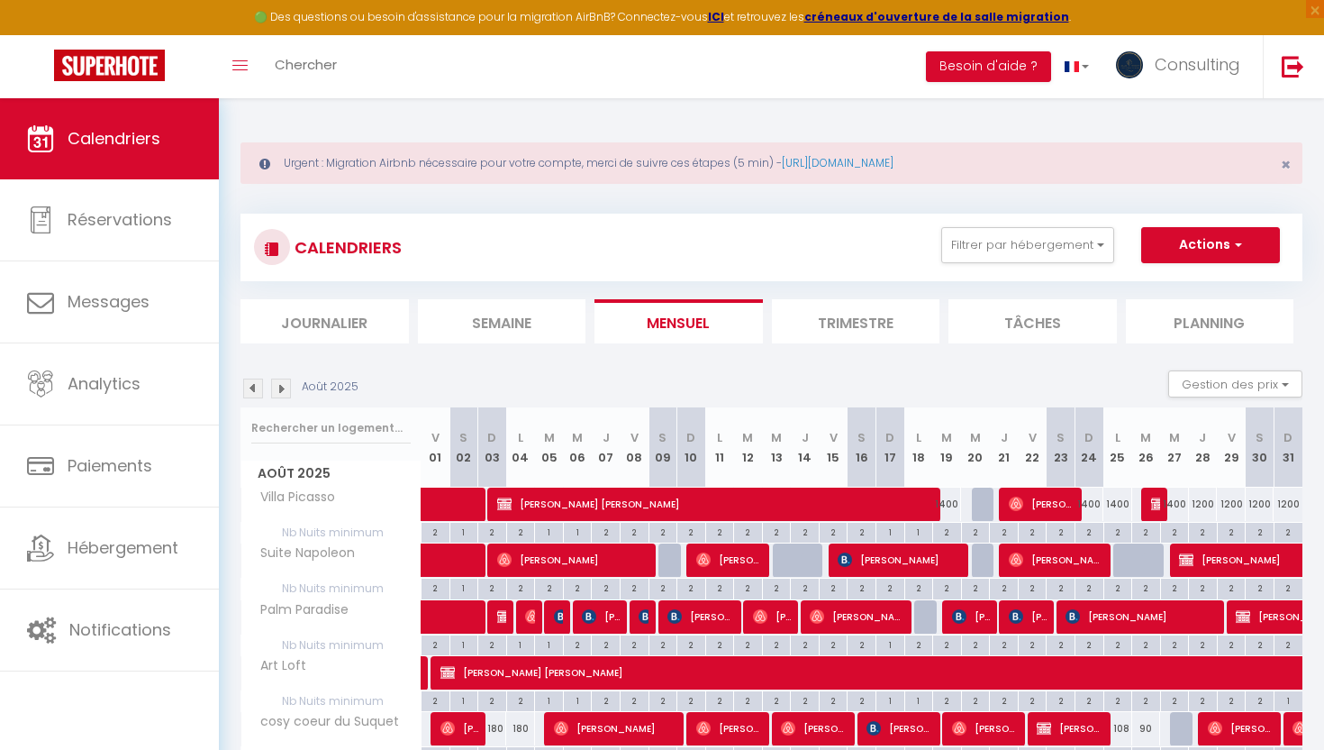
click at [287, 386] on img at bounding box center [281, 388] width 20 height 20
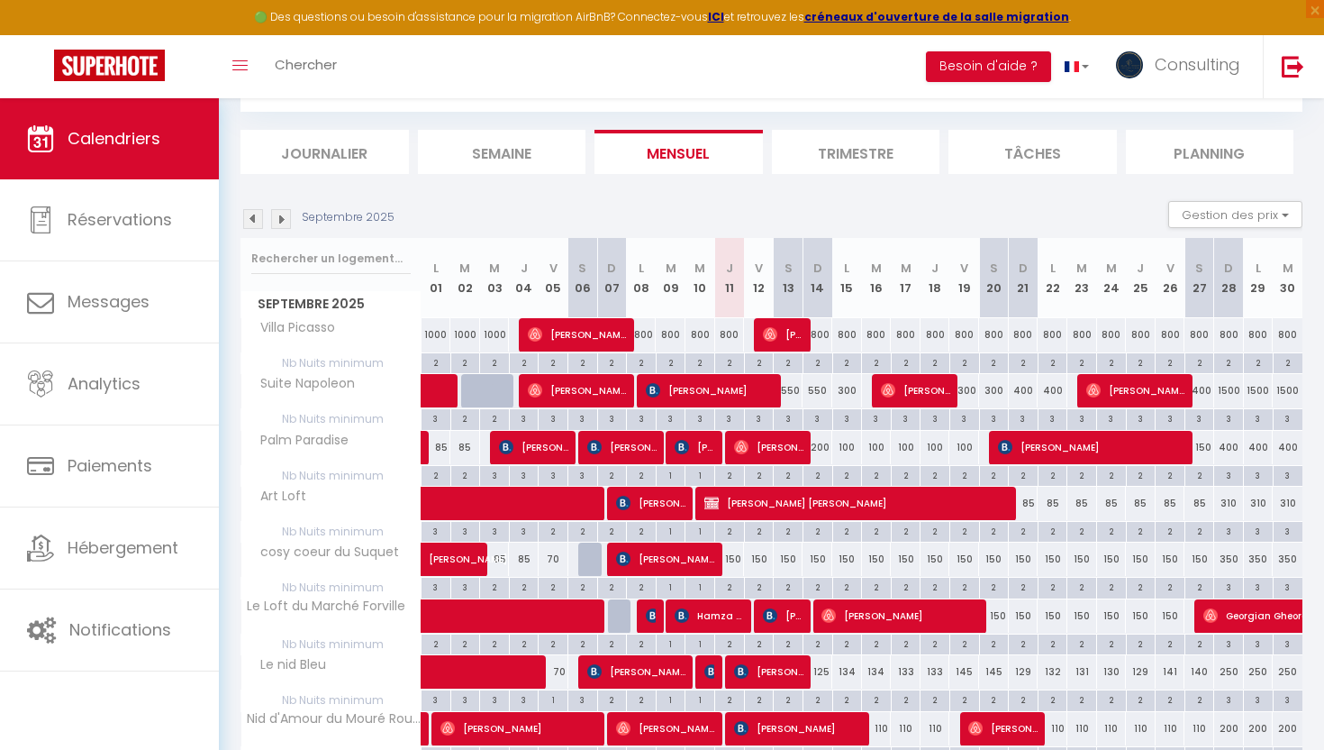
scroll to position [191, 0]
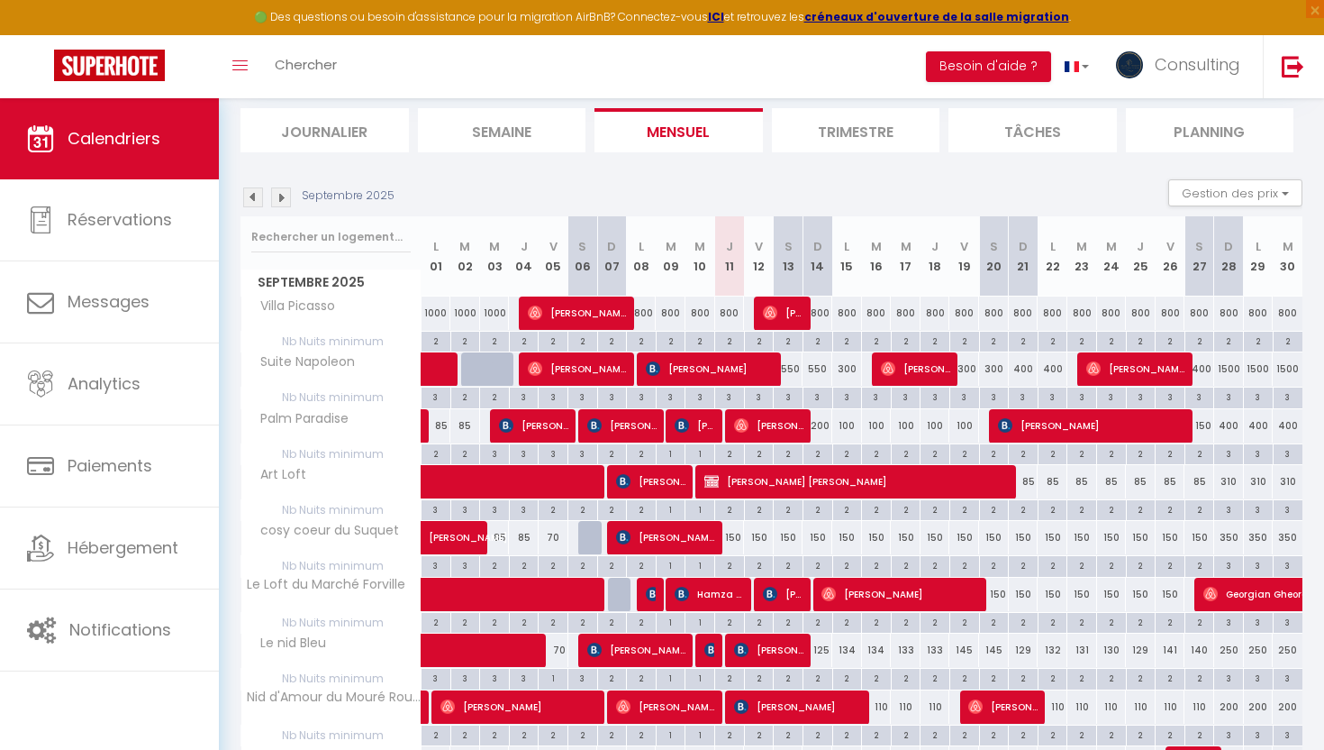
click at [732, 536] on div "150" at bounding box center [730, 537] width 30 height 33
type input "150"
type input "Jeu 11 Septembre 2025"
type input "Ven 12 Septembre 2025"
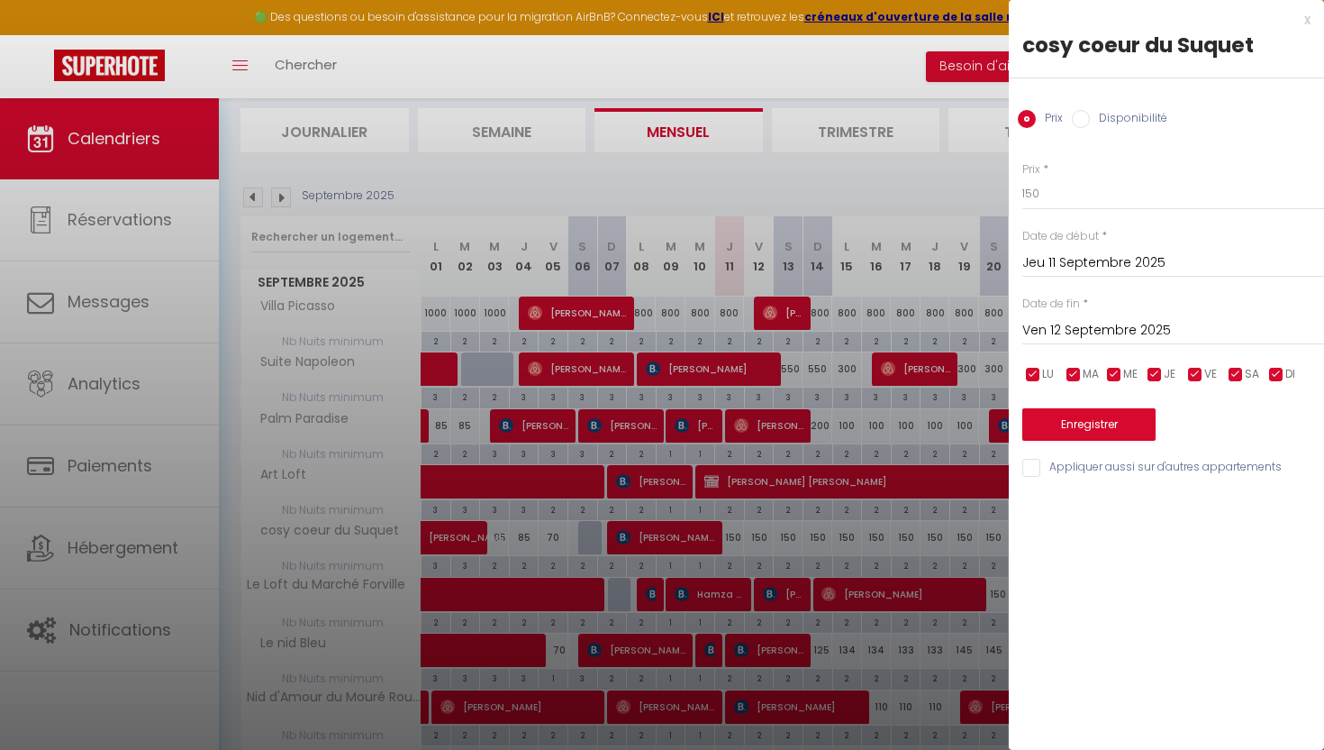
click at [1305, 20] on div "x" at bounding box center [1160, 20] width 302 height 22
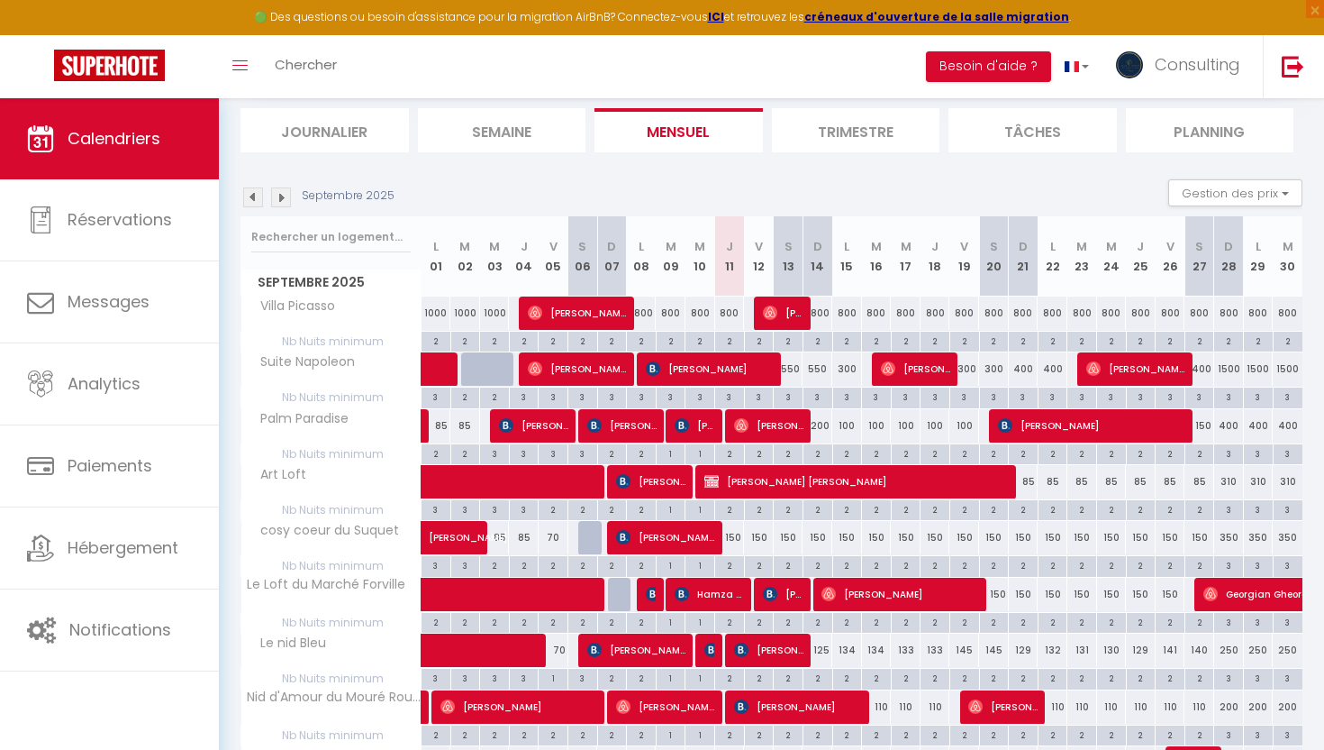
click at [791, 369] on div "550" at bounding box center [789, 368] width 30 height 33
type input "550"
type input "Sam 13 Septembre 2025"
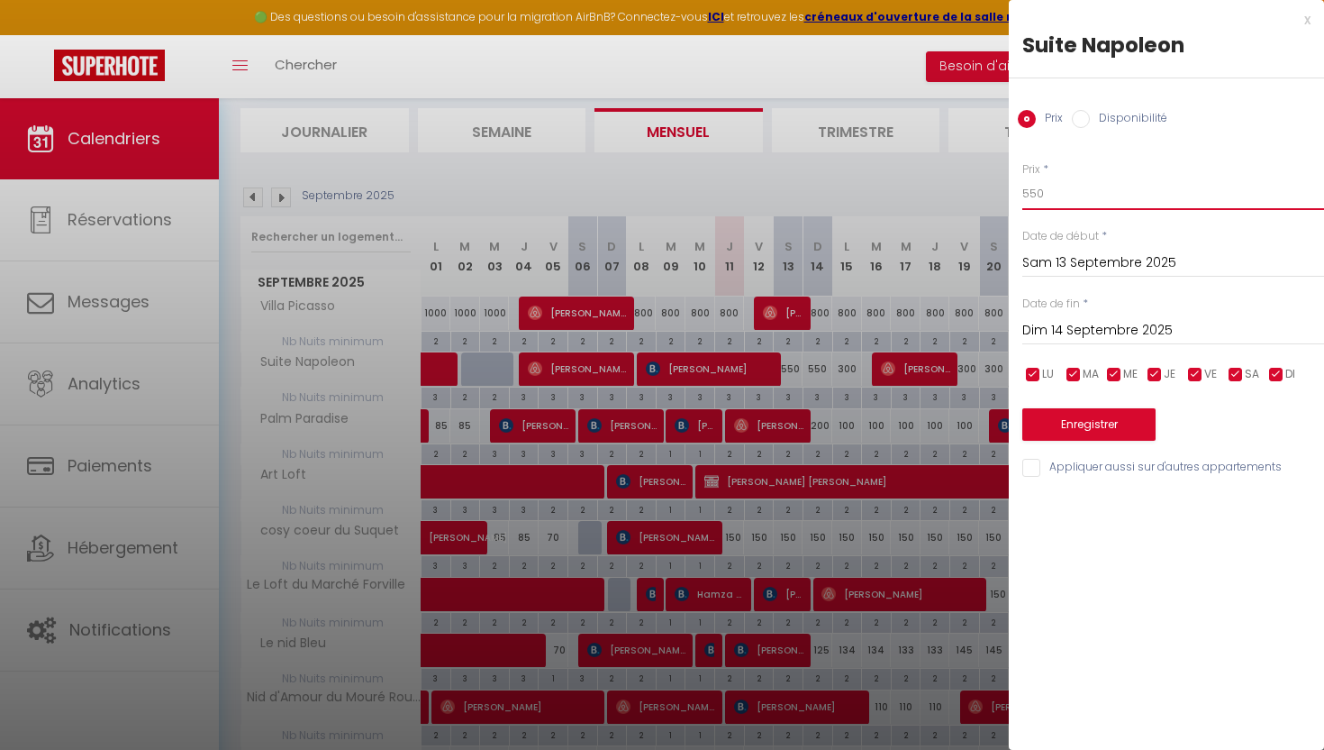
click at [1076, 187] on input "550" at bounding box center [1174, 193] width 302 height 32
click at [1103, 326] on input "Dim 14 Septembre 2025" at bounding box center [1174, 330] width 302 height 23
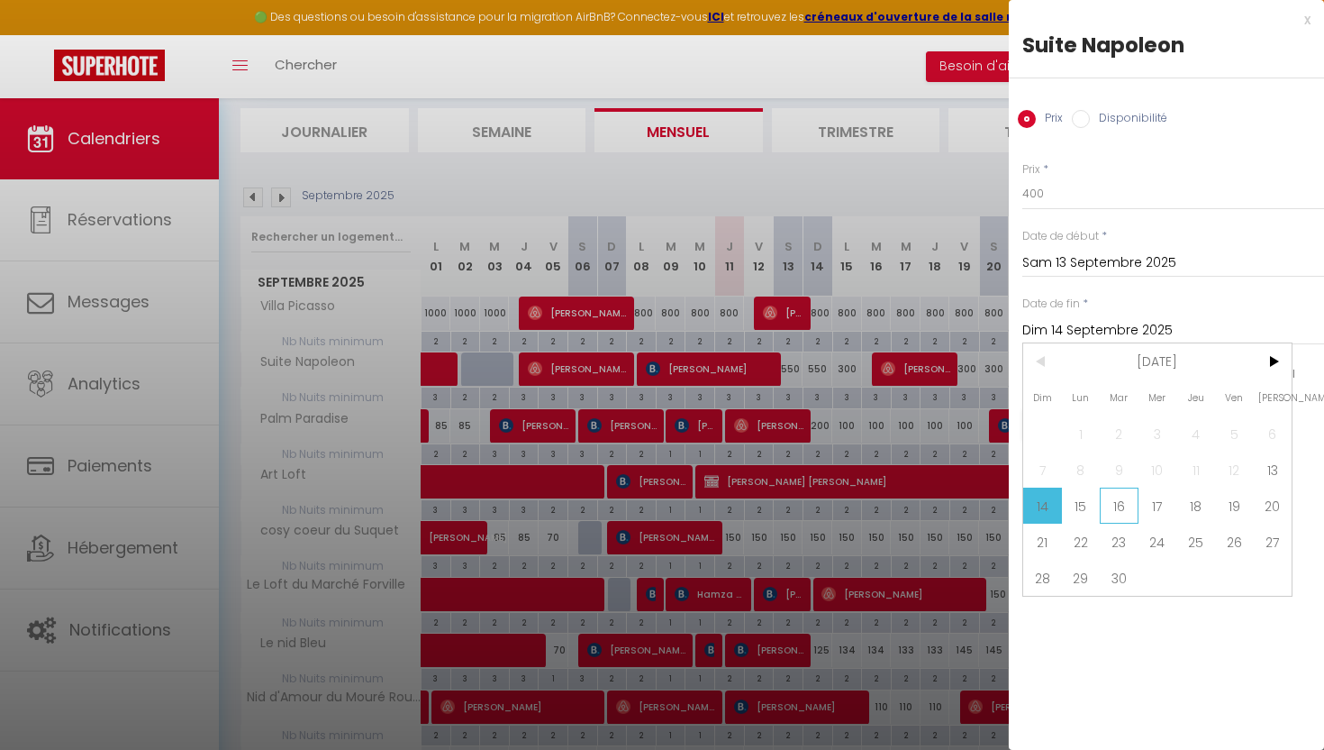
click at [1136, 507] on span "16" at bounding box center [1119, 505] width 39 height 36
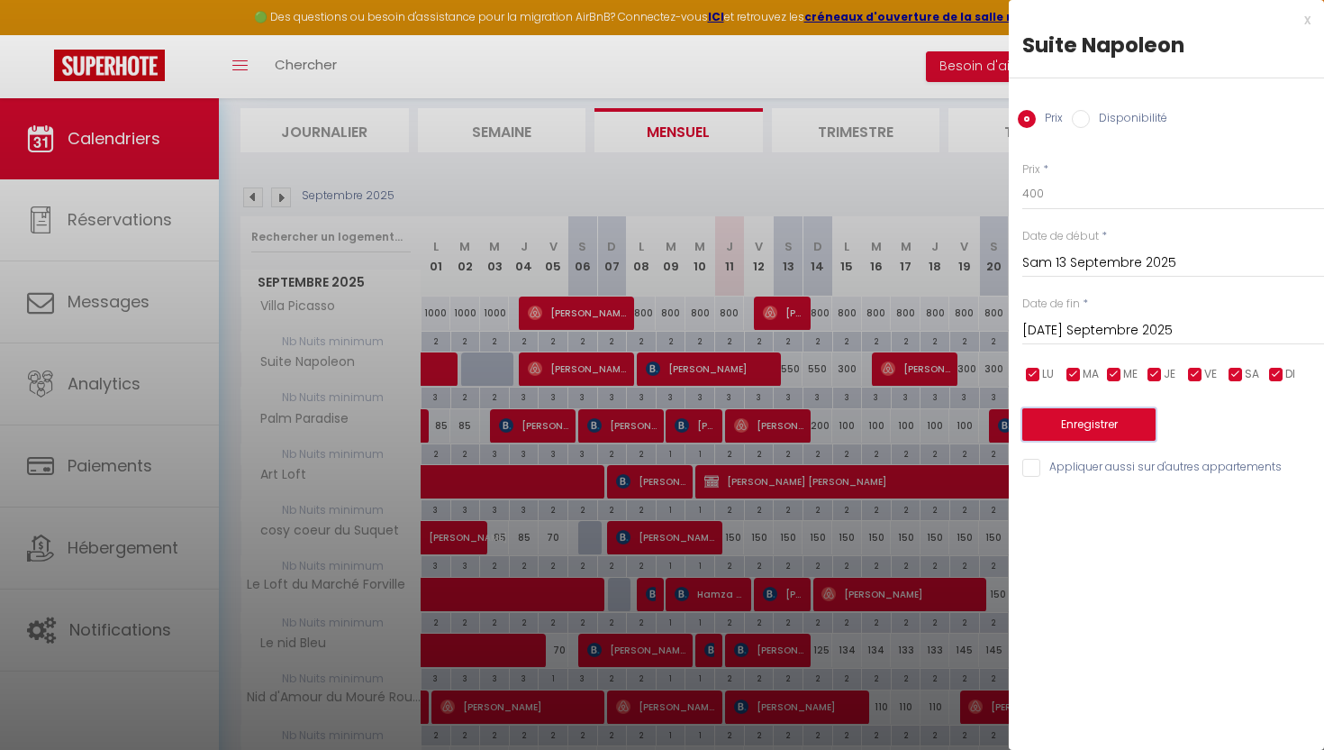
click at [1109, 414] on button "Enregistrer" at bounding box center [1089, 424] width 133 height 32
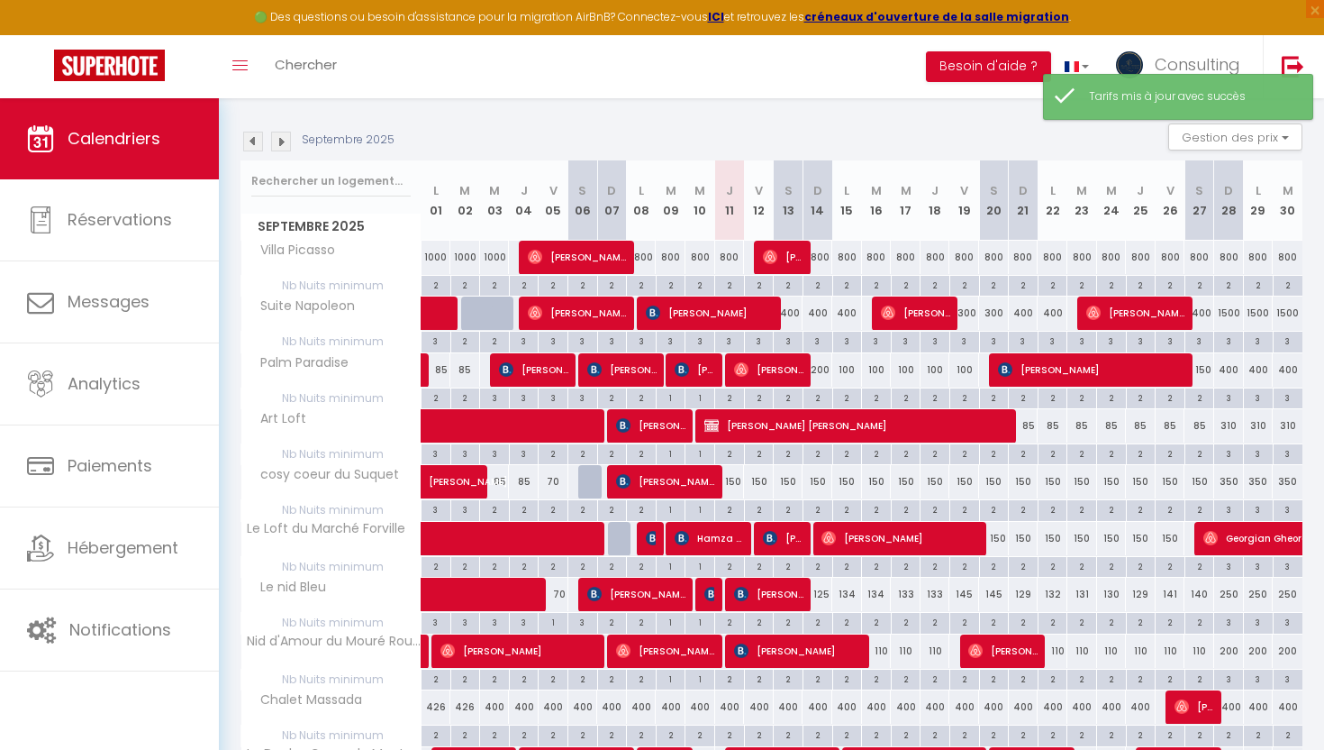
scroll to position [245, 0]
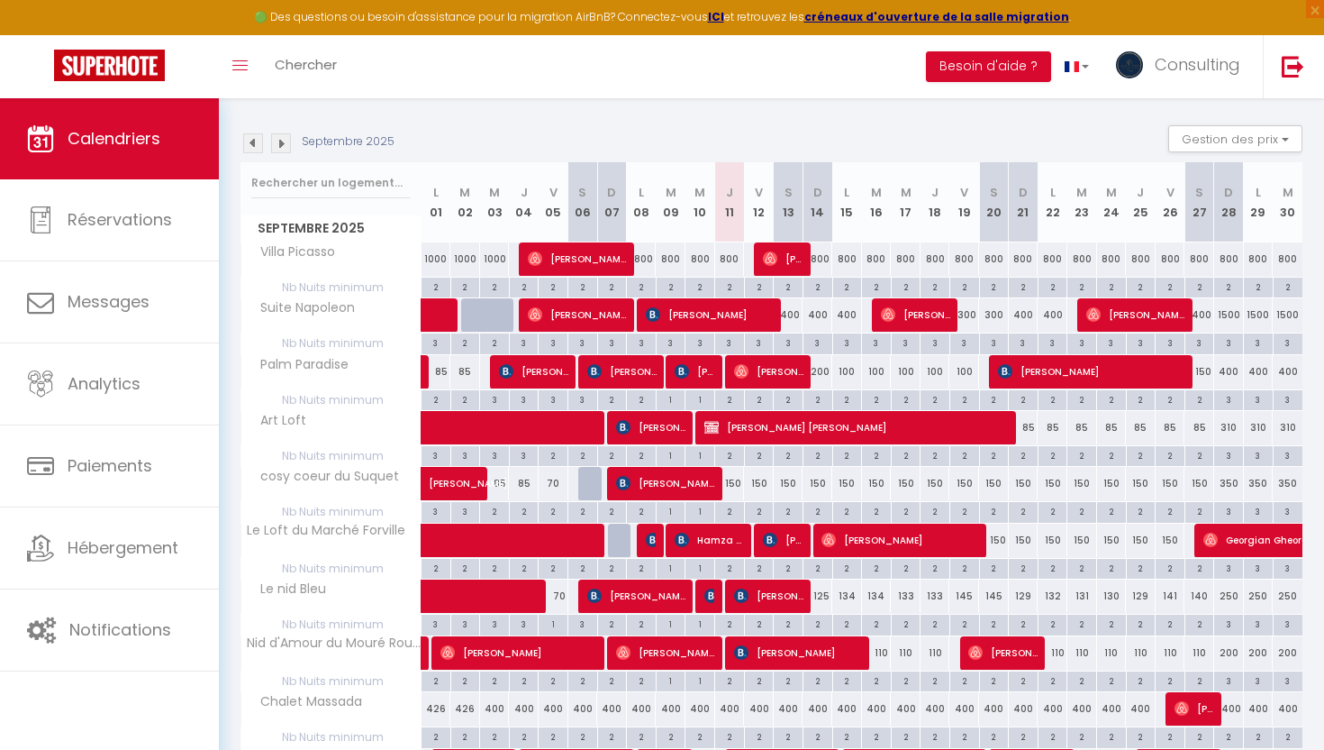
click at [1232, 322] on div "1500" at bounding box center [1230, 314] width 30 height 33
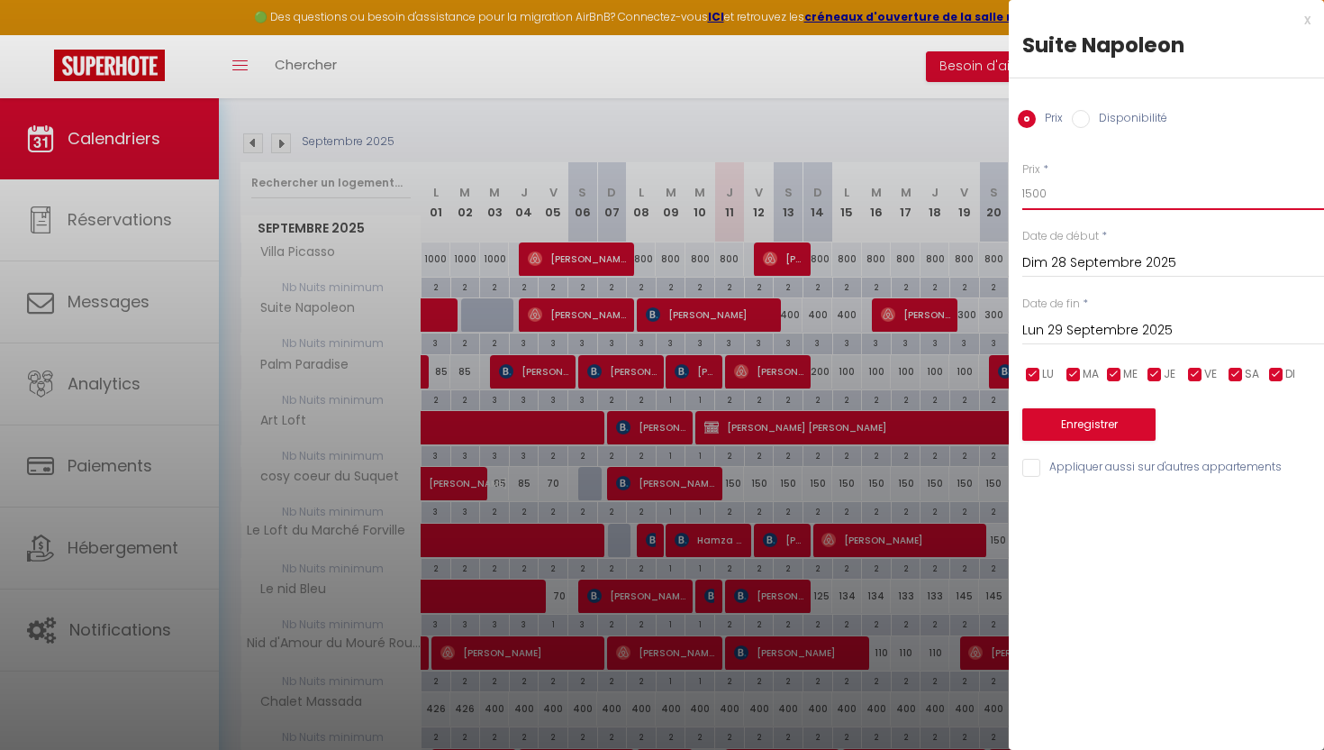
click at [1032, 191] on input "1500" at bounding box center [1174, 193] width 302 height 32
click at [1067, 329] on input "Lun 29 Septembre 2025" at bounding box center [1174, 330] width 302 height 23
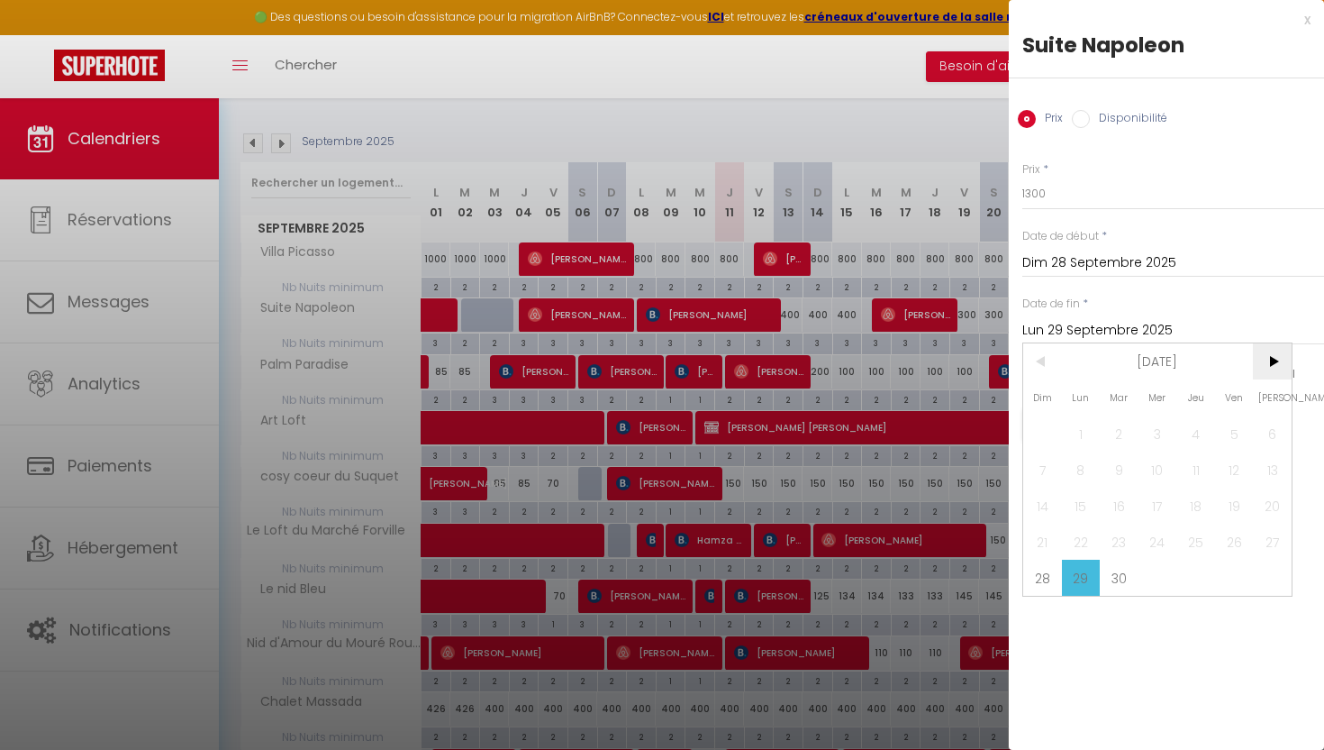
click at [1280, 348] on span ">" at bounding box center [1272, 361] width 39 height 36
click at [1230, 436] on span "3" at bounding box center [1234, 433] width 39 height 36
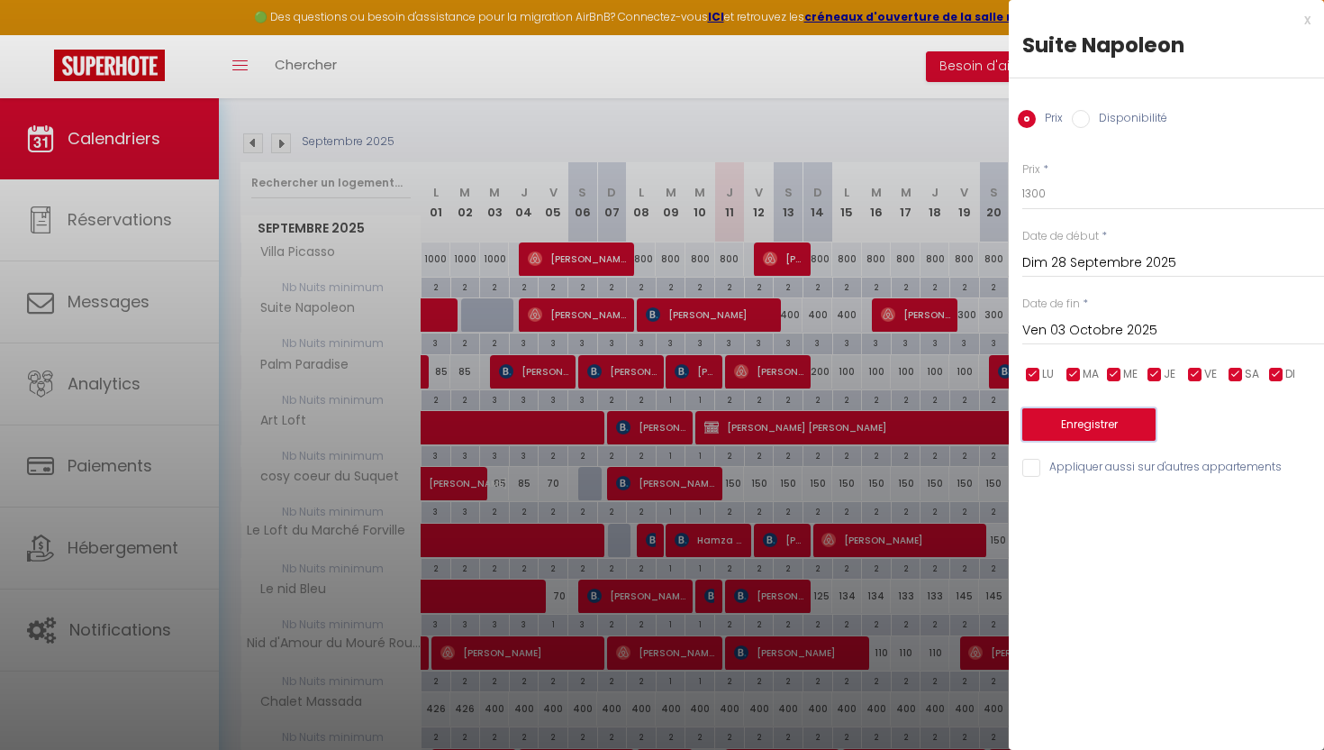
click at [1120, 419] on button "Enregistrer" at bounding box center [1089, 424] width 133 height 32
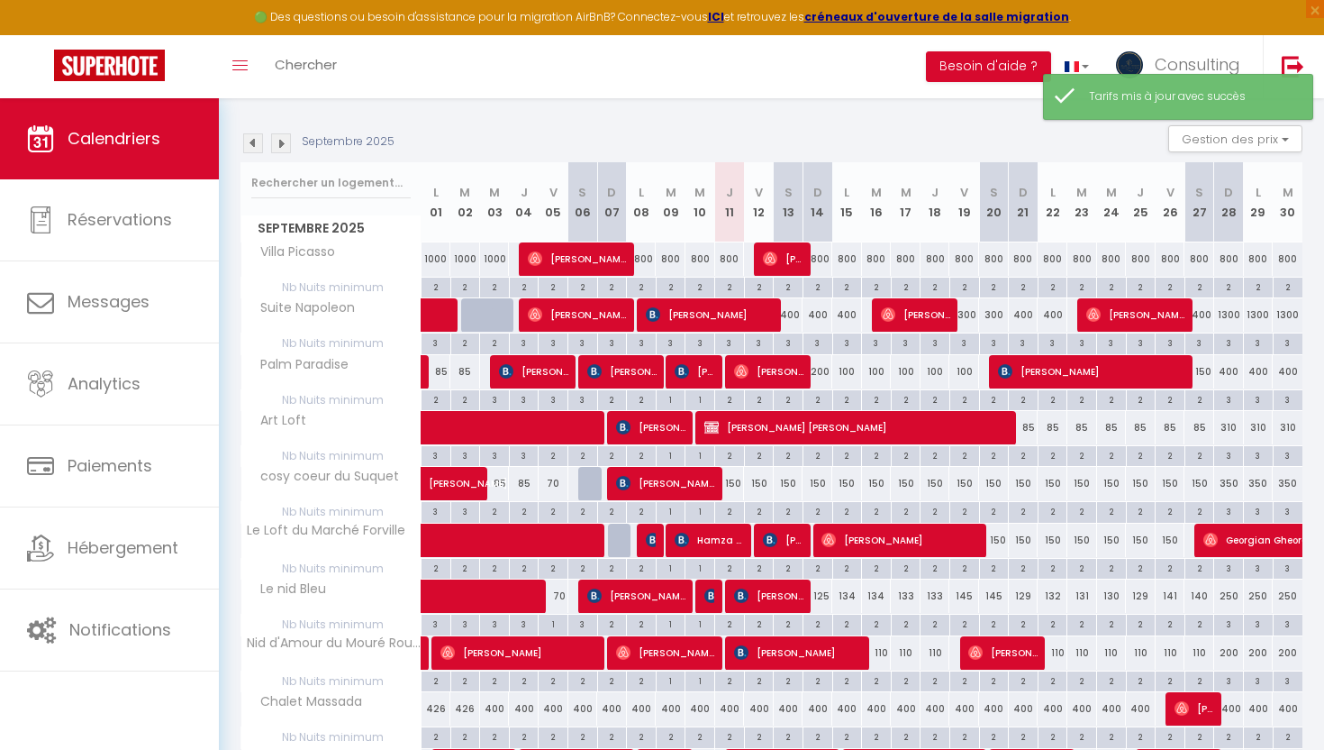
click at [816, 258] on div "800" at bounding box center [818, 258] width 30 height 33
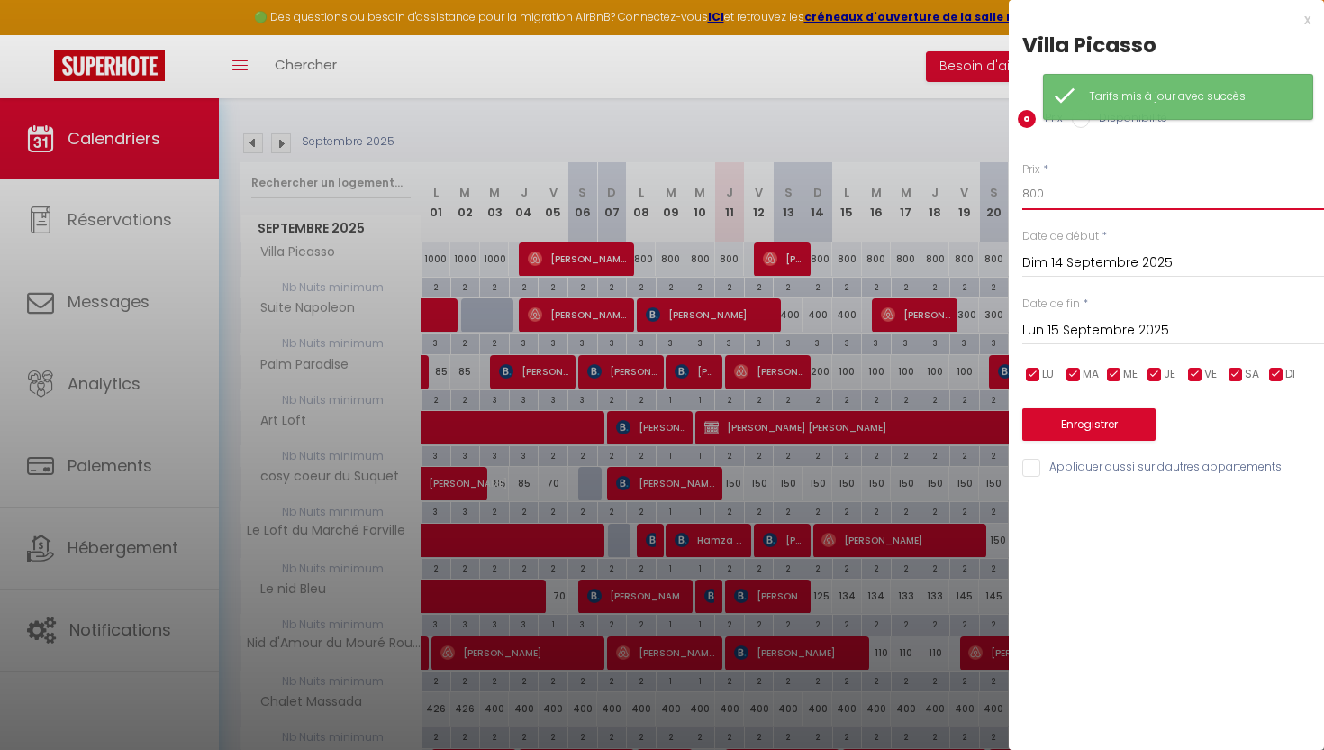
click at [1086, 199] on input "800" at bounding box center [1174, 193] width 302 height 32
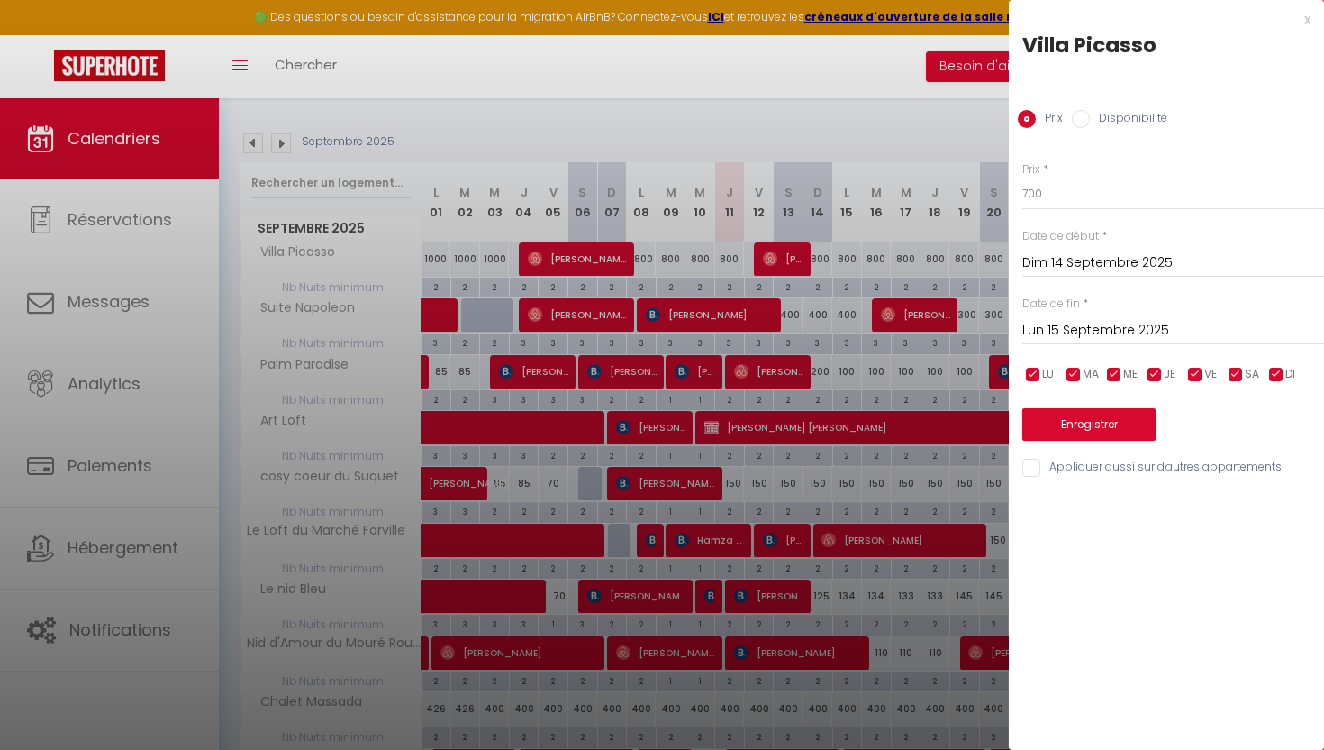
click at [1096, 329] on input "Lun 15 Septembre 2025" at bounding box center [1174, 330] width 302 height 23
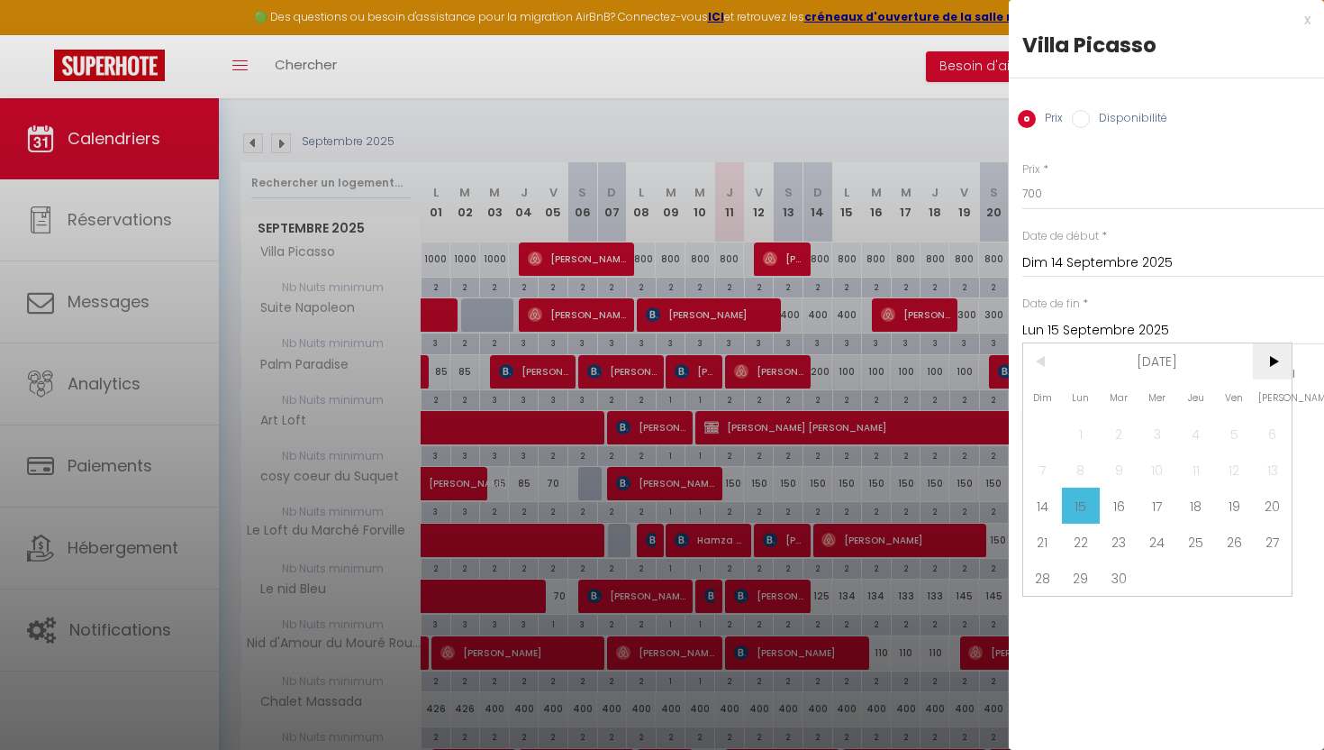
click at [1267, 368] on span ">" at bounding box center [1272, 361] width 39 height 36
click at [1140, 446] on span "1" at bounding box center [1158, 433] width 39 height 36
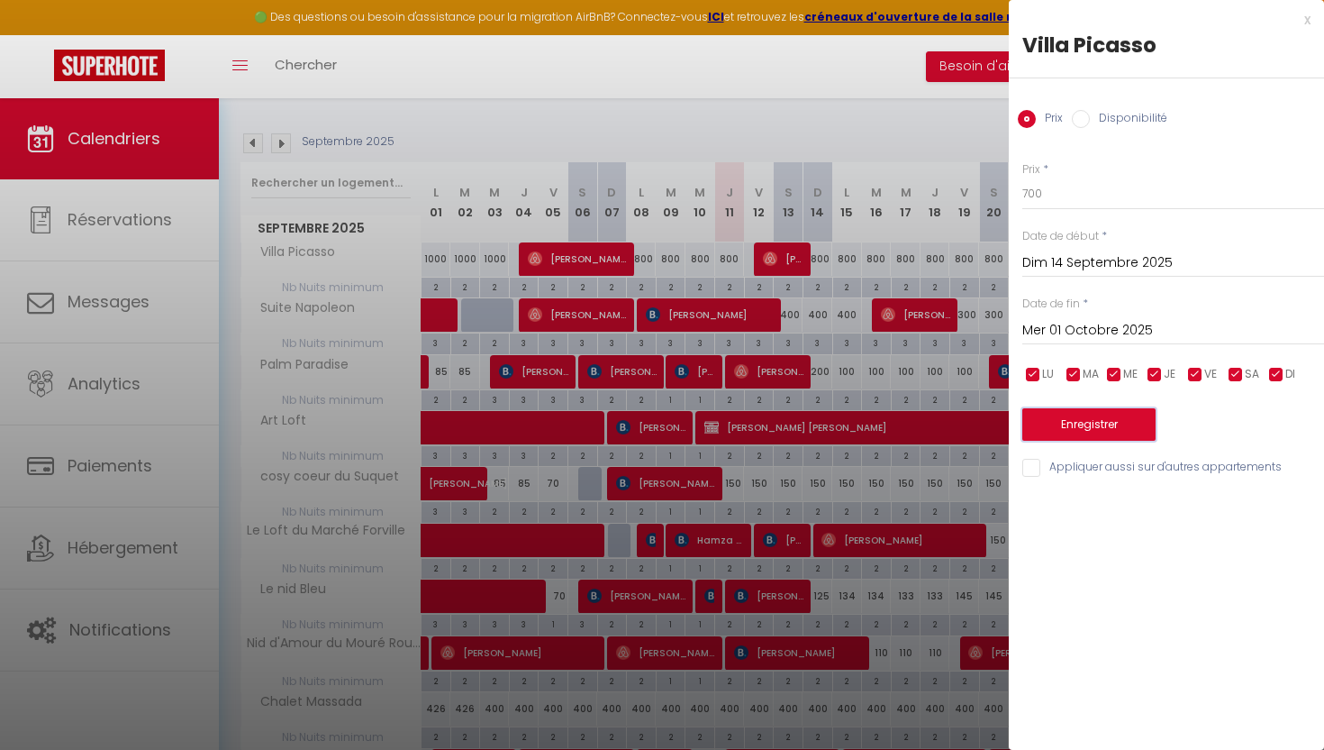
click at [1137, 420] on button "Enregistrer" at bounding box center [1089, 424] width 133 height 32
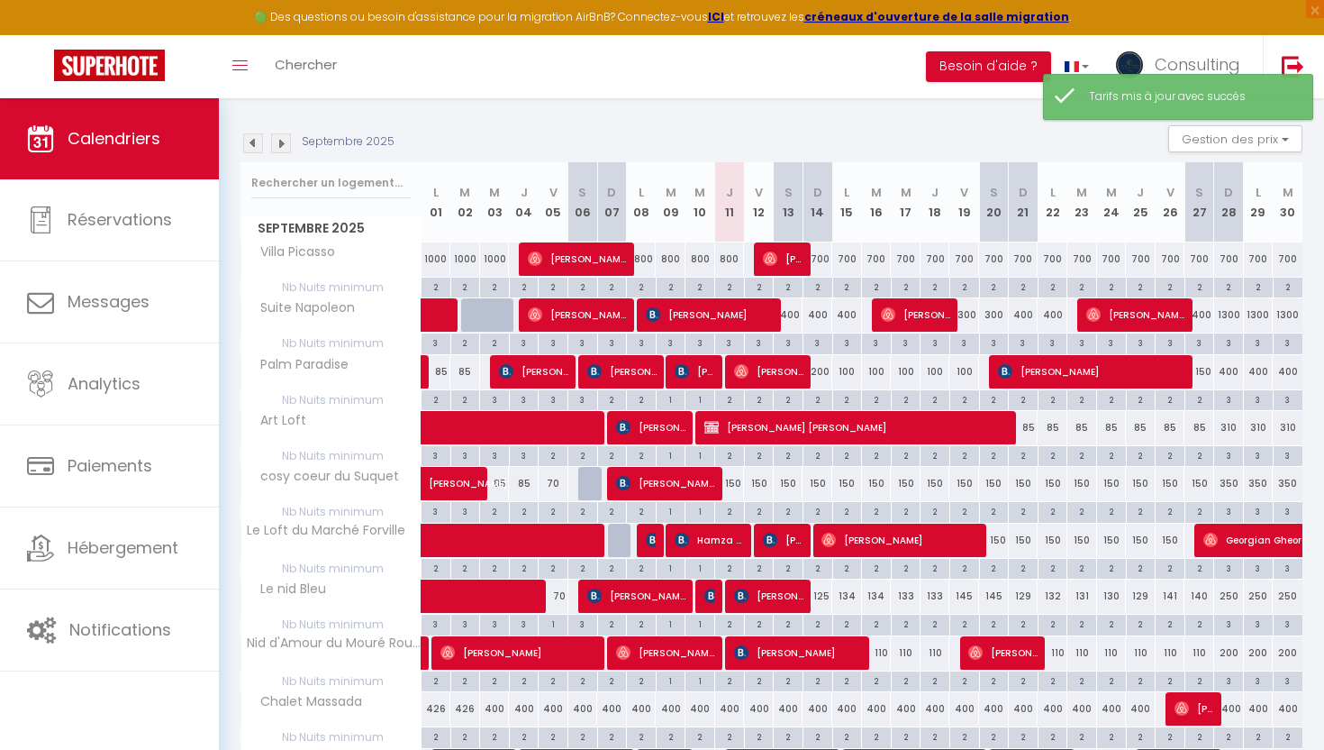
click at [280, 151] on img at bounding box center [281, 143] width 20 height 20
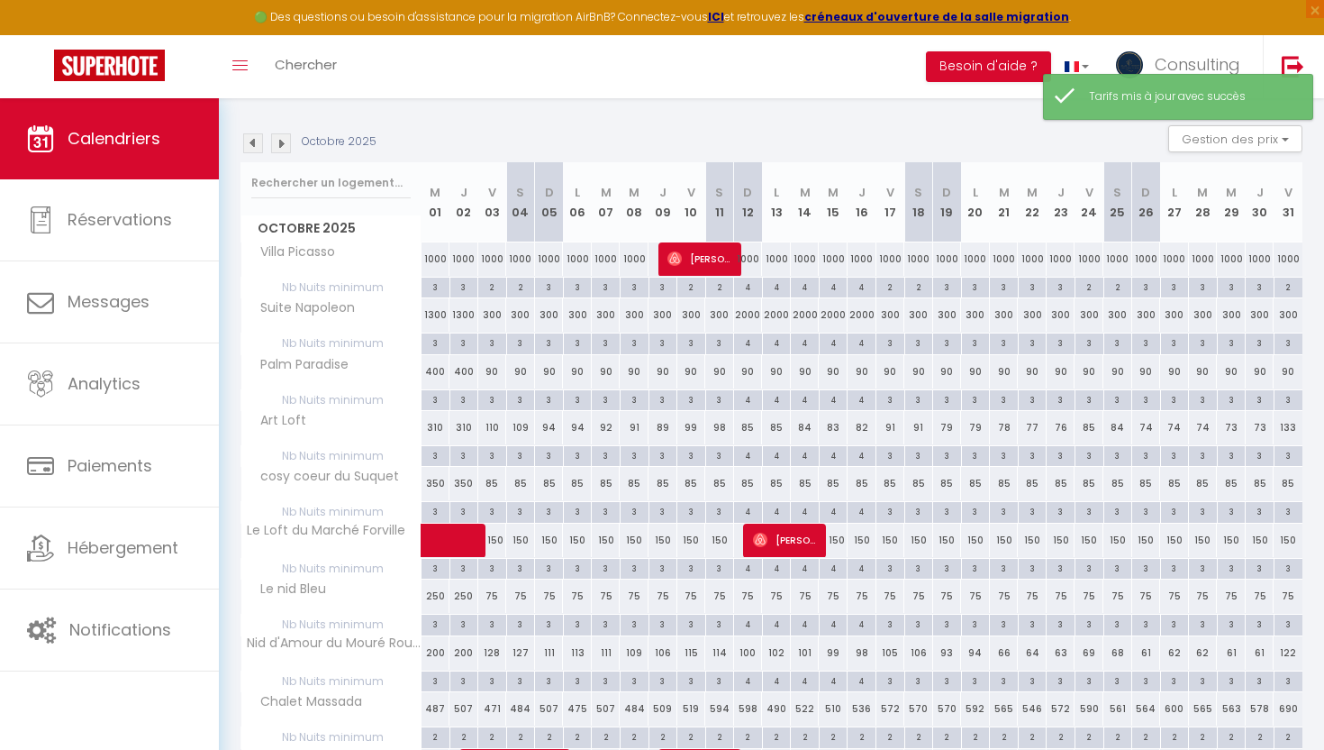
click at [433, 261] on div "1000" at bounding box center [436, 258] width 29 height 33
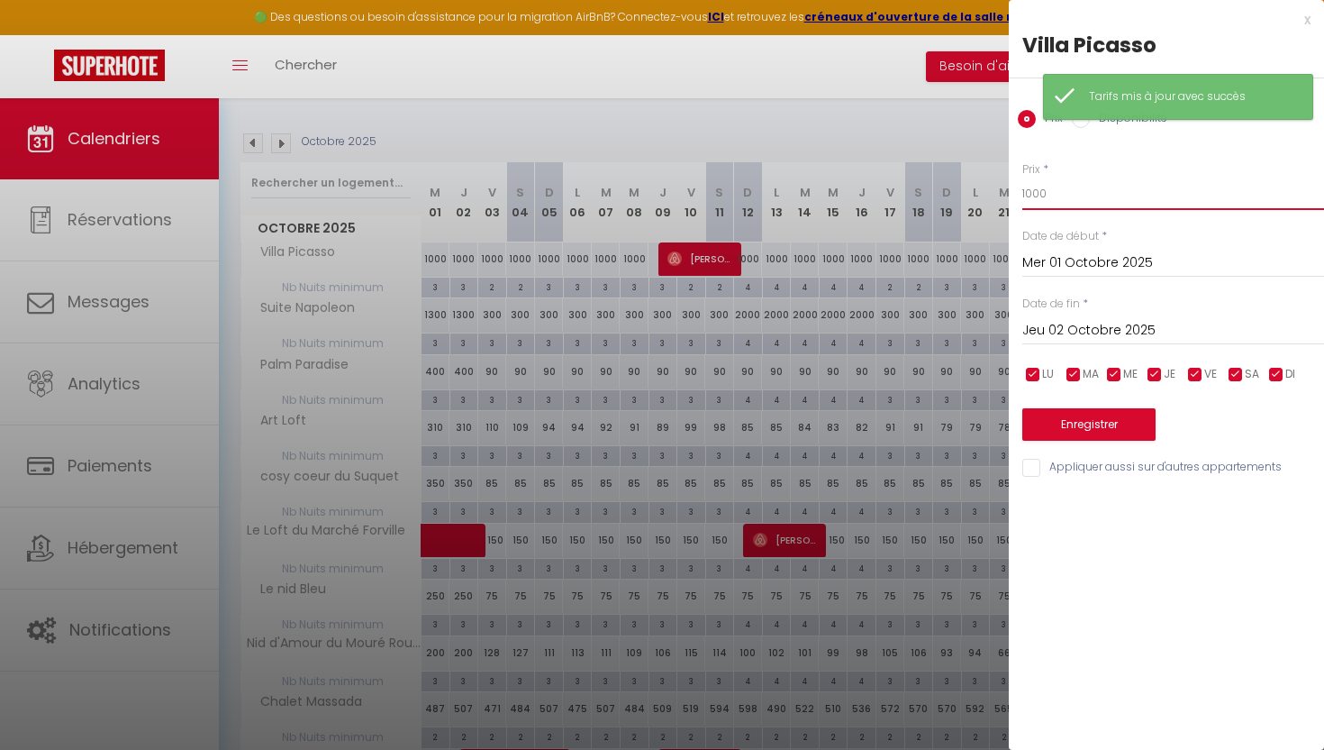
click at [1033, 191] on input "1000" at bounding box center [1174, 193] width 302 height 32
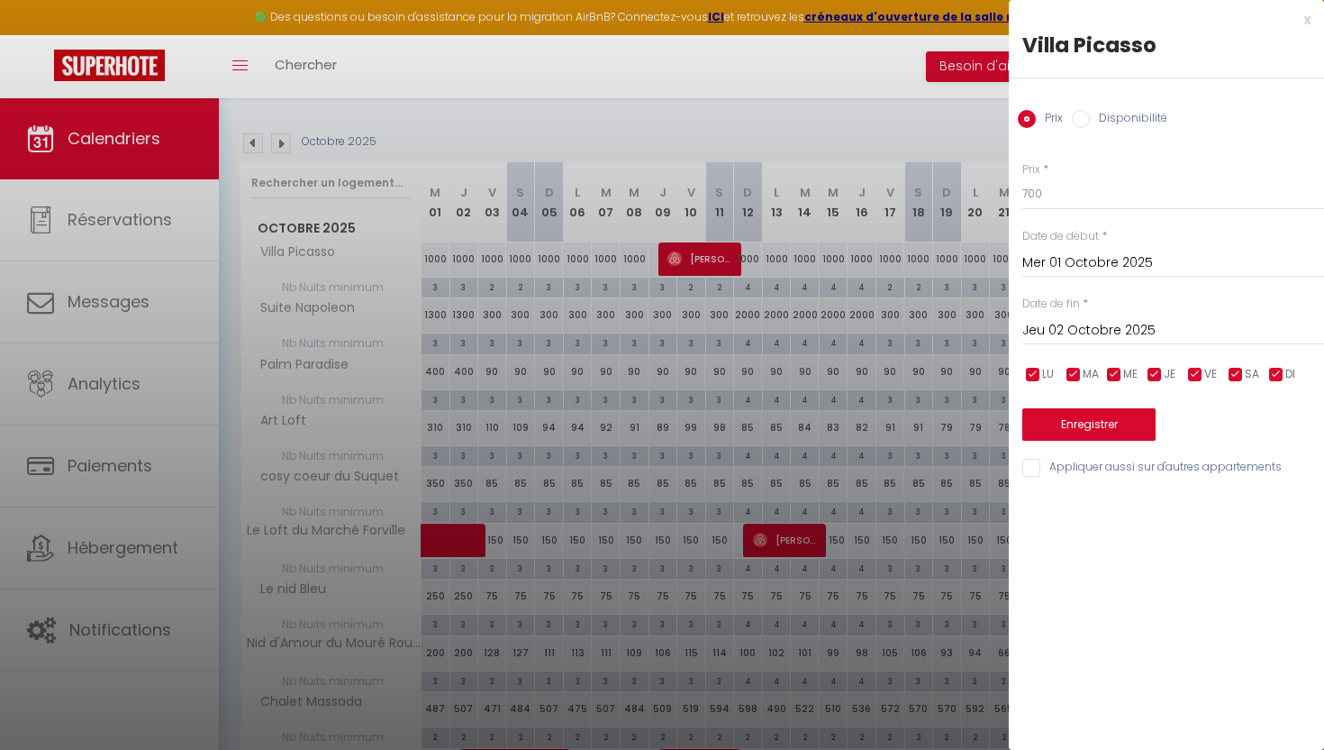
click at [1097, 326] on input "Jeu 02 Octobre 2025" at bounding box center [1174, 330] width 302 height 23
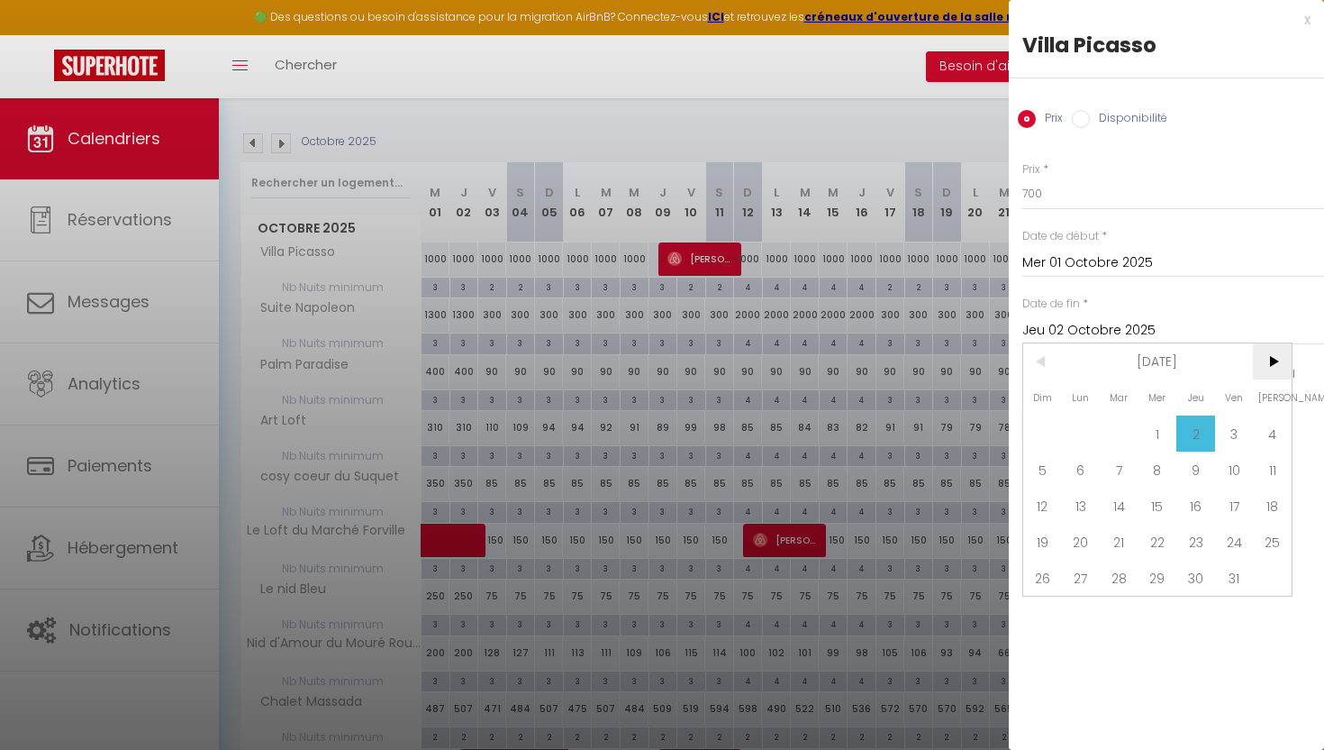
click at [1269, 360] on span ">" at bounding box center [1272, 361] width 39 height 36
click at [1092, 431] on span "1" at bounding box center [1081, 433] width 39 height 36
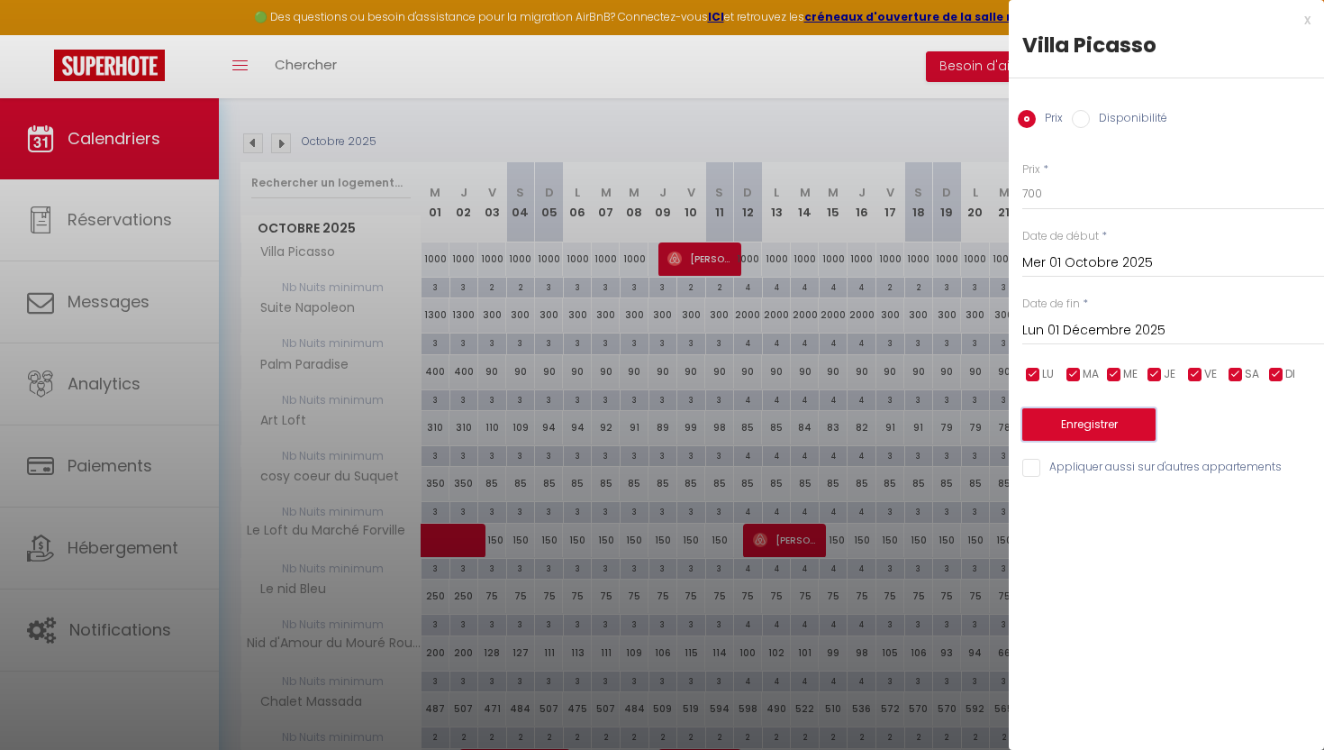
click at [1092, 421] on button "Enregistrer" at bounding box center [1089, 424] width 133 height 32
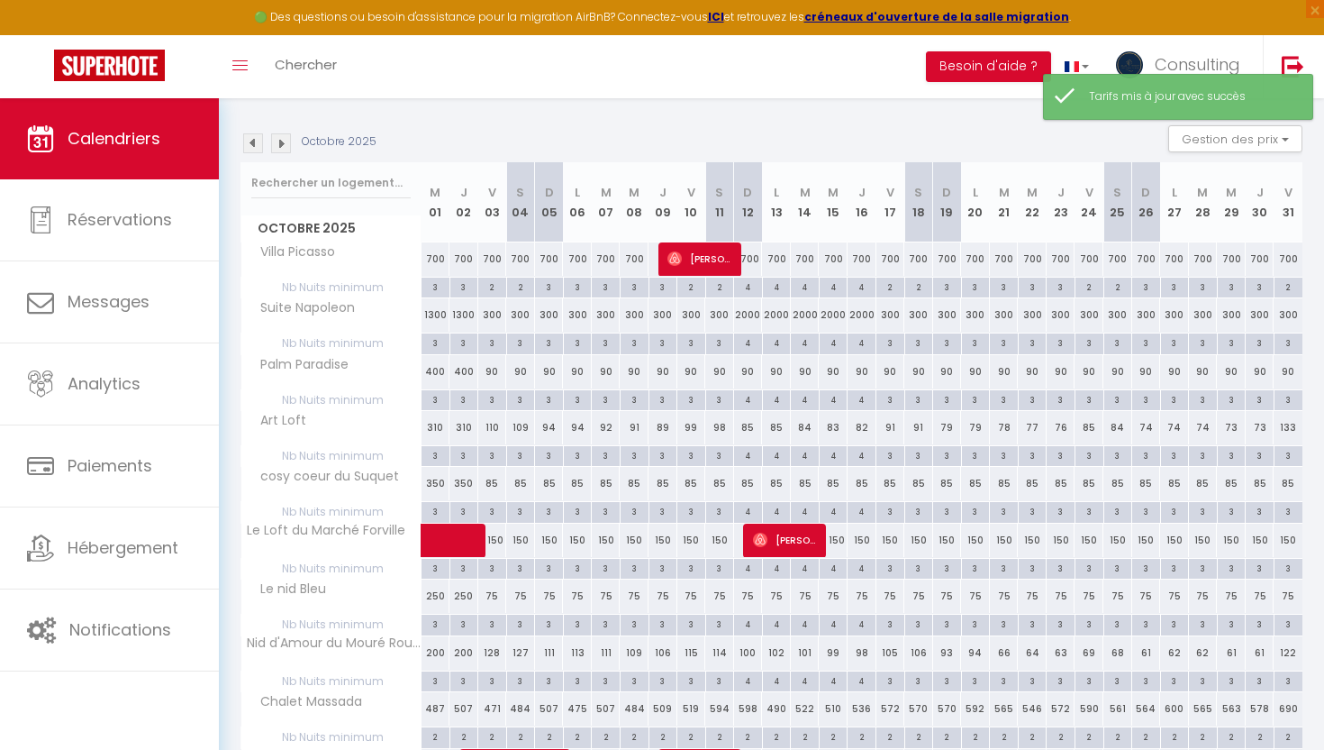
click at [257, 145] on img at bounding box center [253, 143] width 20 height 20
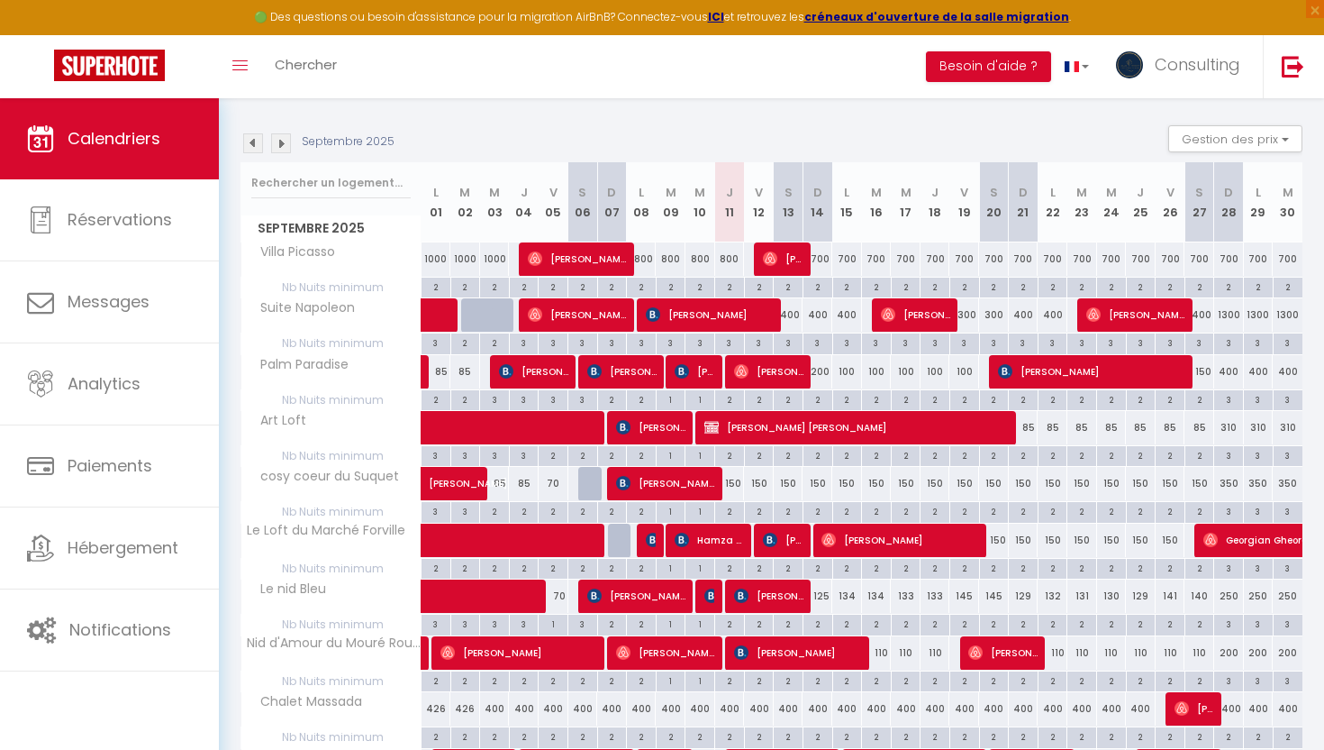
click at [257, 145] on img at bounding box center [253, 143] width 20 height 20
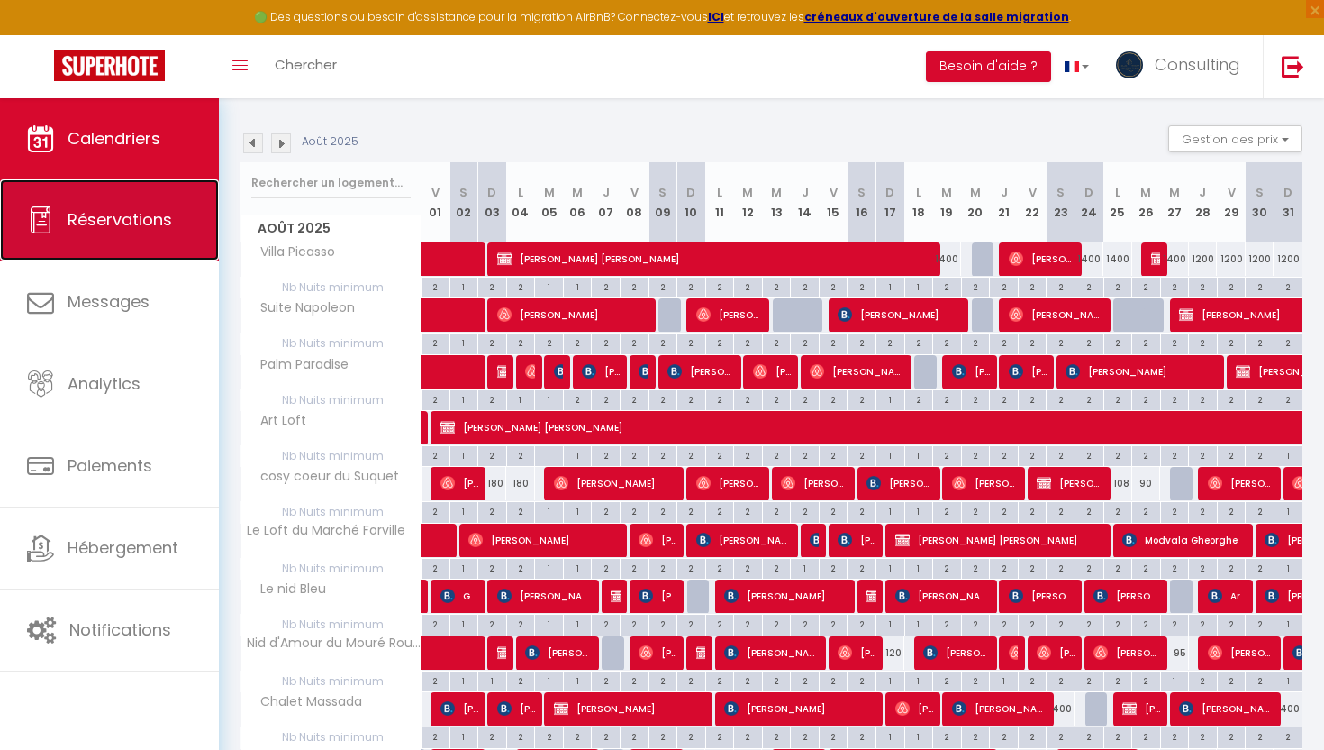
click at [145, 215] on span "Réservations" at bounding box center [120, 219] width 105 height 23
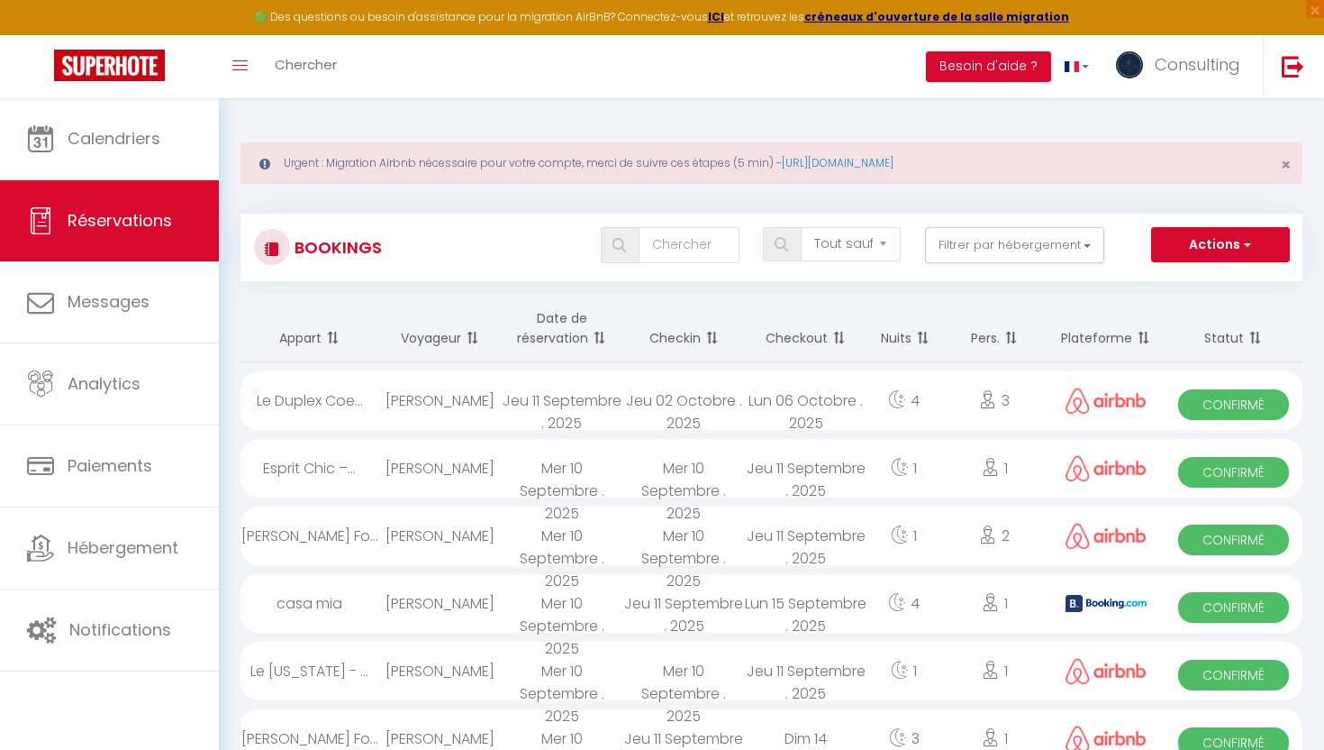
click at [375, 406] on div "Le Duplex Coe..." at bounding box center [310, 400] width 138 height 59
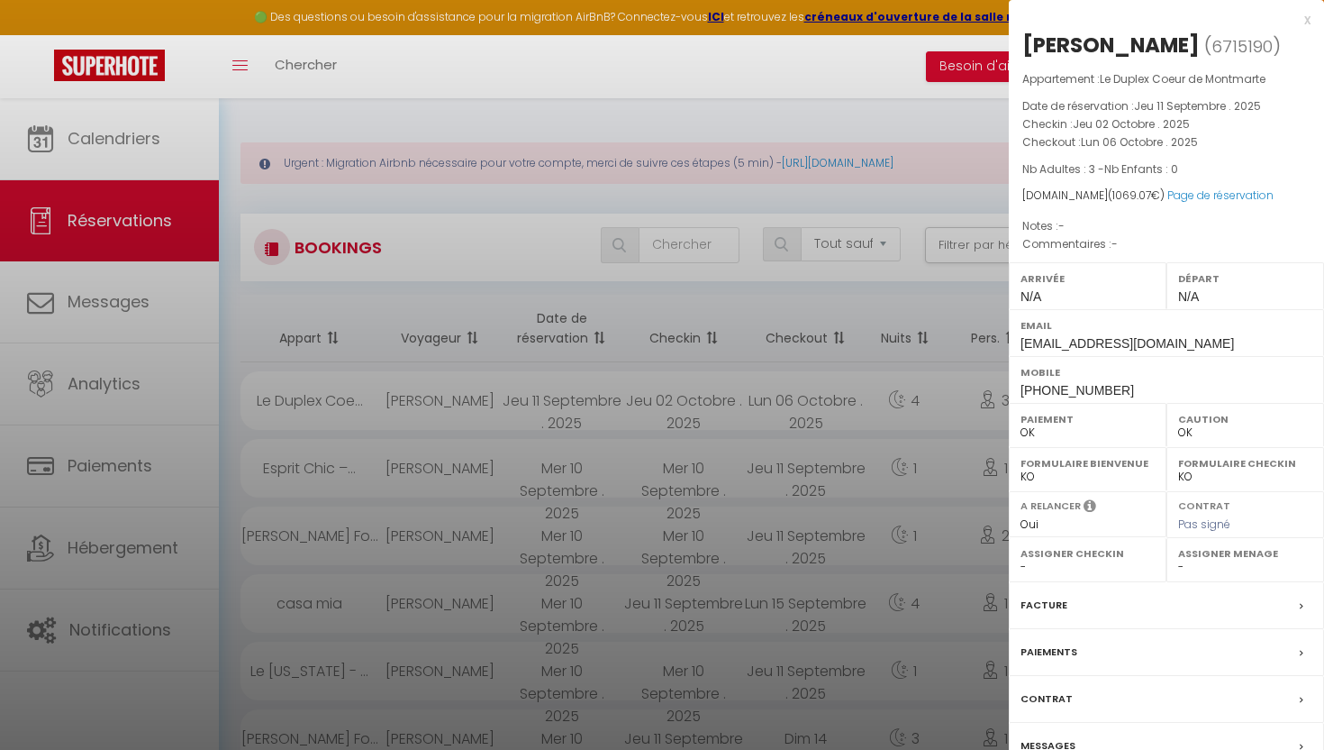
click at [375, 406] on div at bounding box center [662, 375] width 1324 height 750
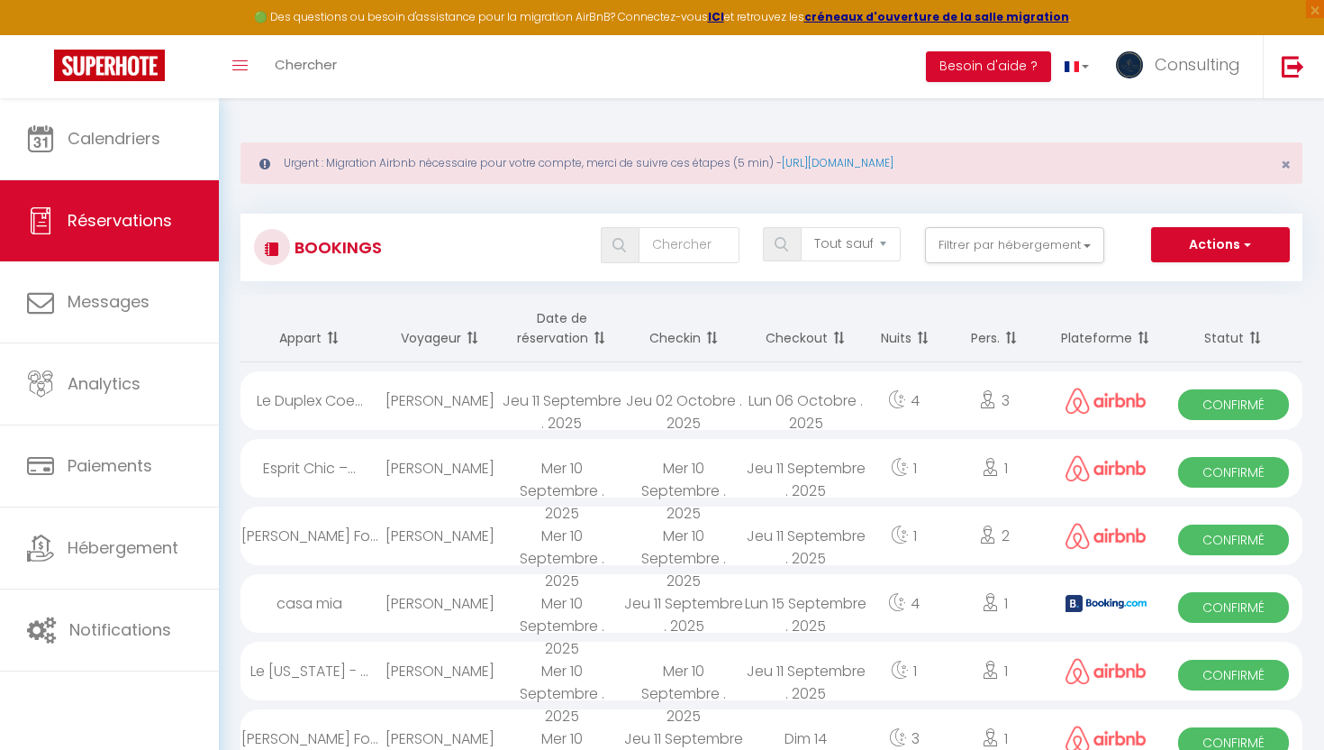
click at [426, 474] on div "[PERSON_NAME]" at bounding box center [439, 468] width 123 height 59
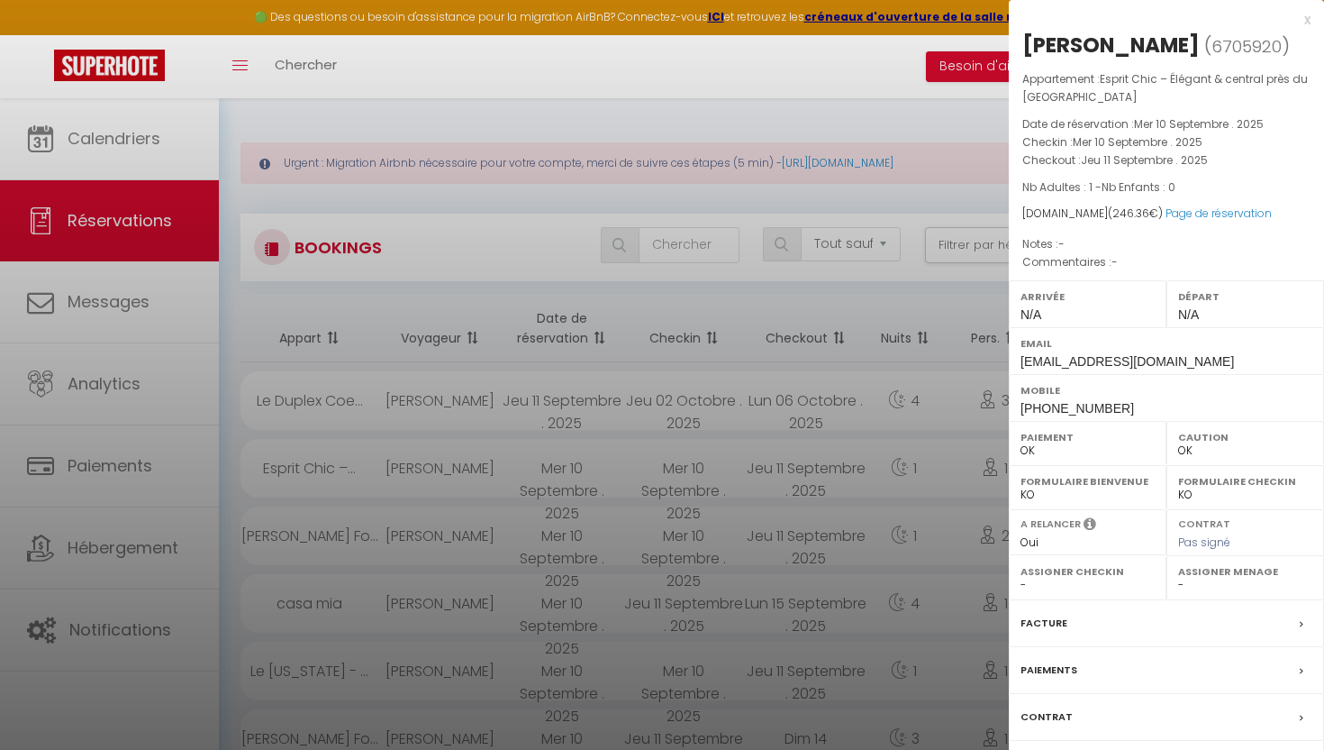
click at [427, 475] on div at bounding box center [662, 375] width 1324 height 750
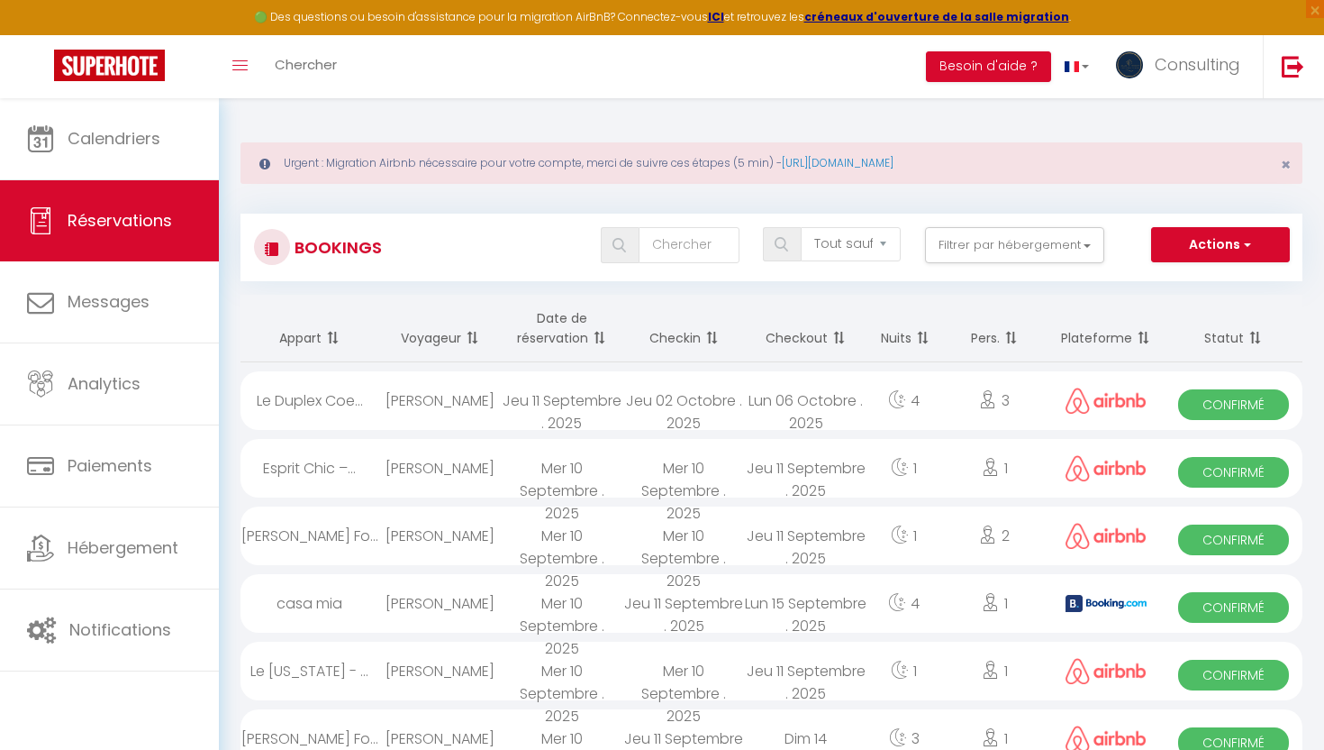
click at [429, 534] on div "[PERSON_NAME]" at bounding box center [439, 535] width 123 height 59
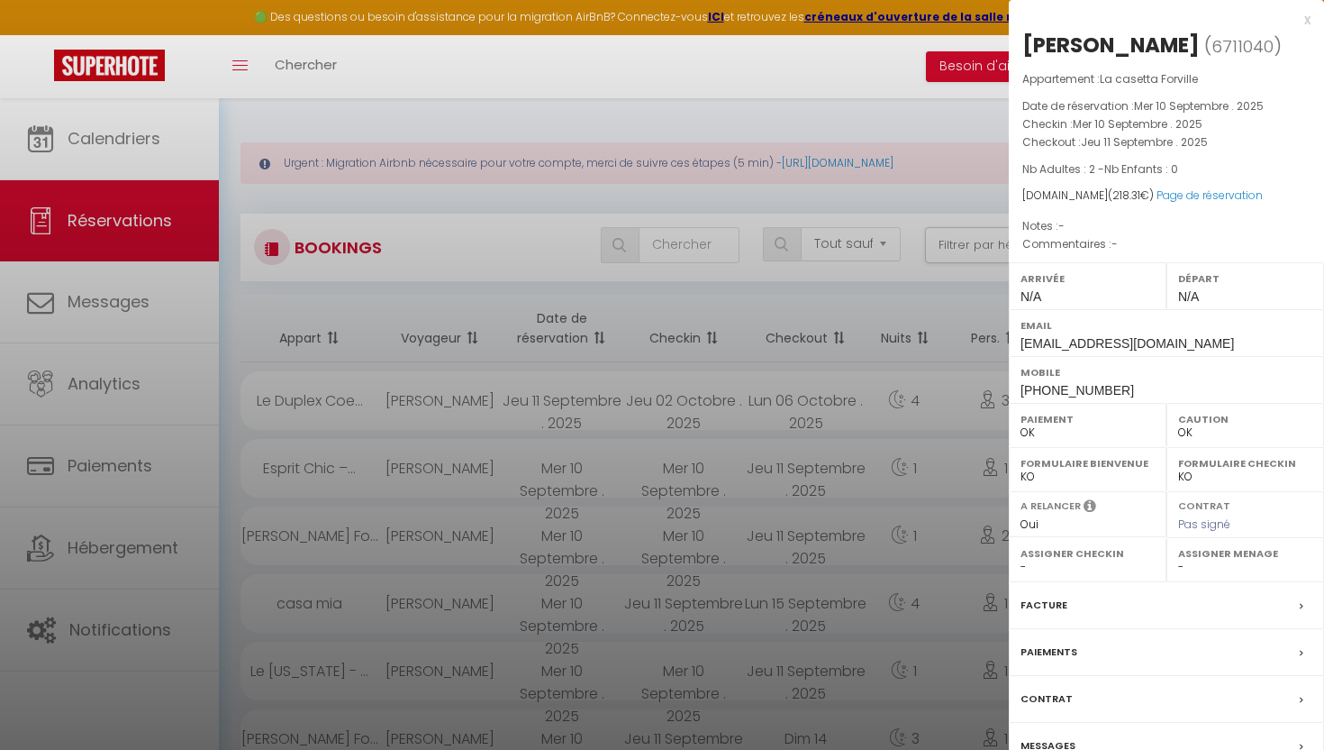
click at [429, 534] on div at bounding box center [662, 375] width 1324 height 750
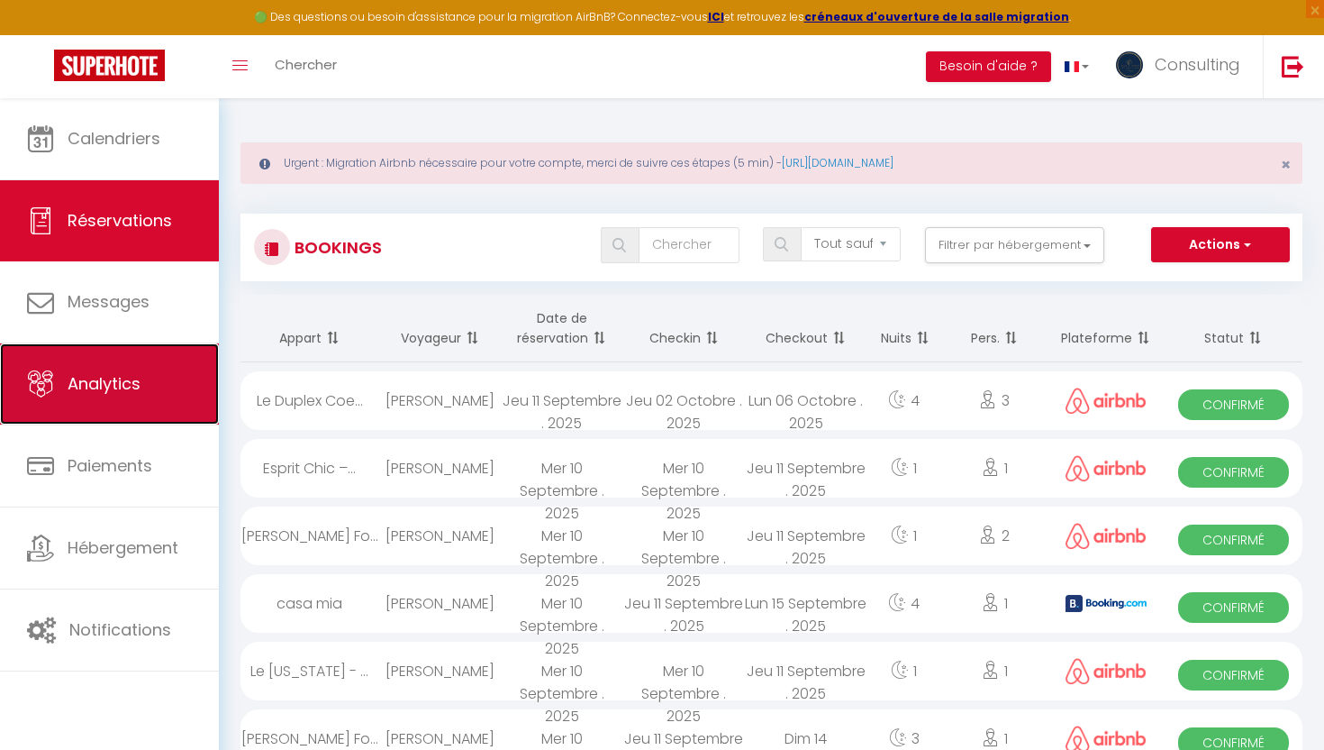
click at [79, 412] on link "Analytics" at bounding box center [109, 383] width 219 height 81
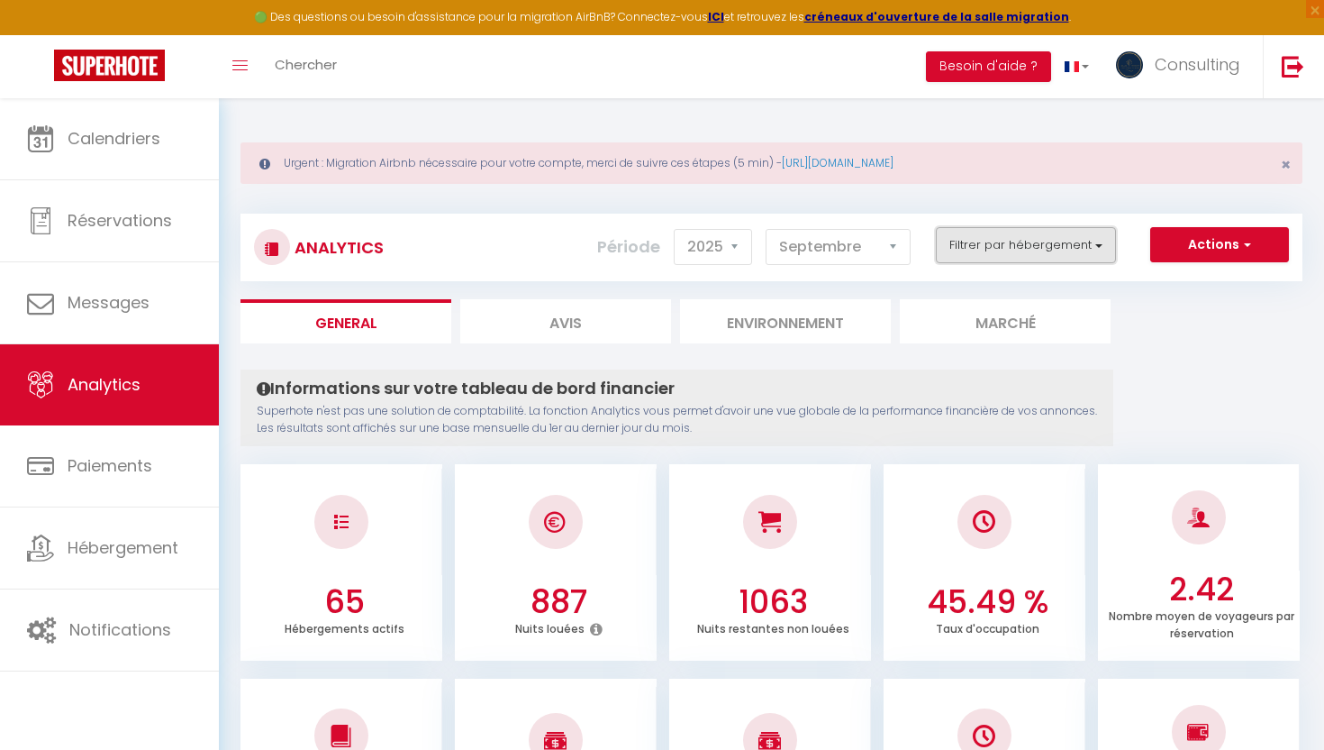
click at [1044, 251] on button "Filtrer par hébergement" at bounding box center [1026, 245] width 180 height 36
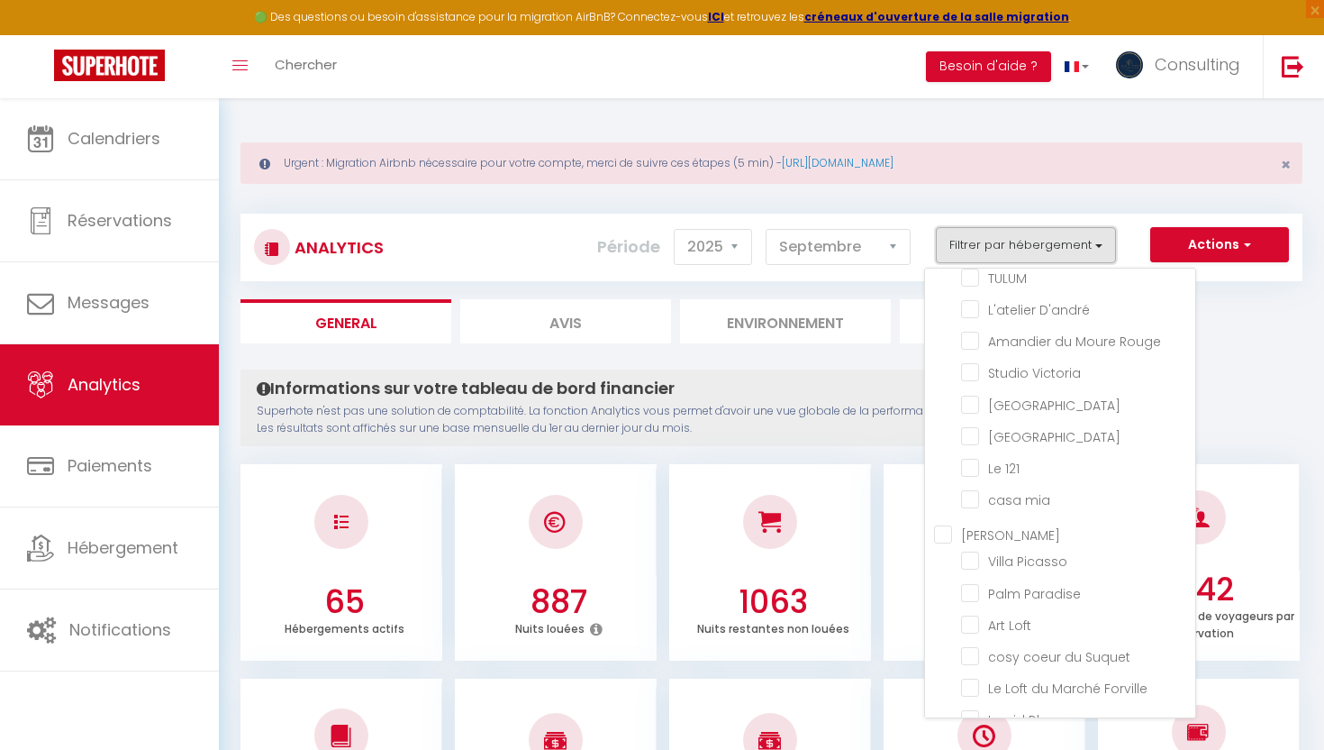
scroll to position [605, 0]
click at [941, 535] on input "[PERSON_NAME]" at bounding box center [1064, 526] width 261 height 18
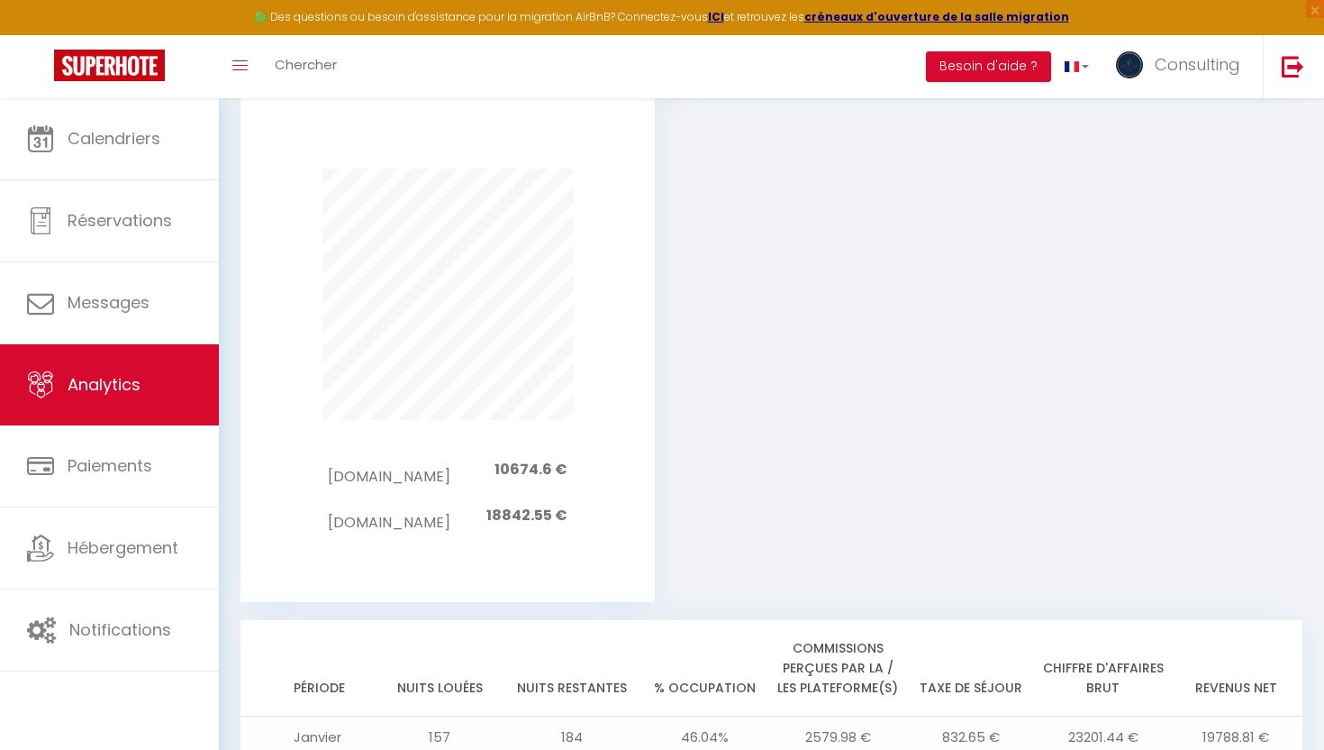
scroll to position [2098, 0]
